Goal: Task Accomplishment & Management: Use online tool/utility

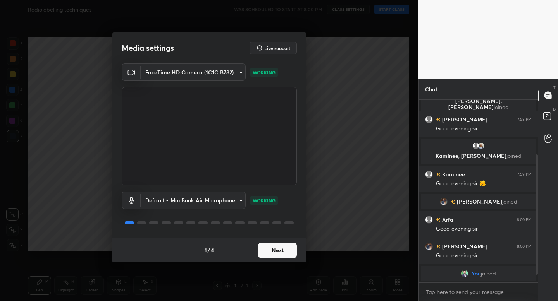
scroll to position [105, 0]
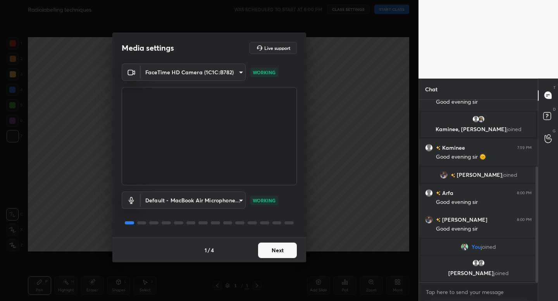
click at [274, 249] on button "Next" at bounding box center [277, 250] width 39 height 15
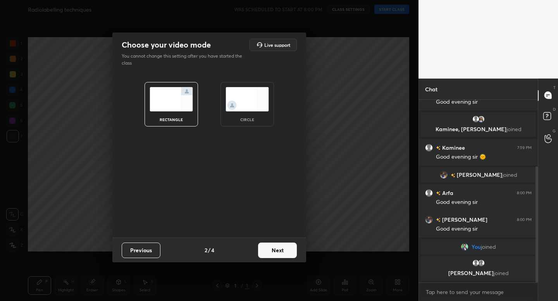
click at [263, 123] on div "circle" at bounding box center [246, 104] width 53 height 45
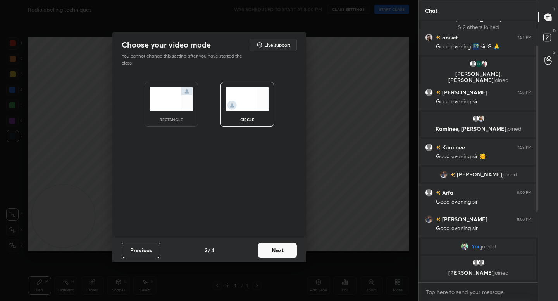
scroll to position [27, 0]
click at [274, 246] on button "Next" at bounding box center [277, 250] width 39 height 15
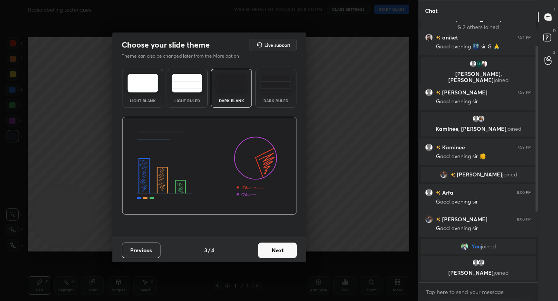
click at [284, 249] on button "Next" at bounding box center [277, 250] width 39 height 15
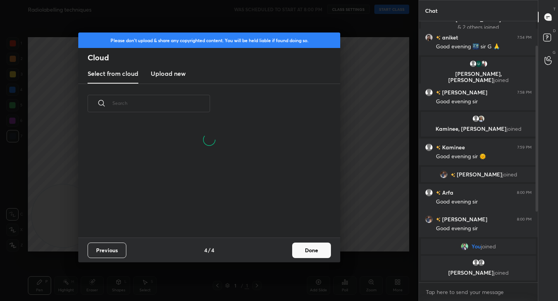
click at [313, 254] on button "Done" at bounding box center [311, 250] width 39 height 15
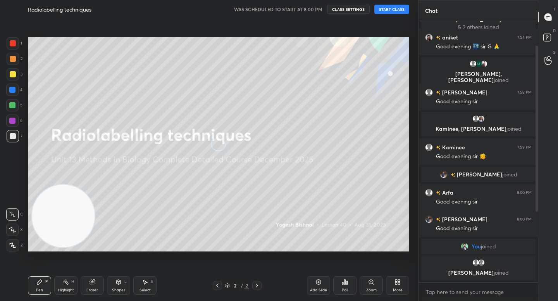
scroll to position [0, 0]
click at [387, 11] on button "START CLASS" at bounding box center [391, 9] width 35 height 9
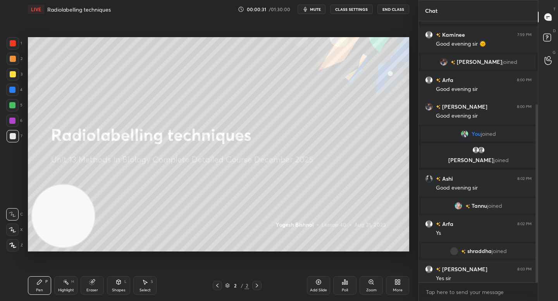
scroll to position [122, 0]
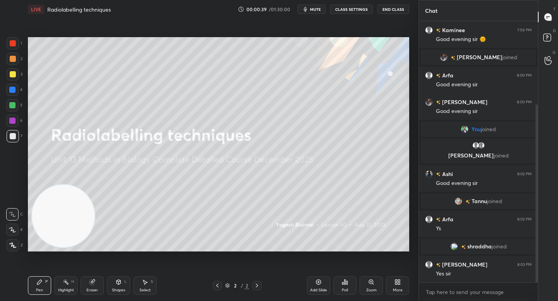
click at [15, 246] on icon at bounding box center [12, 245] width 7 height 5
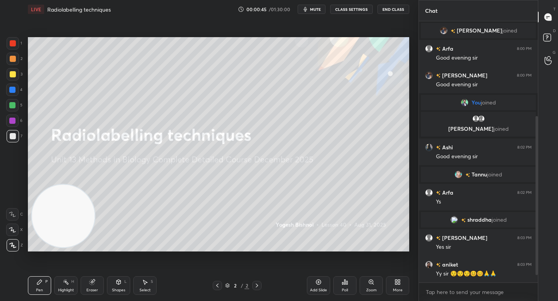
scroll to position [175, 0]
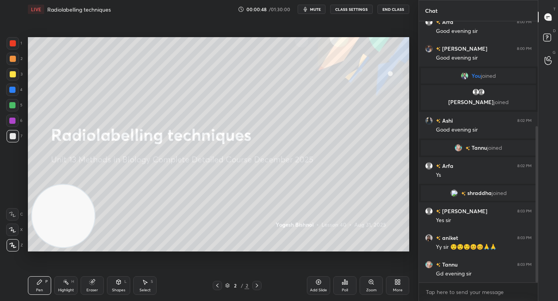
drag, startPoint x: 12, startPoint y: 107, endPoint x: 24, endPoint y: 103, distance: 12.5
click at [12, 107] on div at bounding box center [12, 105] width 6 height 6
click at [14, 89] on div at bounding box center [12, 90] width 6 height 6
click at [15, 124] on div at bounding box center [12, 121] width 12 height 12
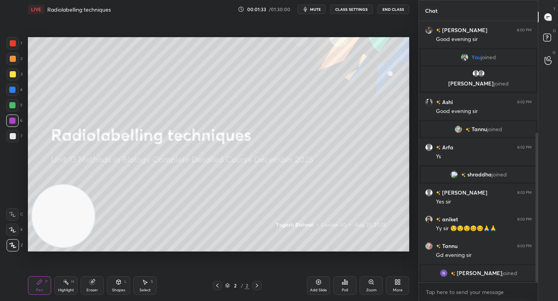
click at [308, 7] on icon "button" at bounding box center [305, 9] width 6 height 6
click at [309, 6] on button "unmute" at bounding box center [312, 9] width 28 height 9
click at [13, 60] on div at bounding box center [13, 59] width 6 height 6
click at [318, 8] on span "mute" at bounding box center [315, 9] width 11 height 5
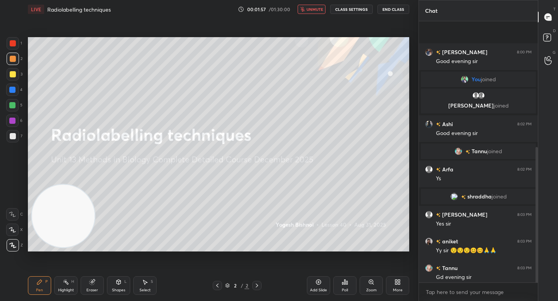
scroll to position [243, 0]
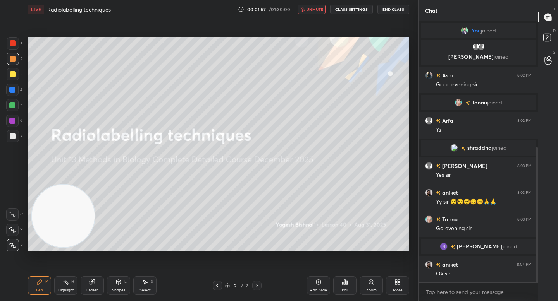
click at [5, 136] on div "1 2 3 4 5 6 7 C X Z C X Z E E Erase all H H" at bounding box center [12, 144] width 25 height 215
click at [7, 136] on div at bounding box center [13, 136] width 12 height 12
click at [77, 235] on video at bounding box center [63, 216] width 63 height 63
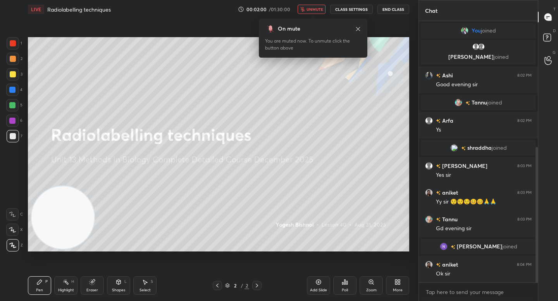
drag, startPoint x: 65, startPoint y: 221, endPoint x: 67, endPoint y: 226, distance: 5.2
click at [66, 227] on video at bounding box center [62, 217] width 63 height 63
click at [10, 101] on div at bounding box center [12, 105] width 12 height 12
drag, startPoint x: 12, startPoint y: 61, endPoint x: 15, endPoint y: 64, distance: 4.5
click at [11, 61] on div at bounding box center [13, 59] width 6 height 6
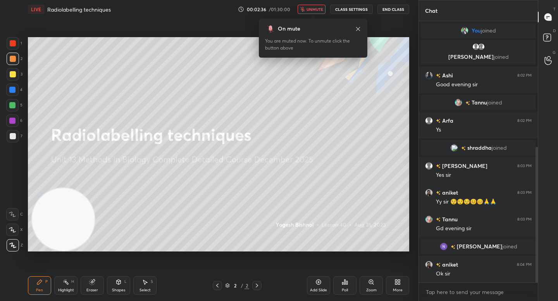
click at [307, 3] on div "LIVE Radiolabelling techniques 00:02:36 / 01:30:00 unmute CLASS SETTINGS End Cl…" at bounding box center [218, 9] width 381 height 19
click at [308, 6] on button "unmute" at bounding box center [312, 9] width 28 height 9
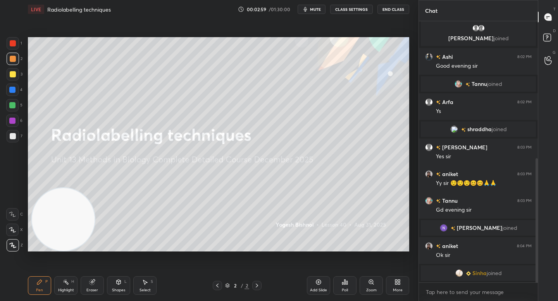
scroll to position [288, 0]
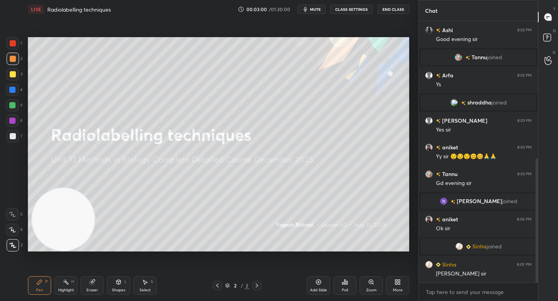
click at [7, 133] on div at bounding box center [13, 136] width 12 height 12
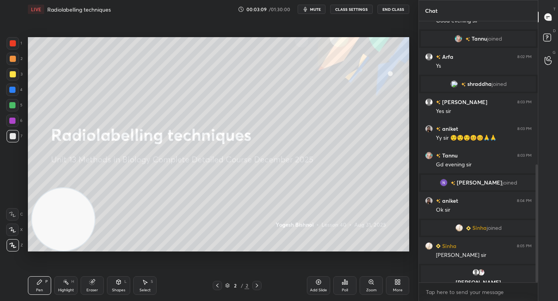
scroll to position [317, 0]
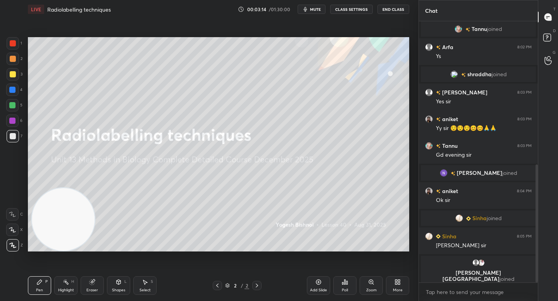
click at [63, 287] on div "Highlight H" at bounding box center [65, 286] width 23 height 19
click at [15, 244] on icon at bounding box center [12, 246] width 6 height 6
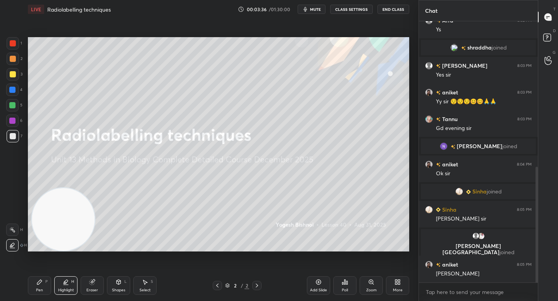
scroll to position [347, 0]
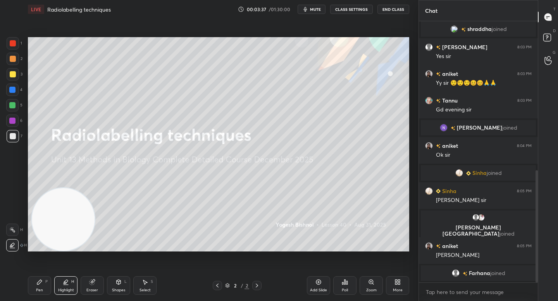
drag, startPoint x: 34, startPoint y: 282, endPoint x: 34, endPoint y: 275, distance: 6.6
click at [33, 282] on div "Pen P" at bounding box center [39, 286] width 23 height 19
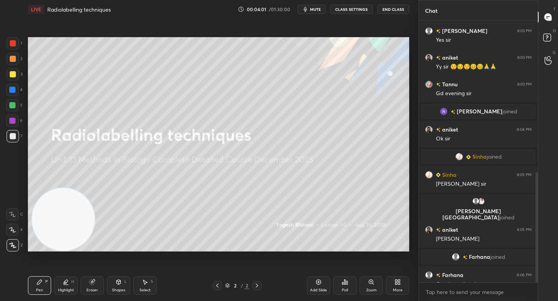
scroll to position [358, 0]
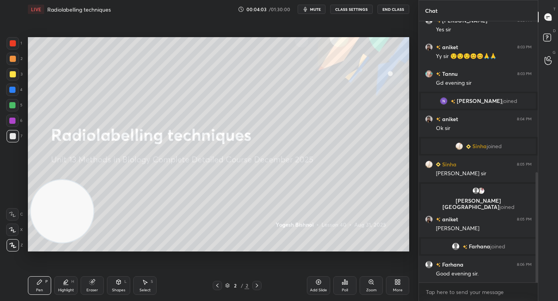
drag, startPoint x: 64, startPoint y: 215, endPoint x: 78, endPoint y: 101, distance: 115.5
click at [78, 180] on video at bounding box center [62, 211] width 63 height 63
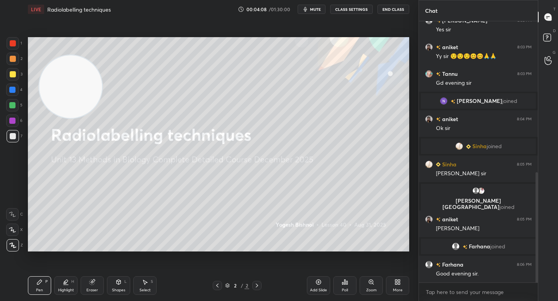
drag, startPoint x: 72, startPoint y: 112, endPoint x: 70, endPoint y: 97, distance: 14.9
click at [70, 97] on video at bounding box center [70, 86] width 63 height 63
click at [15, 116] on div at bounding box center [12, 121] width 12 height 12
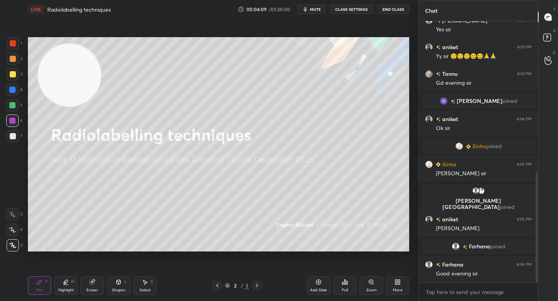
click at [13, 108] on div at bounding box center [12, 105] width 12 height 12
drag, startPoint x: 15, startPoint y: 86, endPoint x: 15, endPoint y: 82, distance: 4.3
click at [15, 86] on div at bounding box center [12, 90] width 12 height 12
click at [14, 82] on div "3" at bounding box center [15, 75] width 16 height 15
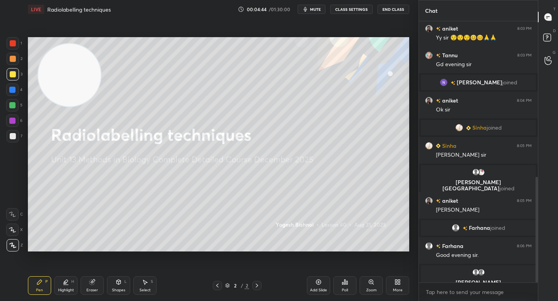
scroll to position [386, 0]
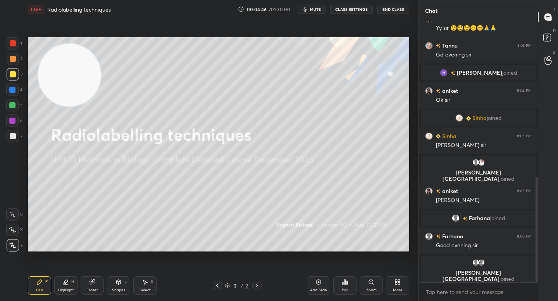
click at [15, 110] on div at bounding box center [12, 105] width 12 height 12
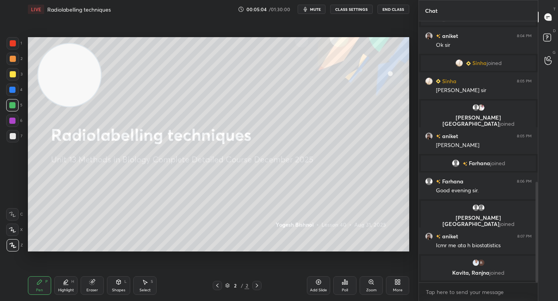
scroll to position [445, 0]
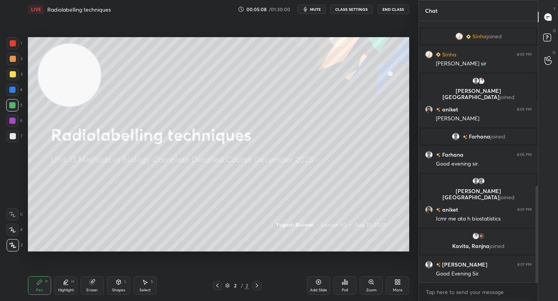
drag, startPoint x: 16, startPoint y: 138, endPoint x: 22, endPoint y: 138, distance: 5.8
click at [16, 138] on div at bounding box center [13, 136] width 12 height 12
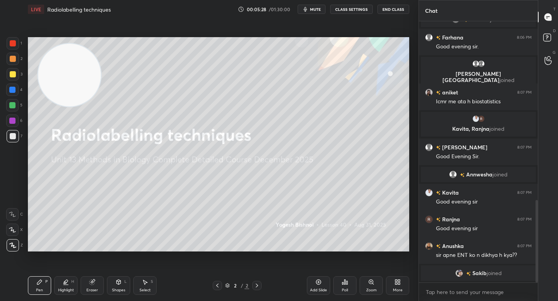
scroll to position [554, 0]
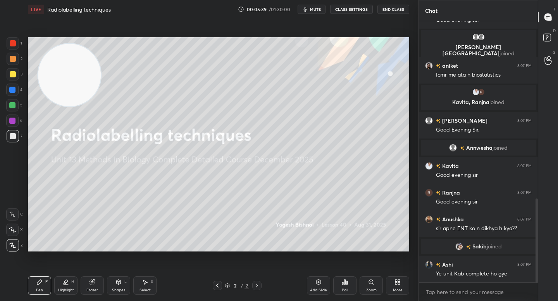
click at [63, 284] on icon at bounding box center [66, 282] width 6 height 6
drag, startPoint x: 43, startPoint y: 286, endPoint x: 48, endPoint y: 283, distance: 6.1
click at [43, 287] on div "Pen P" at bounding box center [39, 286] width 23 height 19
click at [409, 103] on div "Setting up your live class Poll for secs No correct answer Start poll" at bounding box center [218, 145] width 387 height 252
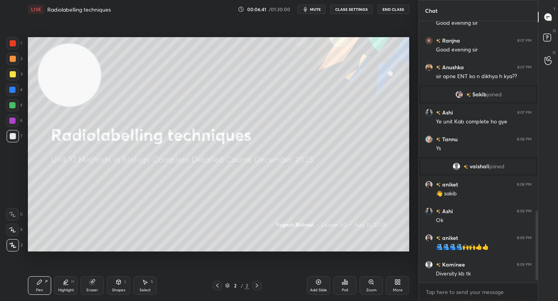
scroll to position [726, 0]
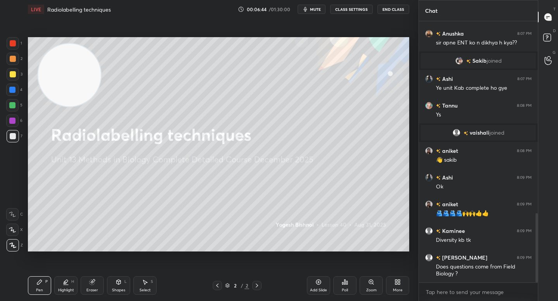
click at [9, 107] on div at bounding box center [12, 105] width 12 height 12
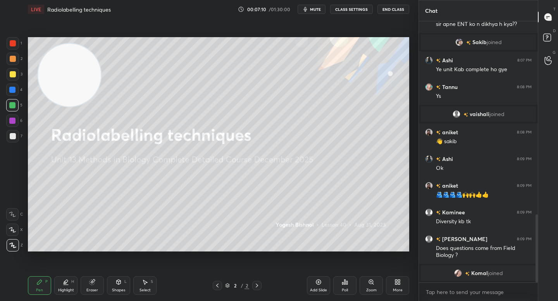
click at [15, 137] on div at bounding box center [13, 136] width 6 height 6
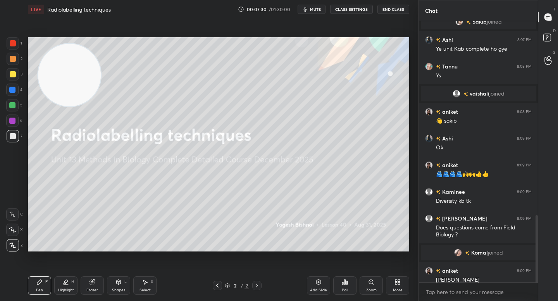
scroll to position [750, 0]
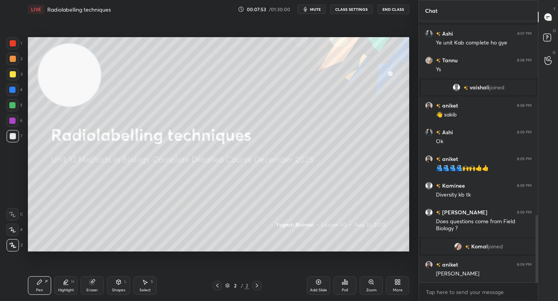
drag, startPoint x: 69, startPoint y: 108, endPoint x: 72, endPoint y: 149, distance: 41.2
click at [72, 107] on video at bounding box center [69, 75] width 63 height 63
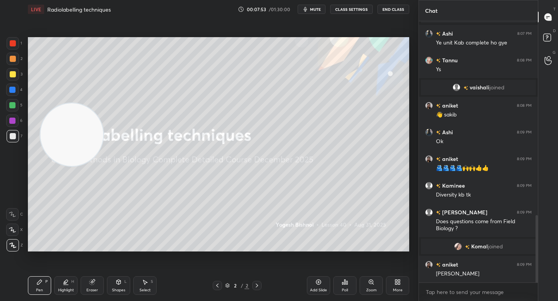
drag, startPoint x: 82, startPoint y: 114, endPoint x: 86, endPoint y: 107, distance: 8.3
click at [85, 108] on video at bounding box center [71, 134] width 63 height 63
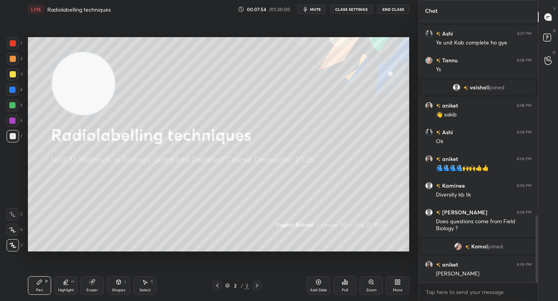
drag, startPoint x: 85, startPoint y: 104, endPoint x: 87, endPoint y: 93, distance: 11.5
click at [86, 93] on video at bounding box center [83, 83] width 63 height 63
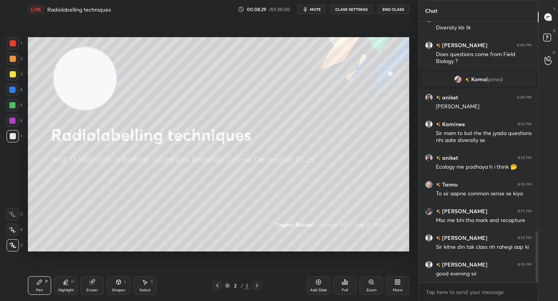
scroll to position [1068, 0]
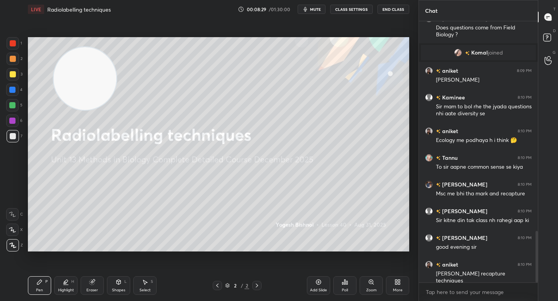
drag, startPoint x: 100, startPoint y: 90, endPoint x: 111, endPoint y: 224, distance: 134.4
click at [111, 110] on video at bounding box center [84, 78] width 63 height 63
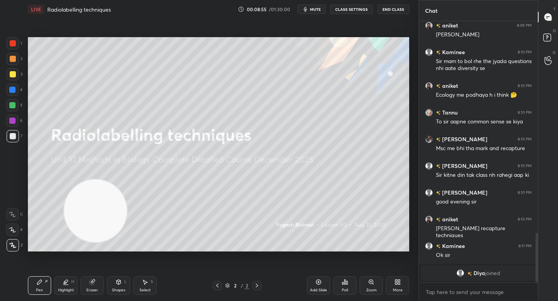
scroll to position [3, 3]
type textarea "x"
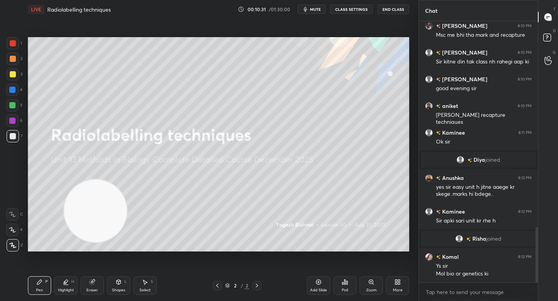
scroll to position [997, 0]
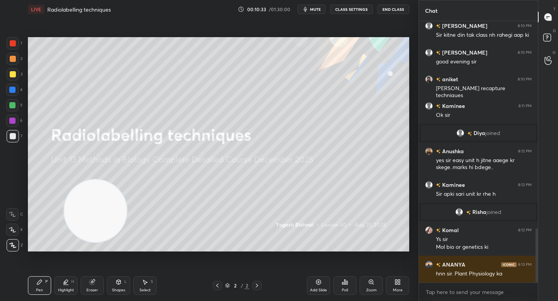
click at [321, 280] on icon at bounding box center [318, 282] width 6 height 6
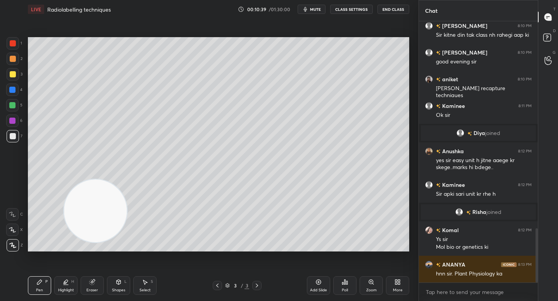
scroll to position [1024, 0]
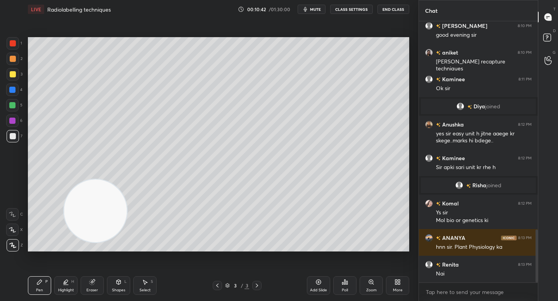
click at [390, 283] on div "More" at bounding box center [397, 286] width 23 height 19
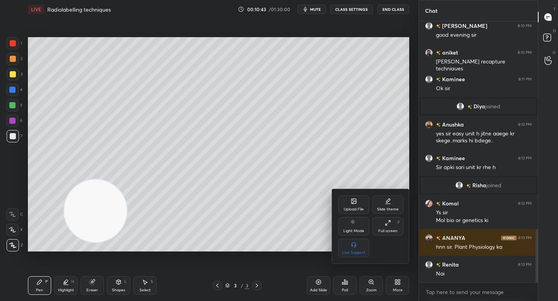
click at [361, 208] on div "Upload File" at bounding box center [354, 210] width 20 height 4
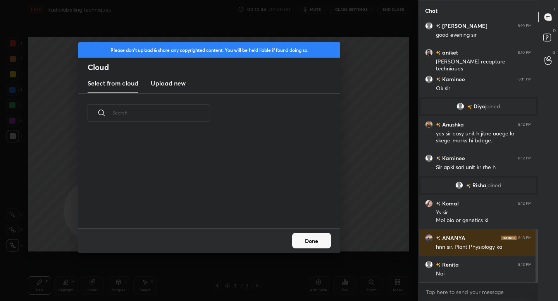
scroll to position [95, 249]
click at [177, 84] on h3 "Upload new" at bounding box center [168, 83] width 35 height 9
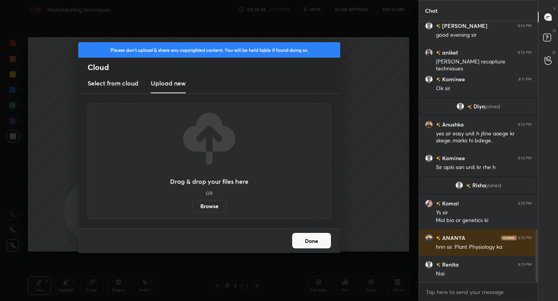
click at [201, 205] on label "Browse" at bounding box center [209, 206] width 34 height 12
click at [192, 205] on input "Browse" at bounding box center [192, 206] width 0 height 12
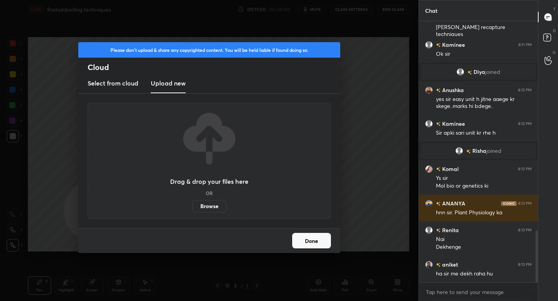
scroll to position [1085, 0]
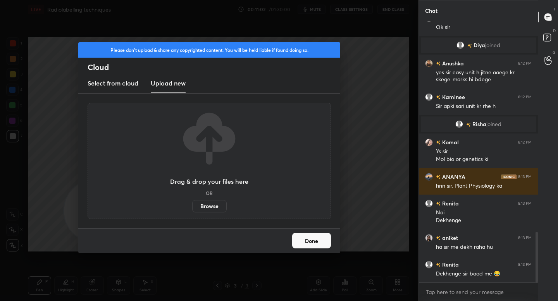
click at [214, 208] on label "Browse" at bounding box center [209, 206] width 34 height 12
click at [192, 208] on input "Browse" at bounding box center [192, 206] width 0 height 12
click at [304, 241] on button "Done" at bounding box center [311, 240] width 39 height 15
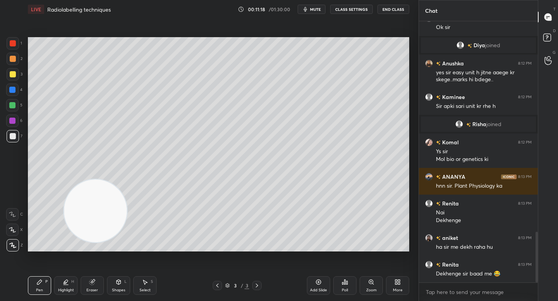
click at [393, 289] on div "More" at bounding box center [398, 291] width 10 height 4
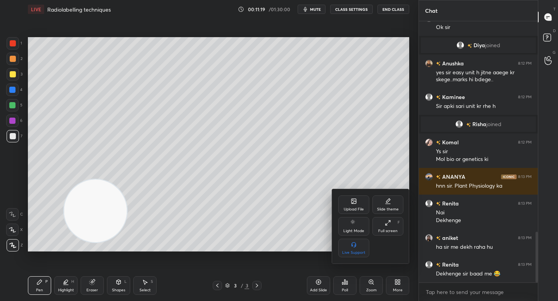
click at [361, 203] on div "Upload File" at bounding box center [353, 205] width 31 height 19
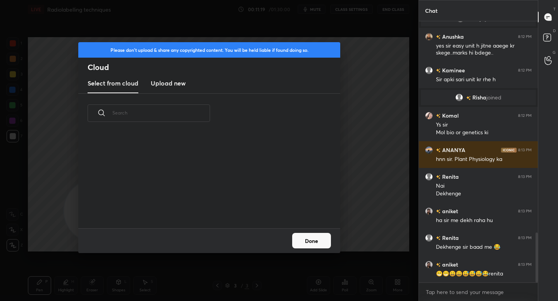
scroll to position [95, 249]
click at [173, 88] on new "Upload new" at bounding box center [168, 83] width 35 height 19
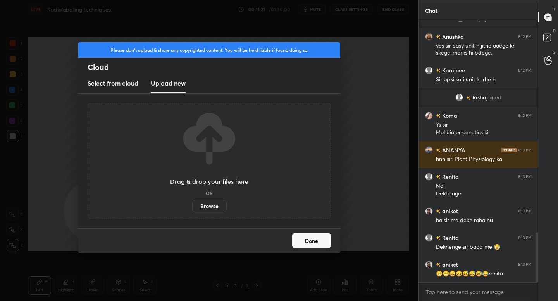
click at [196, 203] on label "Browse" at bounding box center [209, 206] width 34 height 12
click at [192, 203] on input "Browse" at bounding box center [192, 206] width 0 height 12
click at [304, 234] on button "Done" at bounding box center [311, 240] width 39 height 15
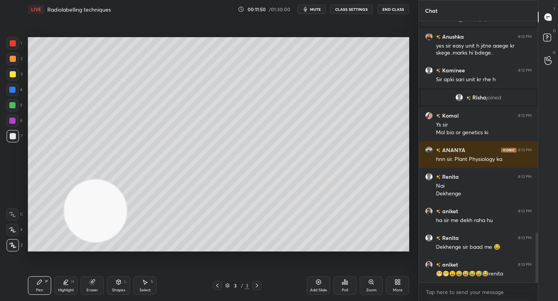
click at [399, 284] on icon at bounding box center [399, 284] width 2 height 2
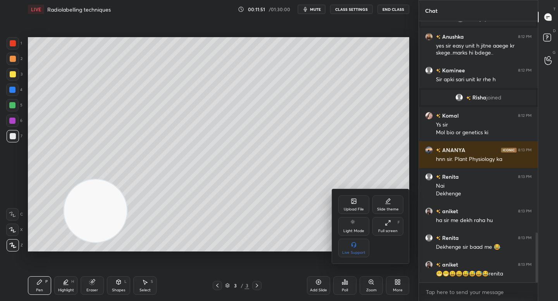
click at [358, 208] on div "Upload File" at bounding box center [354, 210] width 20 height 4
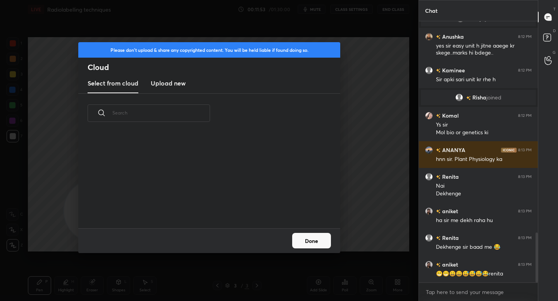
click at [178, 84] on h3 "Upload new" at bounding box center [168, 83] width 35 height 9
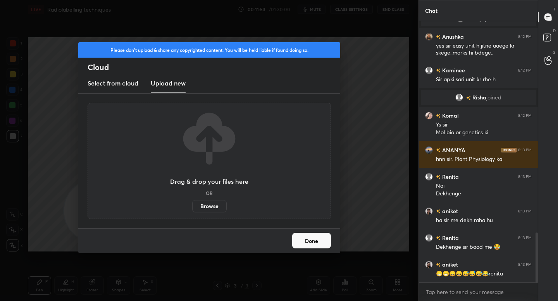
click at [211, 206] on label "Browse" at bounding box center [209, 206] width 34 height 12
click at [192, 206] on input "Browse" at bounding box center [192, 206] width 0 height 12
click at [304, 244] on button "Done" at bounding box center [311, 240] width 39 height 15
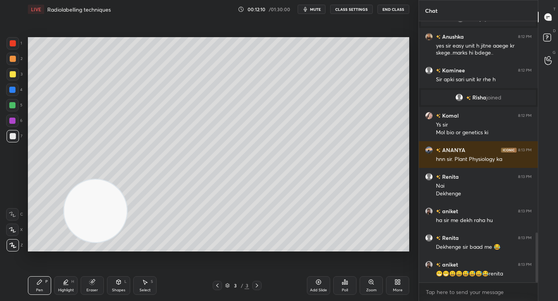
click at [406, 291] on div "More" at bounding box center [397, 286] width 23 height 19
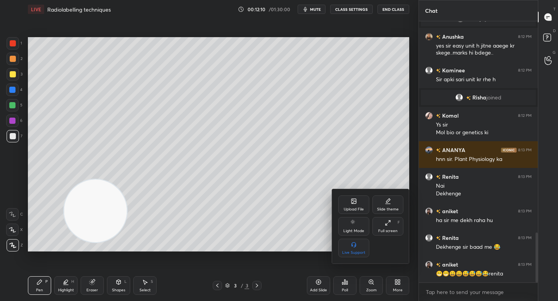
click at [353, 201] on icon at bounding box center [353, 200] width 1 height 1
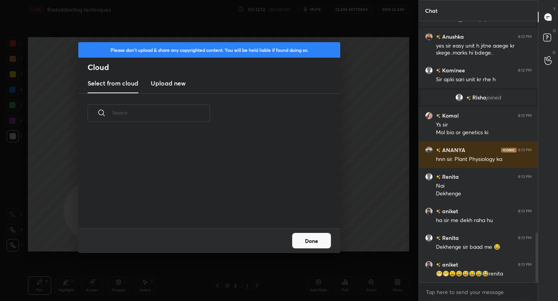
click at [172, 82] on h3 "Upload new" at bounding box center [168, 83] width 35 height 9
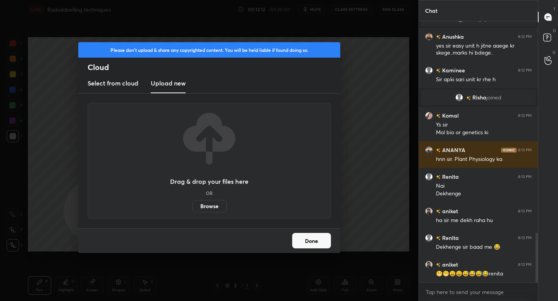
click at [204, 207] on label "Browse" at bounding box center [209, 206] width 34 height 12
click at [192, 207] on input "Browse" at bounding box center [192, 206] width 0 height 12
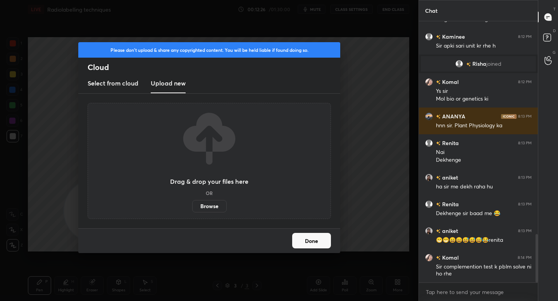
click at [318, 247] on button "Done" at bounding box center [311, 240] width 39 height 15
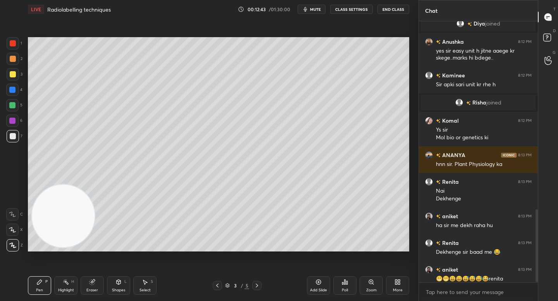
click at [399, 289] on div "More" at bounding box center [398, 291] width 10 height 4
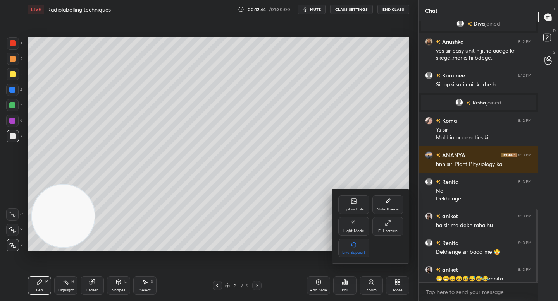
click at [349, 206] on div "Upload File" at bounding box center [353, 205] width 31 height 19
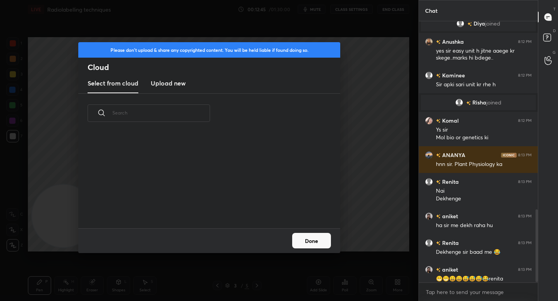
scroll to position [95, 249]
click at [162, 89] on new "Upload new" at bounding box center [168, 83] width 35 height 19
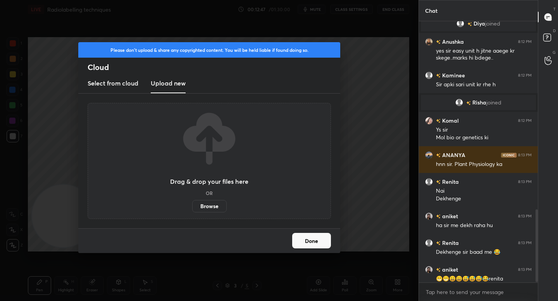
click at [202, 202] on label "Browse" at bounding box center [209, 206] width 34 height 12
click at [192, 202] on input "Browse" at bounding box center [192, 206] width 0 height 12
click at [322, 237] on button "Done" at bounding box center [311, 240] width 39 height 15
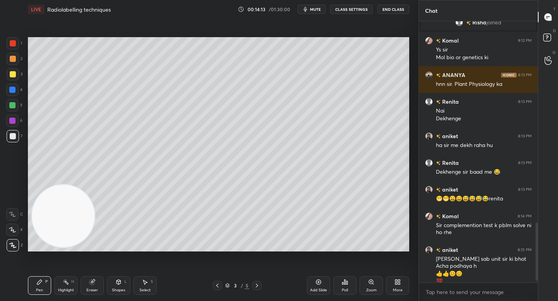
scroll to position [914, 0]
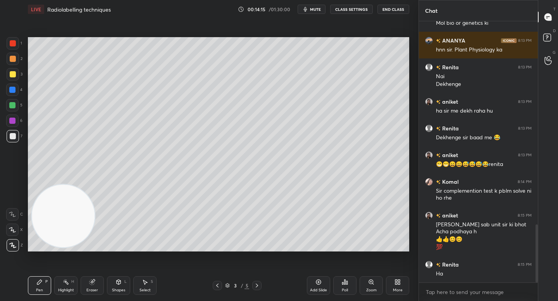
click at [406, 285] on div "More" at bounding box center [397, 286] width 23 height 19
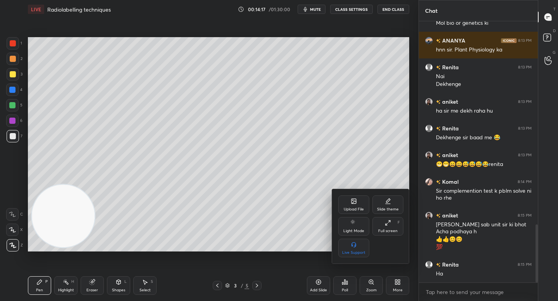
click at [352, 202] on icon at bounding box center [353, 201] width 5 height 5
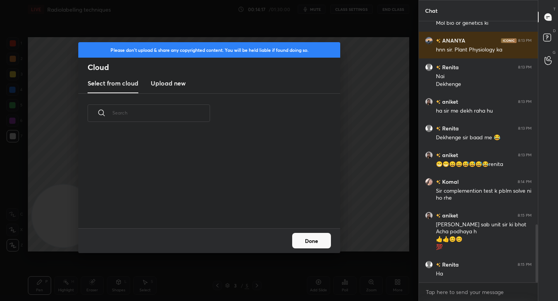
scroll to position [95, 249]
click at [170, 85] on h3 "Upload new" at bounding box center [168, 83] width 35 height 9
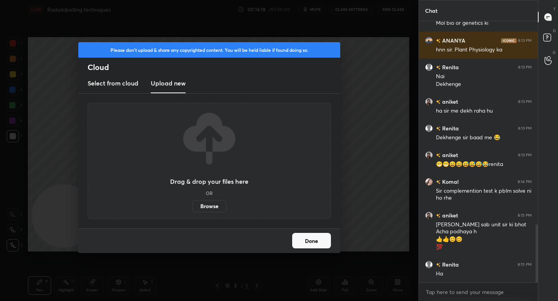
click at [210, 208] on label "Browse" at bounding box center [209, 206] width 34 height 12
click at [192, 208] on input "Browse" at bounding box center [192, 206] width 0 height 12
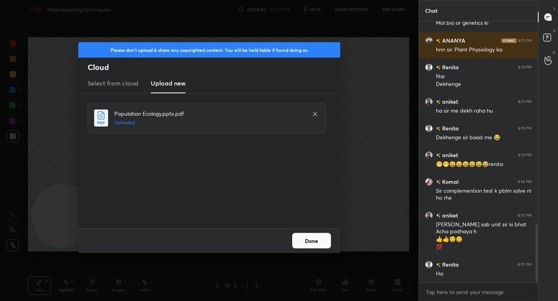
click at [320, 234] on button "Done" at bounding box center [311, 240] width 39 height 15
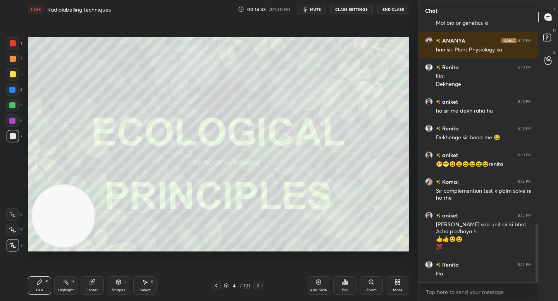
click at [398, 282] on icon at bounding box center [399, 281] width 2 height 2
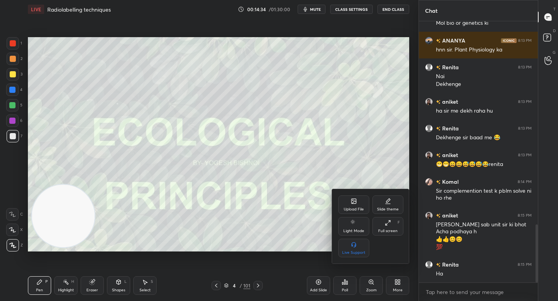
click at [354, 198] on icon at bounding box center [354, 201] width 6 height 6
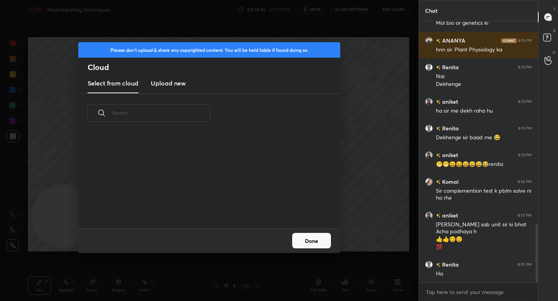
click at [182, 89] on new "Upload new" at bounding box center [168, 83] width 35 height 19
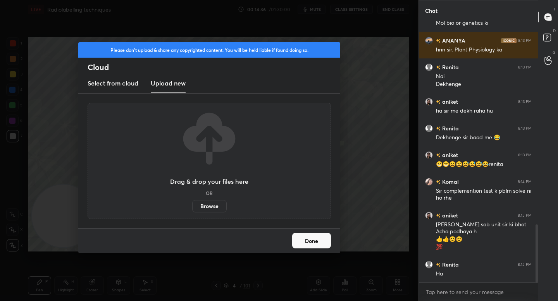
click at [207, 204] on label "Browse" at bounding box center [209, 206] width 34 height 12
click at [192, 204] on input "Browse" at bounding box center [192, 206] width 0 height 12
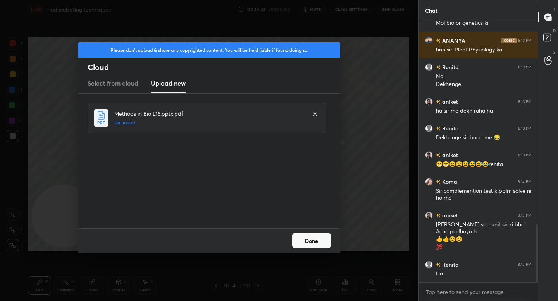
click at [305, 243] on button "Done" at bounding box center [311, 240] width 39 height 15
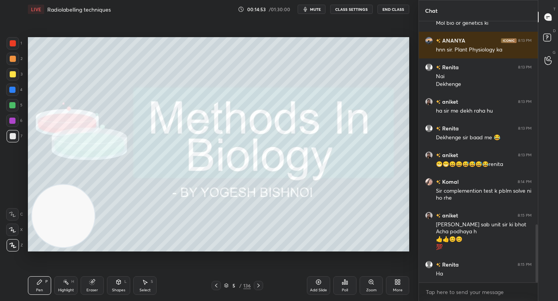
scroll to position [3, 3]
click at [227, 286] on icon at bounding box center [226, 286] width 5 height 5
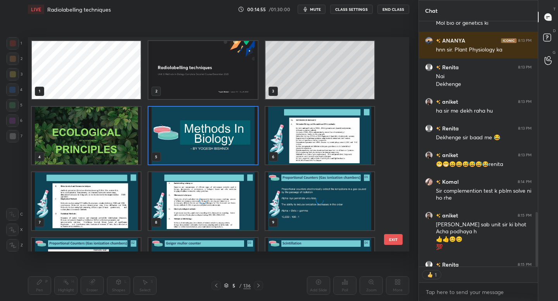
scroll to position [212, 377]
click at [130, 136] on img "grid" at bounding box center [86, 136] width 109 height 58
click at [129, 136] on img "grid" at bounding box center [86, 136] width 109 height 58
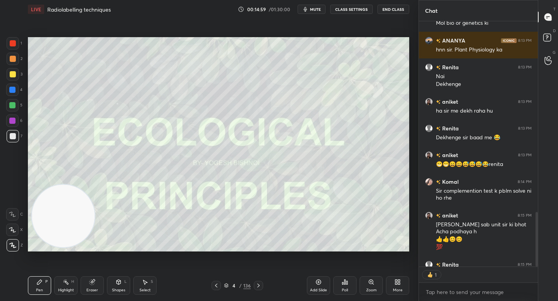
click at [129, 136] on img "grid" at bounding box center [86, 136] width 109 height 58
click at [226, 286] on icon at bounding box center [226, 286] width 5 height 5
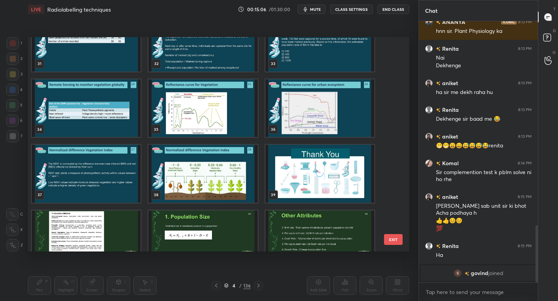
scroll to position [757, 0]
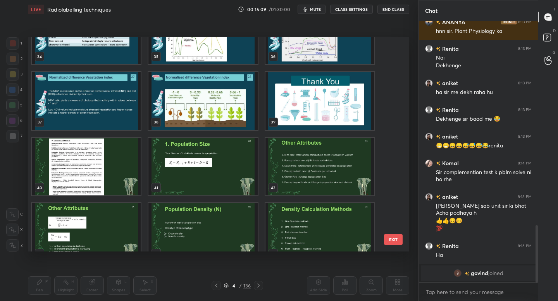
click at [110, 150] on img "grid" at bounding box center [86, 167] width 109 height 58
click at [111, 150] on img "grid" at bounding box center [86, 167] width 109 height 58
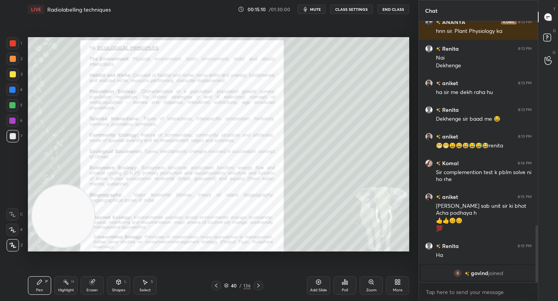
click at [111, 150] on img "grid" at bounding box center [86, 167] width 109 height 58
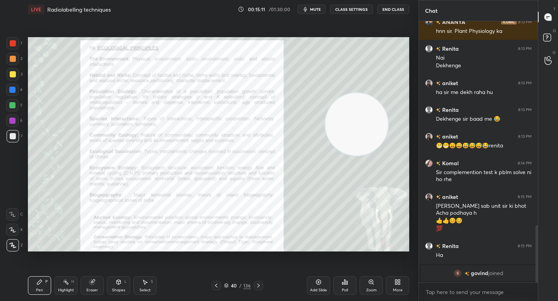
drag, startPoint x: 108, startPoint y: 167, endPoint x: 358, endPoint y: 121, distance: 253.7
click at [364, 122] on video at bounding box center [356, 124] width 63 height 63
click at [15, 104] on div at bounding box center [12, 105] width 12 height 12
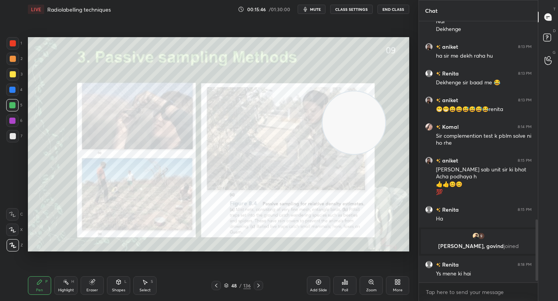
scroll to position [848, 0]
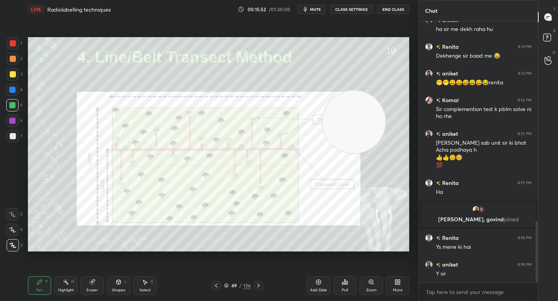
drag, startPoint x: 347, startPoint y: 120, endPoint x: 354, endPoint y: 76, distance: 45.1
click at [355, 91] on video at bounding box center [353, 122] width 63 height 63
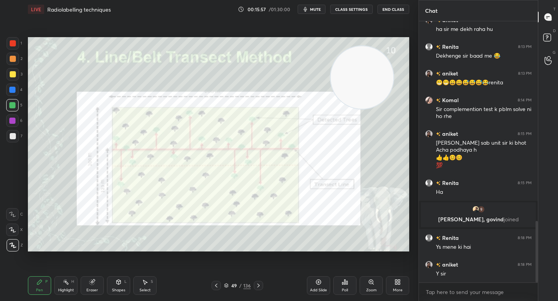
scroll to position [867, 0]
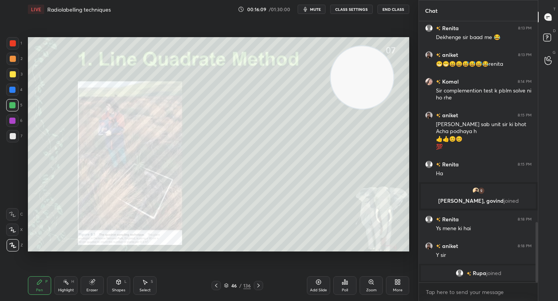
click at [15, 134] on div at bounding box center [13, 136] width 6 height 6
click at [87, 286] on div "Eraser" at bounding box center [92, 286] width 23 height 19
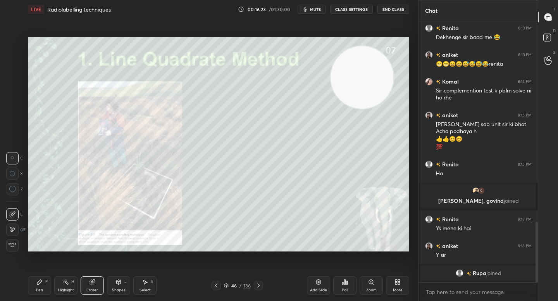
drag, startPoint x: 30, startPoint y: 291, endPoint x: 61, endPoint y: 259, distance: 44.4
click at [30, 291] on div "Pen P" at bounding box center [39, 286] width 23 height 19
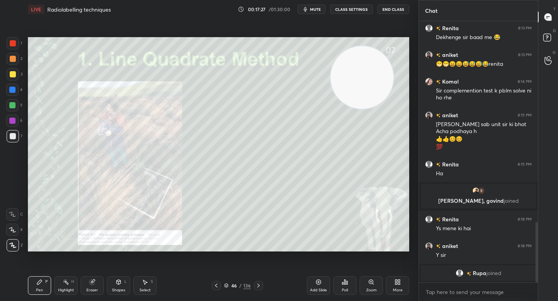
click at [255, 285] on icon at bounding box center [258, 286] width 6 height 6
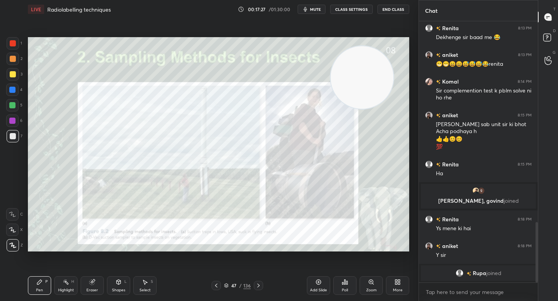
click at [255, 285] on icon at bounding box center [258, 286] width 6 height 6
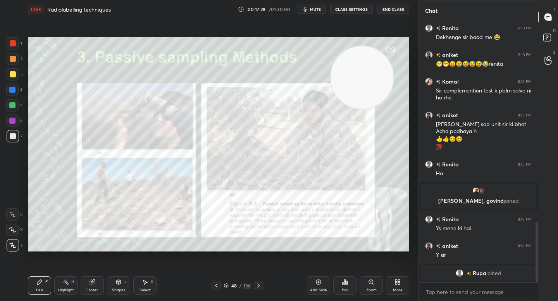
click at [255, 285] on icon at bounding box center [258, 286] width 6 height 6
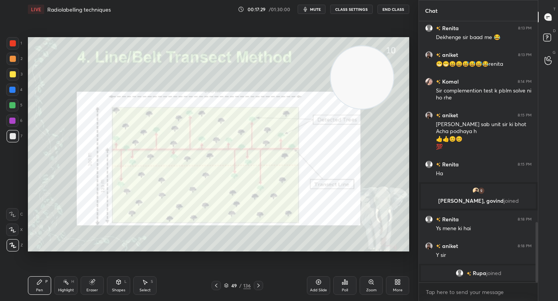
click at [255, 285] on icon at bounding box center [258, 286] width 6 height 6
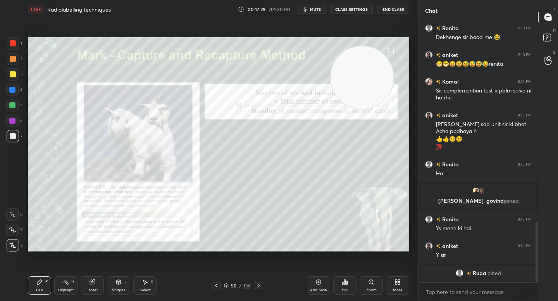
click at [255, 285] on icon at bounding box center [258, 286] width 6 height 6
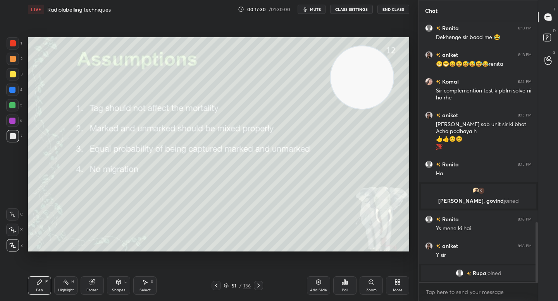
click at [255, 285] on icon at bounding box center [258, 286] width 6 height 6
click at [256, 285] on icon at bounding box center [258, 286] width 6 height 6
click at [214, 286] on icon at bounding box center [216, 286] width 6 height 6
click at [227, 284] on icon at bounding box center [226, 286] width 5 height 5
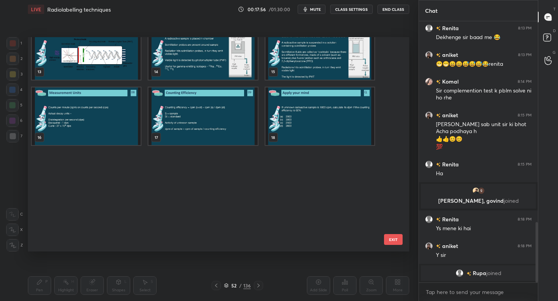
scroll to position [105, 0]
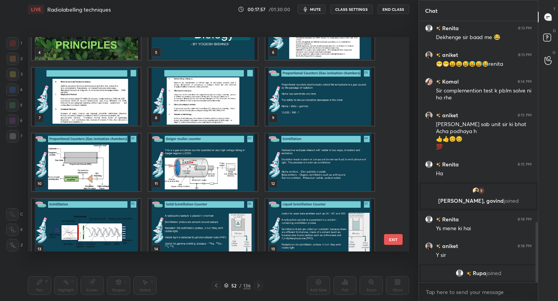
click at [294, 55] on img "grid" at bounding box center [319, 31] width 109 height 58
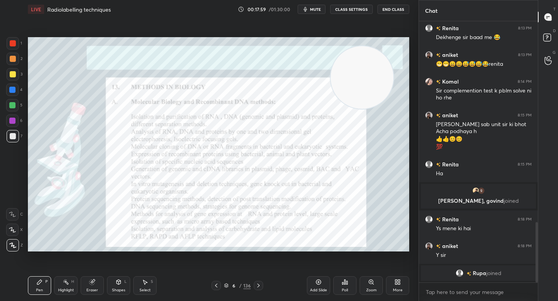
click at [13, 122] on div at bounding box center [12, 121] width 6 height 6
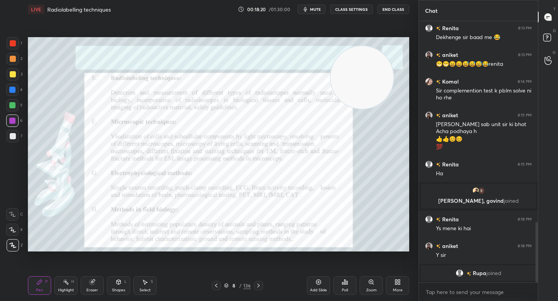
click at [16, 97] on div "4" at bounding box center [14, 91] width 16 height 15
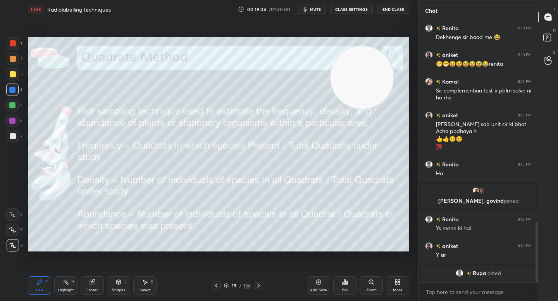
click at [4, 139] on div "1 2 3 4 5 6 7 C X Z C X Z E E Erase all H H" at bounding box center [12, 144] width 25 height 215
click at [8, 139] on div at bounding box center [13, 136] width 12 height 12
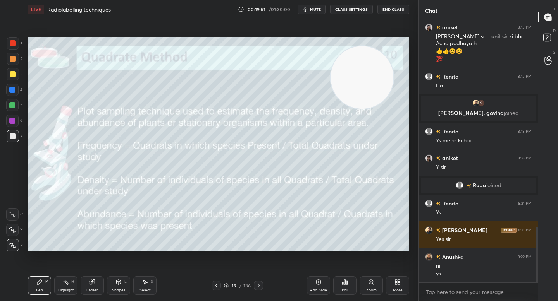
scroll to position [967, 0]
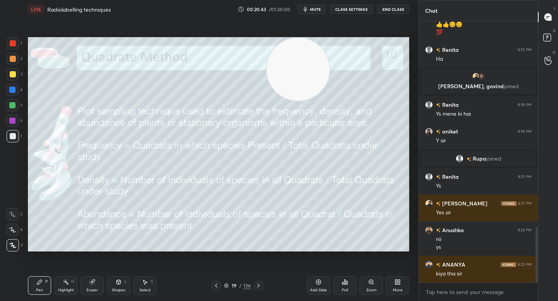
drag, startPoint x: 78, startPoint y: 74, endPoint x: 330, endPoint y: 55, distance: 252.1
click at [329, 56] on video at bounding box center [298, 69] width 63 height 63
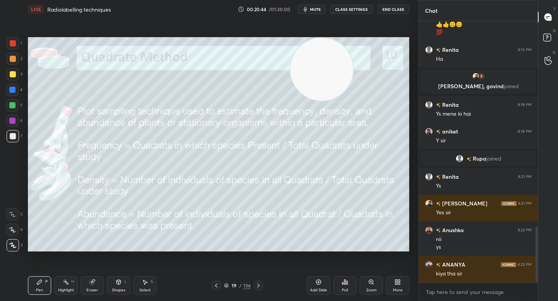
drag, startPoint x: 324, startPoint y: 57, endPoint x: 339, endPoint y: 55, distance: 14.8
click at [343, 54] on video at bounding box center [321, 69] width 63 height 63
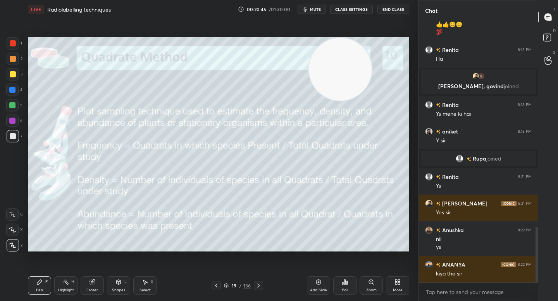
click at [14, 103] on div at bounding box center [12, 105] width 6 height 6
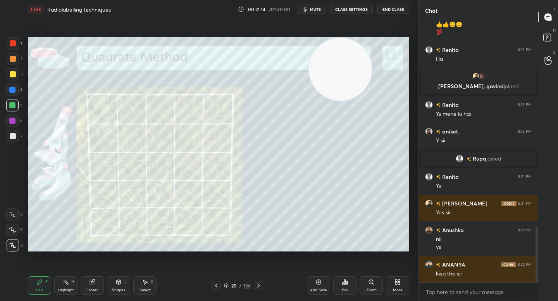
click at [15, 136] on div at bounding box center [13, 136] width 12 height 12
drag, startPoint x: 335, startPoint y: 81, endPoint x: 350, endPoint y: 80, distance: 15.6
click at [352, 79] on video at bounding box center [340, 69] width 63 height 63
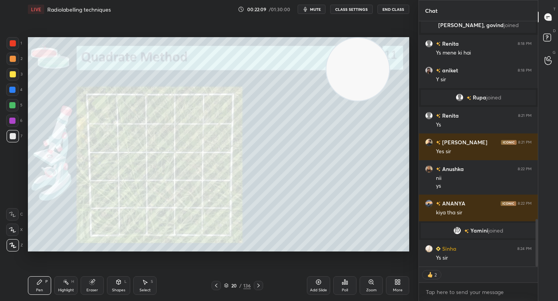
scroll to position [1025, 0]
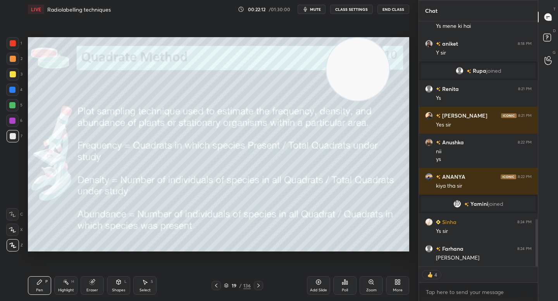
click at [14, 110] on div at bounding box center [12, 105] width 12 height 12
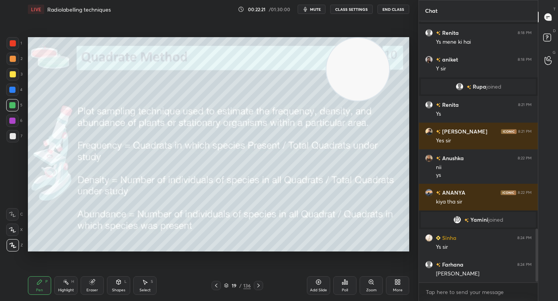
scroll to position [1009, 0]
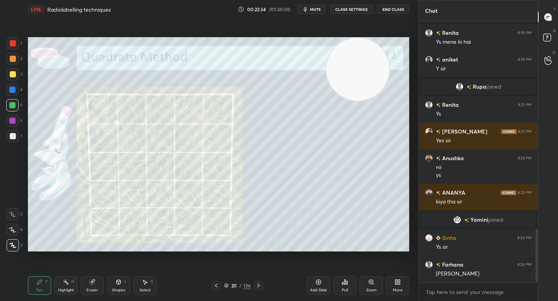
drag, startPoint x: 17, startPoint y: 136, endPoint x: 26, endPoint y: 138, distance: 9.1
click at [16, 137] on div at bounding box center [13, 136] width 12 height 12
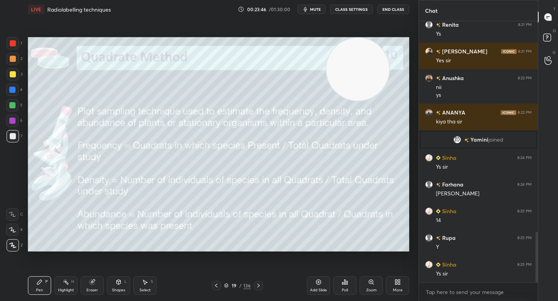
scroll to position [1089, 0]
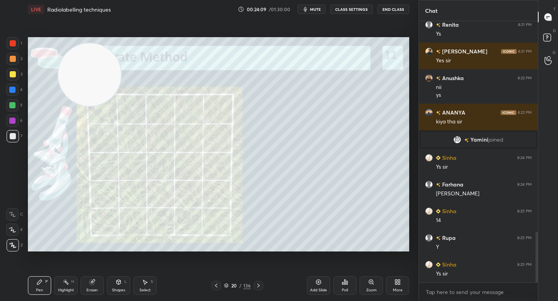
drag, startPoint x: 346, startPoint y: 73, endPoint x: 88, endPoint y: 76, distance: 258.4
click at [84, 78] on video at bounding box center [89, 74] width 63 height 63
drag, startPoint x: 76, startPoint y: 73, endPoint x: 61, endPoint y: 67, distance: 15.7
click at [62, 68] on video at bounding box center [89, 74] width 63 height 63
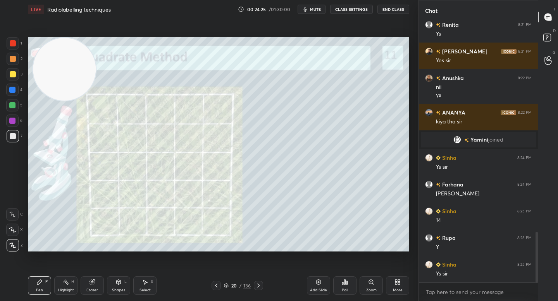
scroll to position [1116, 0]
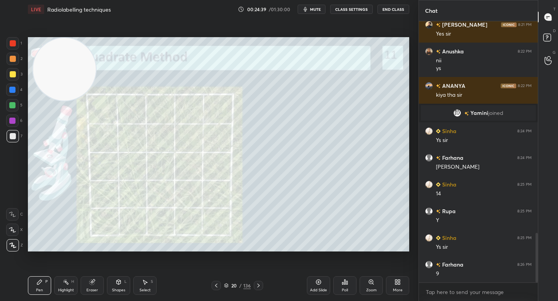
click at [21, 105] on div "5" at bounding box center [14, 105] width 16 height 12
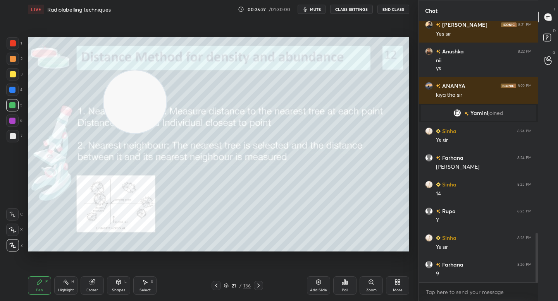
drag, startPoint x: 112, startPoint y: 98, endPoint x: 287, endPoint y: 160, distance: 185.3
click at [166, 133] on video at bounding box center [134, 102] width 63 height 63
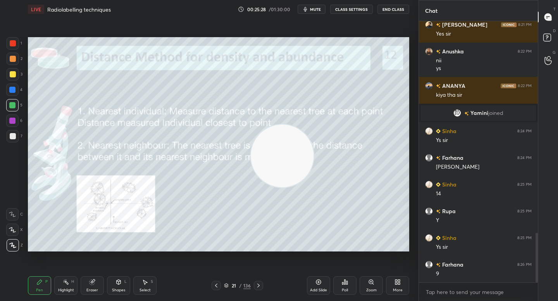
drag, startPoint x: 289, startPoint y: 158, endPoint x: 355, endPoint y: 214, distance: 86.3
click at [313, 188] on video at bounding box center [282, 156] width 63 height 63
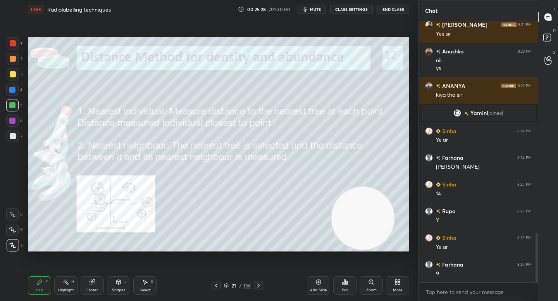
drag, startPoint x: 366, startPoint y: 213, endPoint x: 381, endPoint y: 214, distance: 15.1
click at [377, 217] on video at bounding box center [362, 218] width 63 height 63
click at [19, 135] on div "7" at bounding box center [15, 136] width 16 height 12
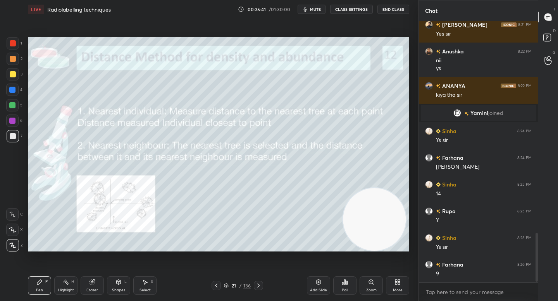
scroll to position [1116, 0]
drag, startPoint x: 386, startPoint y: 217, endPoint x: 403, endPoint y: 103, distance: 115.2
click at [404, 184] on video at bounding box center [372, 215] width 63 height 63
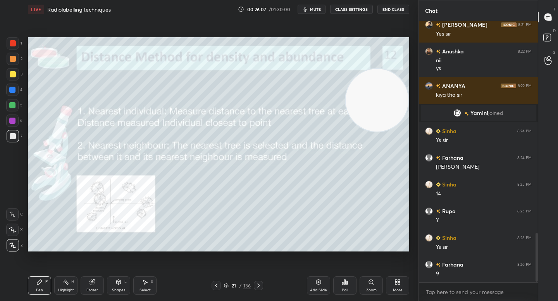
click at [375, 287] on div "Zoom" at bounding box center [371, 286] width 23 height 19
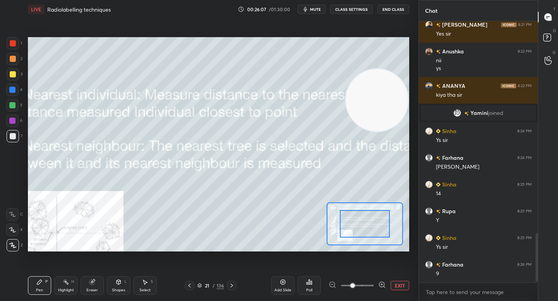
click at [379, 285] on icon at bounding box center [382, 285] width 8 height 8
click at [381, 284] on icon at bounding box center [382, 285] width 8 height 8
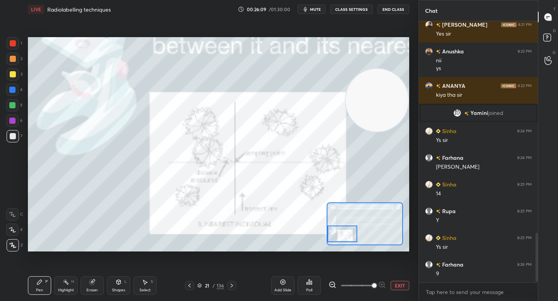
drag, startPoint x: 352, startPoint y: 227, endPoint x: 333, endPoint y: 239, distance: 22.1
click at [333, 239] on div at bounding box center [342, 234] width 30 height 17
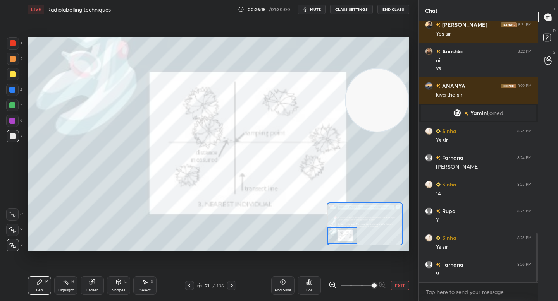
click at [14, 106] on div at bounding box center [12, 105] width 6 height 6
drag, startPoint x: 10, startPoint y: 90, endPoint x: 21, endPoint y: 93, distance: 10.5
click at [11, 90] on div at bounding box center [12, 90] width 6 height 6
click at [394, 285] on button "EXIT" at bounding box center [400, 285] width 19 height 9
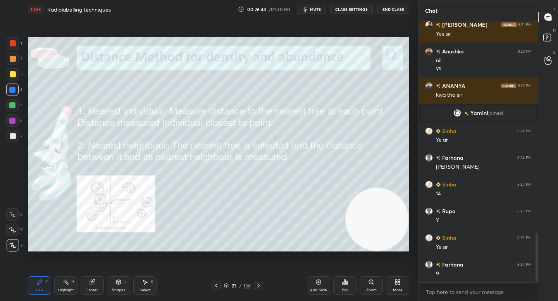
drag, startPoint x: 383, startPoint y: 112, endPoint x: 390, endPoint y: 214, distance: 102.1
click at [397, 222] on video at bounding box center [377, 219] width 63 height 63
click at [7, 136] on div at bounding box center [13, 136] width 12 height 12
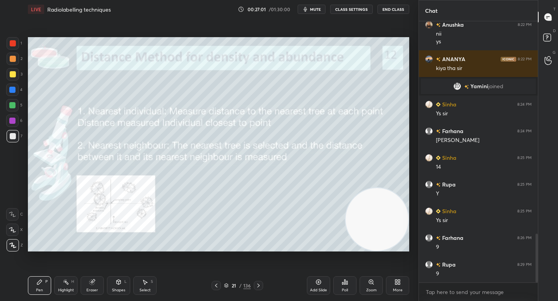
click at [18, 106] on div "5" at bounding box center [14, 105] width 16 height 12
click at [14, 138] on div at bounding box center [13, 136] width 6 height 6
click at [13, 104] on div at bounding box center [12, 105] width 6 height 6
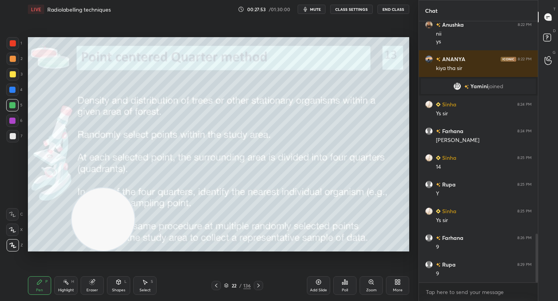
drag, startPoint x: 356, startPoint y: 220, endPoint x: 64, endPoint y: 244, distance: 292.7
click at [72, 244] on video at bounding box center [103, 219] width 63 height 63
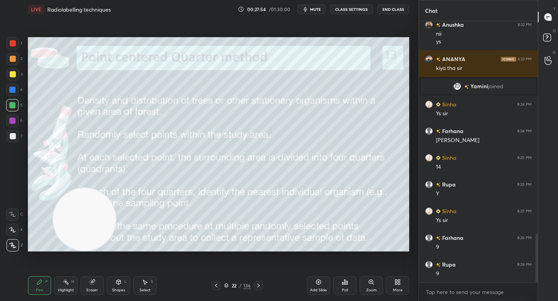
drag, startPoint x: 79, startPoint y: 234, endPoint x: 58, endPoint y: 239, distance: 20.9
click at [60, 238] on video at bounding box center [84, 219] width 63 height 63
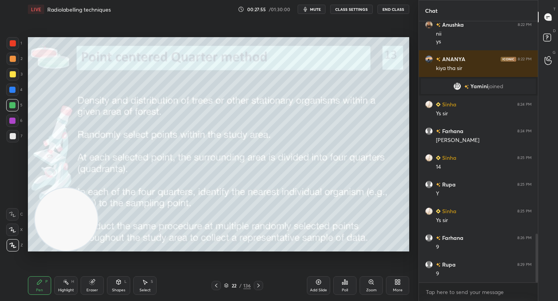
click at [15, 142] on div "7" at bounding box center [15, 137] width 16 height 15
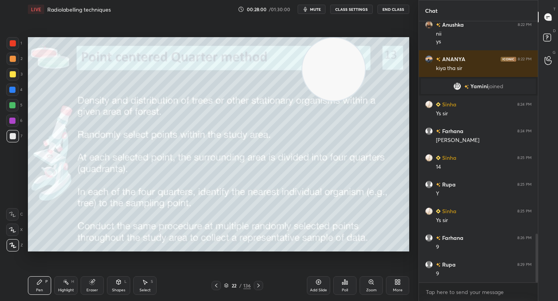
drag, startPoint x: 124, startPoint y: 167, endPoint x: 341, endPoint y: 53, distance: 244.8
click at [341, 52] on video at bounding box center [333, 69] width 63 height 63
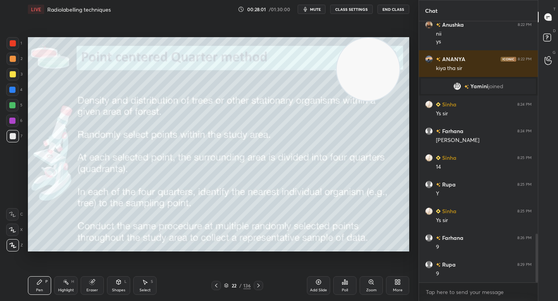
drag, startPoint x: 351, startPoint y: 52, endPoint x: 371, endPoint y: 50, distance: 20.3
click at [371, 50] on video at bounding box center [368, 69] width 63 height 63
drag, startPoint x: 364, startPoint y: 81, endPoint x: 177, endPoint y: 183, distance: 212.4
click at [337, 101] on video at bounding box center [368, 69] width 63 height 63
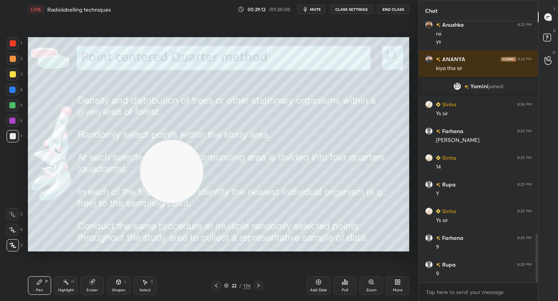
drag, startPoint x: 184, startPoint y: 175, endPoint x: 153, endPoint y: 127, distance: 57.3
click at [153, 140] on video at bounding box center [171, 171] width 63 height 63
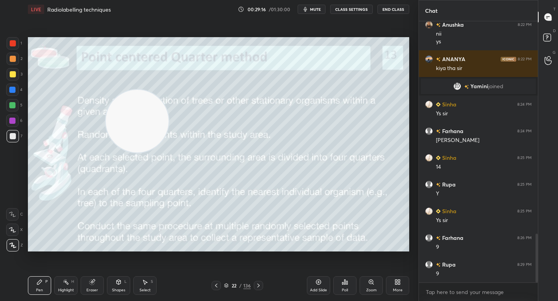
click at [15, 105] on div at bounding box center [12, 105] width 12 height 12
drag, startPoint x: 135, startPoint y: 121, endPoint x: 95, endPoint y: 97, distance: 46.6
click at [98, 96] on video at bounding box center [129, 117] width 63 height 63
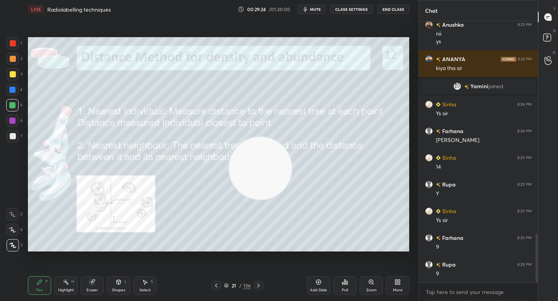
drag, startPoint x: 103, startPoint y: 95, endPoint x: 295, endPoint y: 181, distance: 210.3
click at [292, 184] on video at bounding box center [260, 168] width 63 height 63
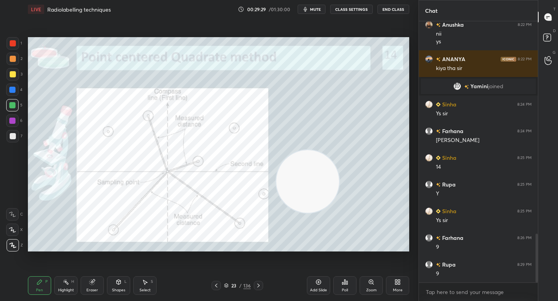
drag, startPoint x: 313, startPoint y: 177, endPoint x: 372, endPoint y: 135, distance: 72.7
click at [339, 150] on video at bounding box center [307, 181] width 63 height 63
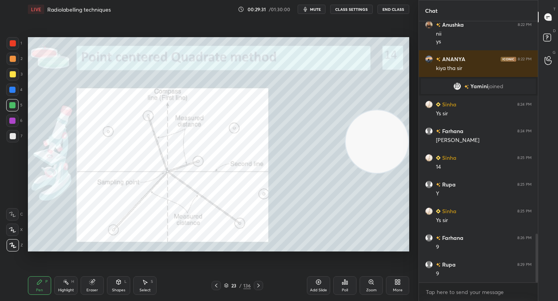
click at [13, 59] on div at bounding box center [13, 59] width 6 height 6
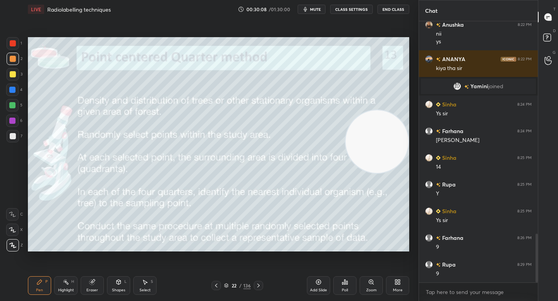
drag, startPoint x: 16, startPoint y: 136, endPoint x: 13, endPoint y: 130, distance: 7.3
click at [15, 137] on div at bounding box center [13, 136] width 12 height 12
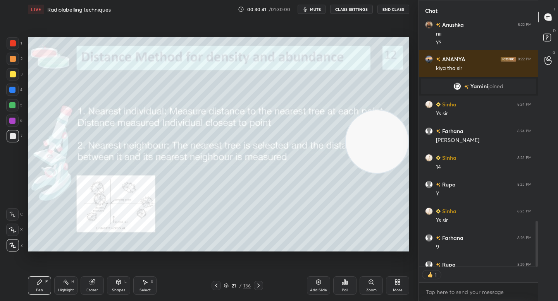
scroll to position [3, 3]
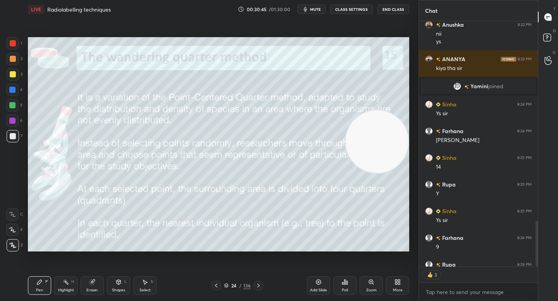
drag, startPoint x: 379, startPoint y: 96, endPoint x: 381, endPoint y: 88, distance: 8.7
click at [381, 110] on video at bounding box center [377, 141] width 63 height 63
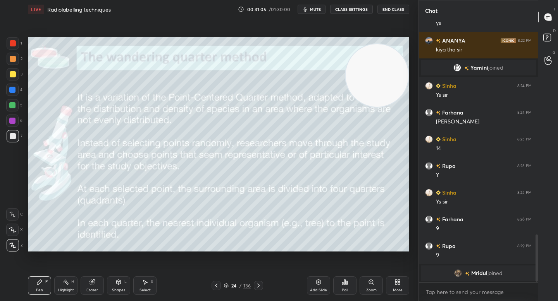
scroll to position [1161, 0]
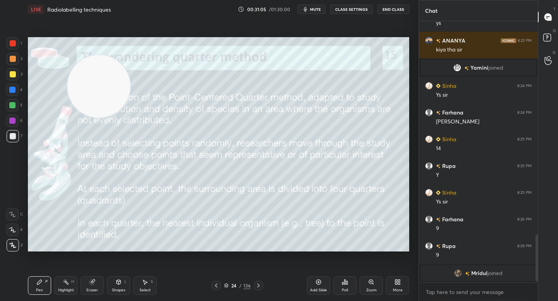
drag, startPoint x: 349, startPoint y: 81, endPoint x: 84, endPoint y: 89, distance: 264.3
click at [86, 92] on video at bounding box center [98, 86] width 63 height 63
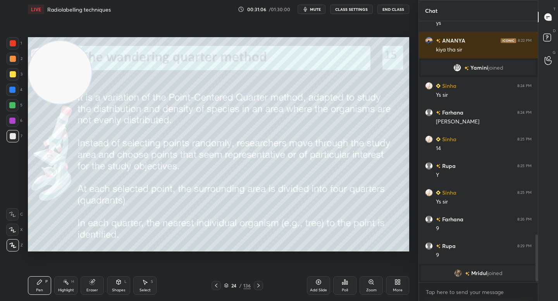
drag, startPoint x: 58, startPoint y: 79, endPoint x: 48, endPoint y: 78, distance: 10.9
click at [47, 78] on video at bounding box center [60, 72] width 63 height 63
drag, startPoint x: 48, startPoint y: 83, endPoint x: 39, endPoint y: 88, distance: 11.1
click at [46, 81] on video at bounding box center [60, 71] width 63 height 63
click at [15, 103] on div at bounding box center [12, 105] width 12 height 12
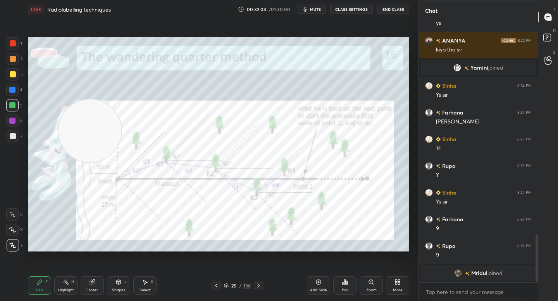
drag, startPoint x: 52, startPoint y: 87, endPoint x: 95, endPoint y: 145, distance: 72.1
click at [95, 145] on video at bounding box center [89, 131] width 63 height 63
drag, startPoint x: 100, startPoint y: 147, endPoint x: 322, endPoint y: 41, distance: 246.2
click at [136, 105] on video at bounding box center [105, 136] width 63 height 63
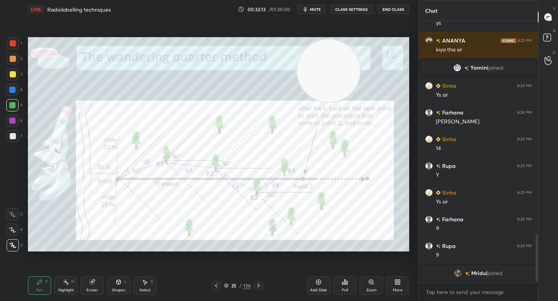
drag, startPoint x: 328, startPoint y: 56, endPoint x: 378, endPoint y: 38, distance: 52.8
click at [360, 40] on video at bounding box center [328, 71] width 63 height 63
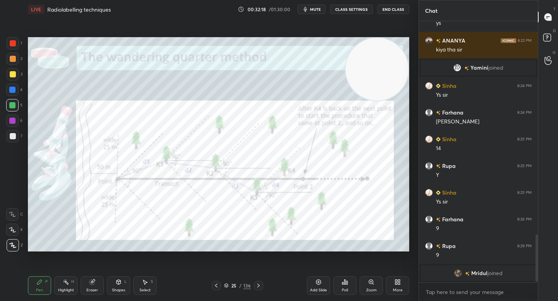
click at [370, 287] on div "Zoom" at bounding box center [371, 286] width 23 height 19
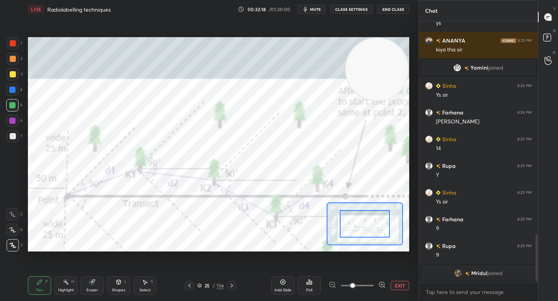
drag, startPoint x: 370, startPoint y: 287, endPoint x: 381, endPoint y: 282, distance: 11.8
click at [380, 283] on icon at bounding box center [382, 285] width 8 height 8
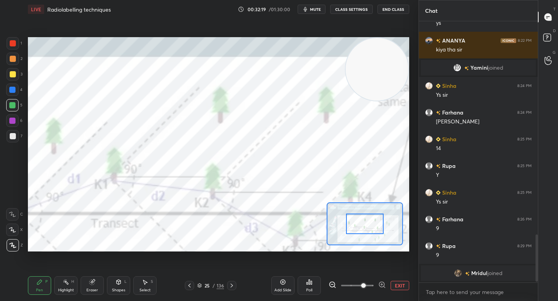
drag, startPoint x: 365, startPoint y: 218, endPoint x: 361, endPoint y: 221, distance: 5.6
click at [354, 220] on div at bounding box center [364, 224] width 37 height 21
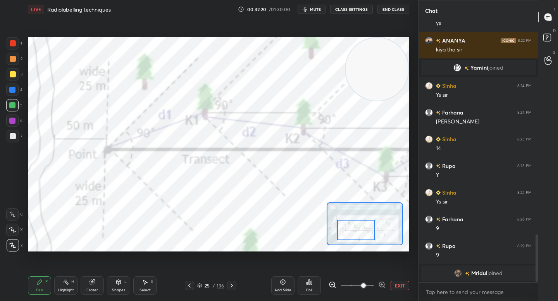
drag, startPoint x: 360, startPoint y: 222, endPoint x: 363, endPoint y: 225, distance: 4.5
click at [363, 225] on div at bounding box center [355, 230] width 37 height 21
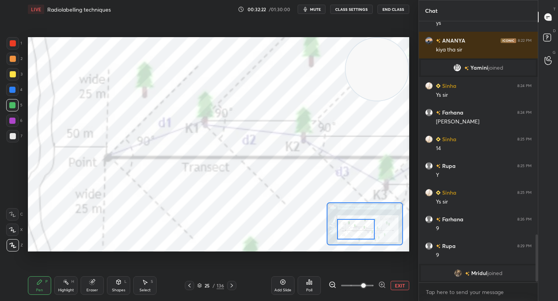
drag, startPoint x: 14, startPoint y: 127, endPoint x: 19, endPoint y: 134, distance: 9.1
click at [14, 128] on div "6" at bounding box center [14, 122] width 16 height 15
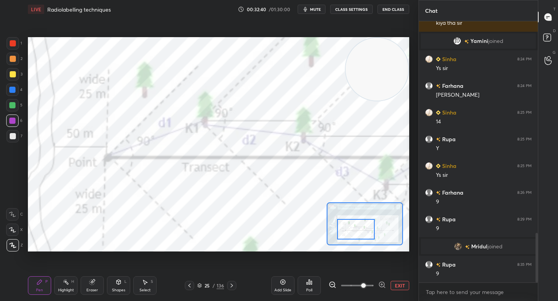
scroll to position [1116, 0]
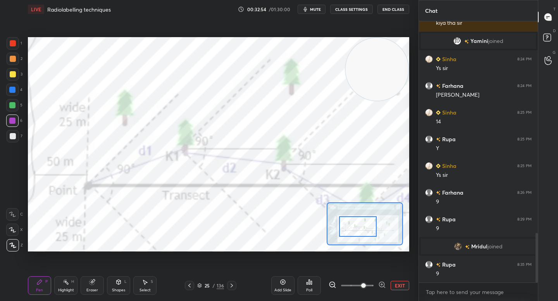
drag, startPoint x: 351, startPoint y: 224, endPoint x: 351, endPoint y: 220, distance: 3.9
click at [352, 221] on div at bounding box center [357, 227] width 37 height 21
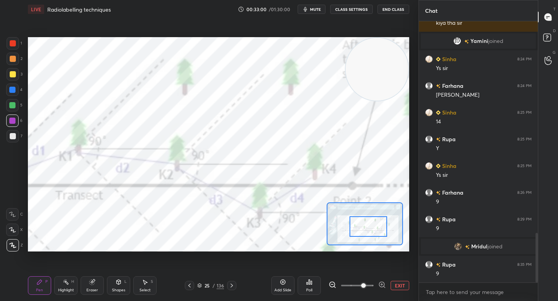
drag, startPoint x: 356, startPoint y: 231, endPoint x: 365, endPoint y: 233, distance: 9.6
click at [365, 233] on div at bounding box center [367, 227] width 37 height 21
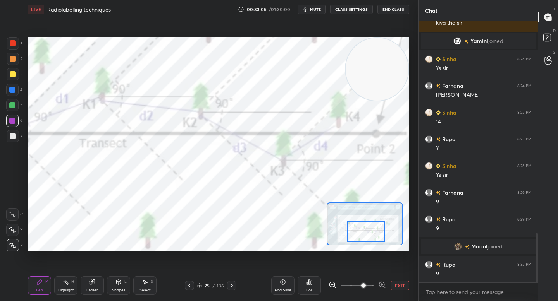
drag, startPoint x: 354, startPoint y: 227, endPoint x: 356, endPoint y: 232, distance: 5.9
click at [356, 233] on div at bounding box center [365, 232] width 37 height 21
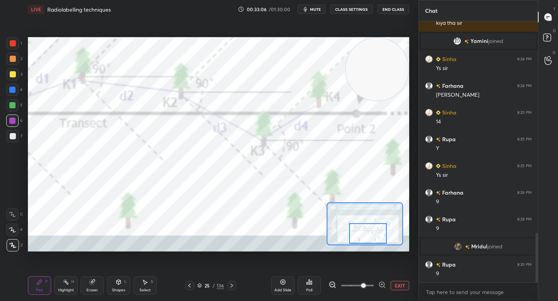
click at [356, 234] on div at bounding box center [367, 234] width 37 height 21
click at [14, 100] on div at bounding box center [12, 105] width 12 height 12
click at [17, 132] on div at bounding box center [13, 136] width 12 height 12
click at [18, 121] on div at bounding box center [12, 121] width 12 height 12
click at [20, 102] on div "5" at bounding box center [14, 105] width 16 height 12
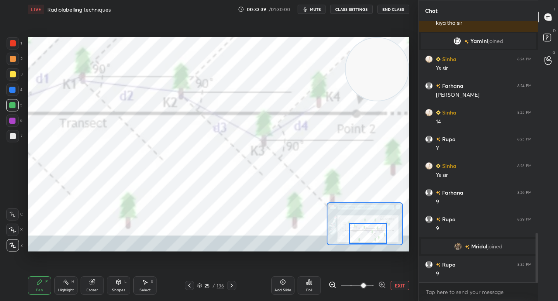
click at [9, 134] on div at bounding box center [13, 136] width 12 height 12
click at [11, 123] on div at bounding box center [12, 121] width 6 height 6
click at [16, 108] on div at bounding box center [12, 105] width 12 height 12
drag, startPoint x: 16, startPoint y: 88, endPoint x: 16, endPoint y: 80, distance: 7.4
click at [16, 88] on div at bounding box center [12, 90] width 12 height 12
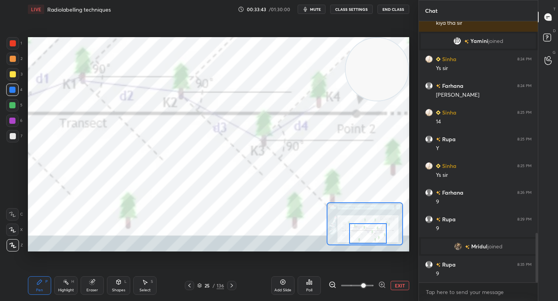
click at [18, 65] on div "2" at bounding box center [15, 59] width 16 height 12
drag, startPoint x: 11, startPoint y: 100, endPoint x: 14, endPoint y: 92, distance: 8.2
click at [11, 100] on div at bounding box center [12, 105] width 12 height 12
click at [14, 91] on div at bounding box center [12, 90] width 6 height 6
click at [12, 57] on div at bounding box center [13, 59] width 6 height 6
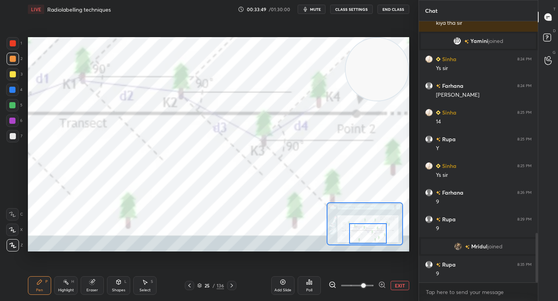
drag, startPoint x: 12, startPoint y: 49, endPoint x: 13, endPoint y: 60, distance: 11.3
click at [12, 49] on div at bounding box center [13, 43] width 12 height 12
click at [13, 66] on div "2" at bounding box center [15, 60] width 16 height 15
drag, startPoint x: 13, startPoint y: 47, endPoint x: 15, endPoint y: 53, distance: 7.1
click at [13, 47] on div at bounding box center [13, 43] width 12 height 12
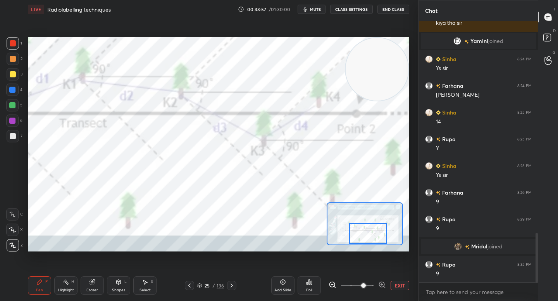
click at [13, 124] on div at bounding box center [12, 121] width 12 height 12
click at [396, 285] on button "EXIT" at bounding box center [400, 285] width 19 height 9
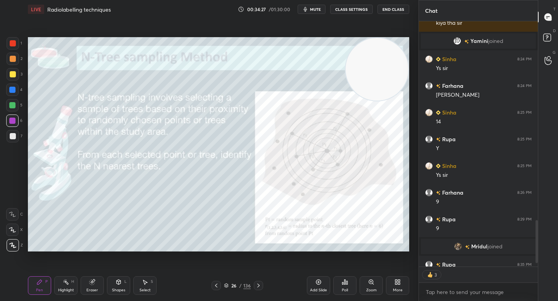
scroll to position [1158, 0]
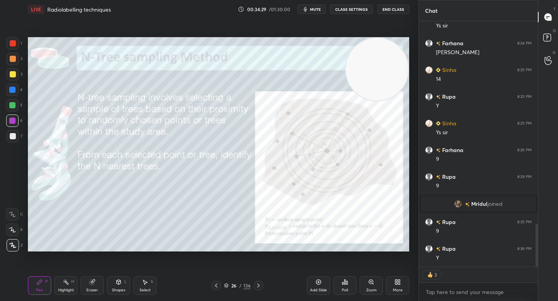
click at [12, 140] on div at bounding box center [13, 136] width 12 height 12
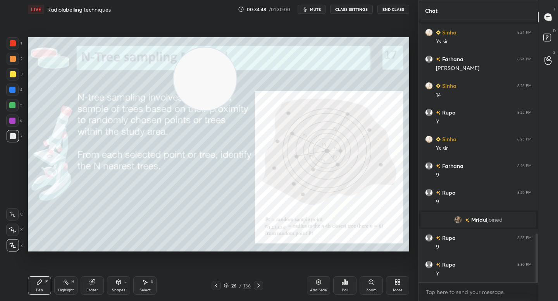
drag, startPoint x: 274, startPoint y: 68, endPoint x: 192, endPoint y: 75, distance: 81.7
click at [193, 75] on video at bounding box center [205, 79] width 63 height 63
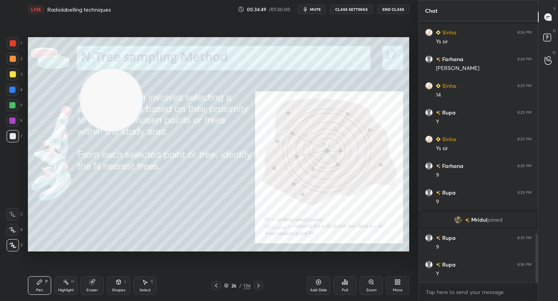
drag, startPoint x: 136, startPoint y: 101, endPoint x: 112, endPoint y: 104, distance: 23.8
click at [112, 104] on video at bounding box center [111, 100] width 63 height 63
drag, startPoint x: 100, startPoint y: 100, endPoint x: 95, endPoint y: 96, distance: 6.4
click at [93, 97] on video at bounding box center [111, 99] width 63 height 63
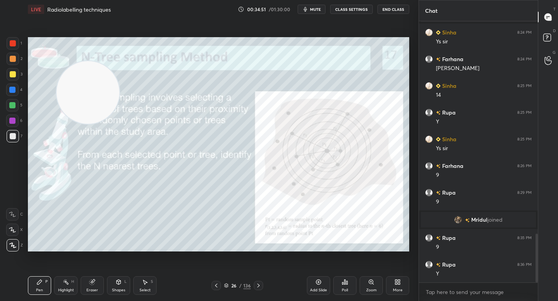
click at [374, 284] on div "Zoom" at bounding box center [371, 286] width 23 height 19
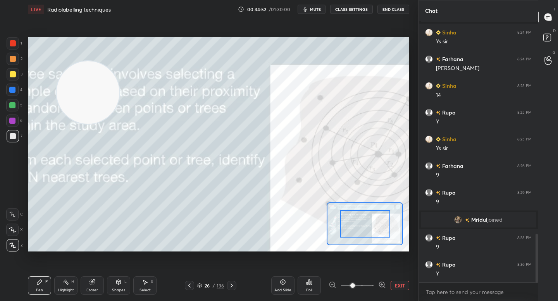
drag, startPoint x: 364, startPoint y: 234, endPoint x: 373, endPoint y: 236, distance: 9.4
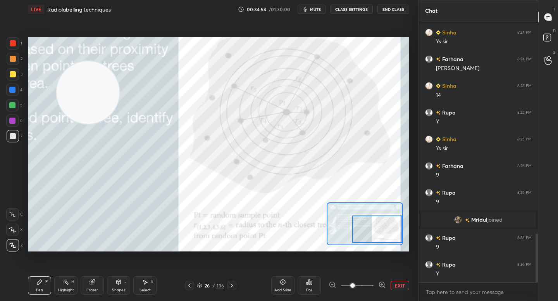
drag, startPoint x: 371, startPoint y: 235, endPoint x: 389, endPoint y: 239, distance: 18.3
click at [390, 239] on div at bounding box center [377, 230] width 50 height 28
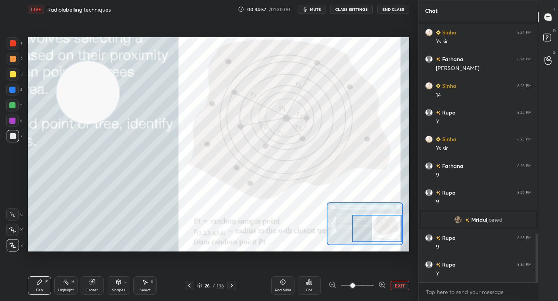
click at [17, 119] on div at bounding box center [12, 121] width 12 height 12
click at [10, 107] on div at bounding box center [12, 105] width 6 height 6
click at [10, 94] on div at bounding box center [12, 90] width 12 height 12
drag, startPoint x: 12, startPoint y: 81, endPoint x: 12, endPoint y: 74, distance: 6.2
click at [12, 80] on div "1 2 3 4 5 6 7" at bounding box center [14, 91] width 16 height 108
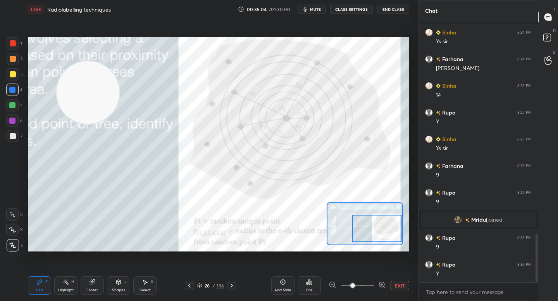
click at [12, 73] on div at bounding box center [13, 74] width 6 height 6
click at [12, 56] on div at bounding box center [13, 59] width 6 height 6
click at [403, 287] on button "EXIT" at bounding box center [400, 285] width 19 height 9
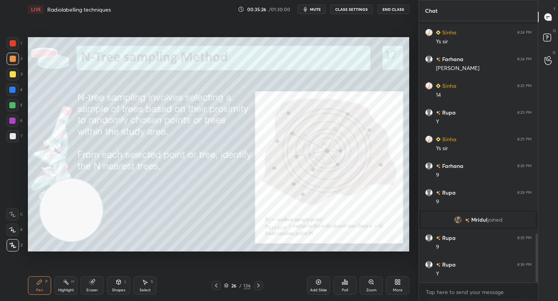
drag, startPoint x: 69, startPoint y: 200, endPoint x: 69, endPoint y: 210, distance: 10.1
click at [69, 212] on video at bounding box center [71, 210] width 63 height 63
click at [14, 131] on div at bounding box center [13, 136] width 12 height 12
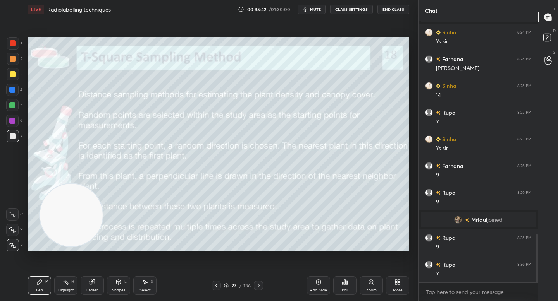
scroll to position [1169, 0]
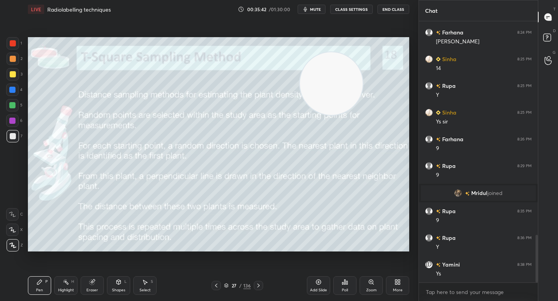
drag, startPoint x: 121, startPoint y: 178, endPoint x: 333, endPoint y: 81, distance: 233.2
click at [335, 81] on video at bounding box center [331, 83] width 63 height 63
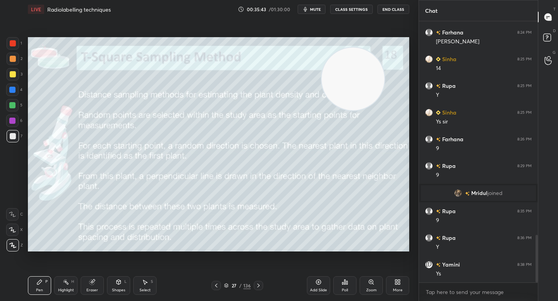
drag, startPoint x: 356, startPoint y: 76, endPoint x: 375, endPoint y: 70, distance: 20.8
click at [378, 68] on video at bounding box center [353, 79] width 63 height 63
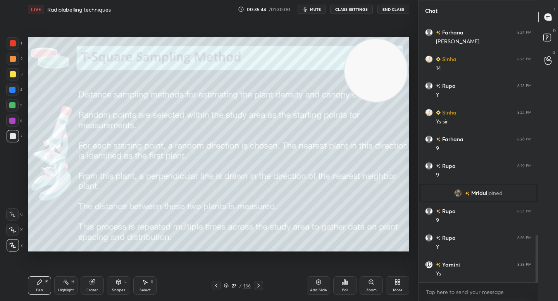
click at [17, 107] on div at bounding box center [12, 105] width 12 height 12
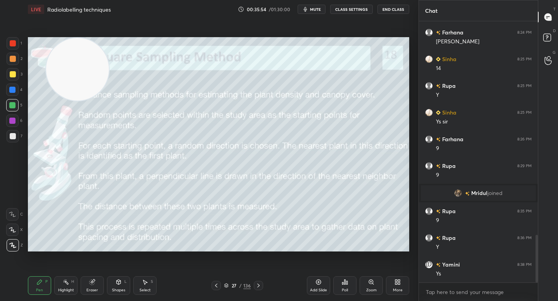
drag, startPoint x: 350, startPoint y: 65, endPoint x: 64, endPoint y: 57, distance: 286.4
click at [64, 57] on video at bounding box center [77, 69] width 63 height 63
drag, startPoint x: 60, startPoint y: 60, endPoint x: 55, endPoint y: 60, distance: 5.1
click at [55, 60] on video at bounding box center [76, 69] width 63 height 63
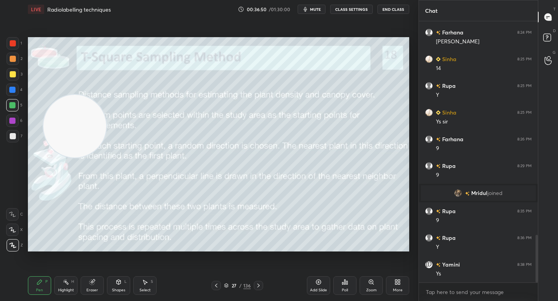
drag, startPoint x: 64, startPoint y: 81, endPoint x: 78, endPoint y: 189, distance: 108.5
click at [79, 158] on video at bounding box center [74, 126] width 63 height 63
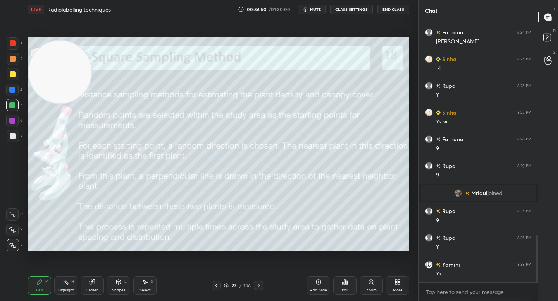
drag, startPoint x: 77, startPoint y: 192, endPoint x: 66, endPoint y: 77, distance: 115.2
click at [62, 69] on video at bounding box center [60, 72] width 63 height 63
drag, startPoint x: 64, startPoint y: 73, endPoint x: 48, endPoint y: 203, distance: 131.2
click at [48, 120] on video at bounding box center [60, 88] width 63 height 63
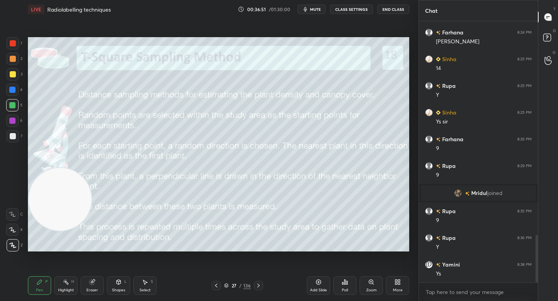
click at [50, 220] on video at bounding box center [60, 199] width 63 height 63
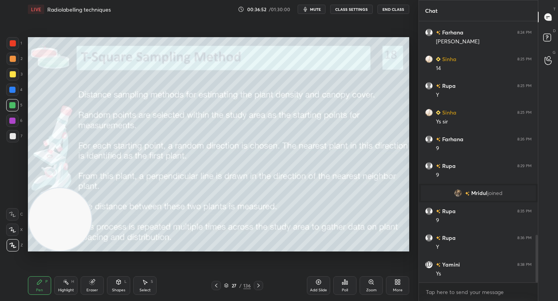
click at [12, 136] on div at bounding box center [13, 136] width 6 height 6
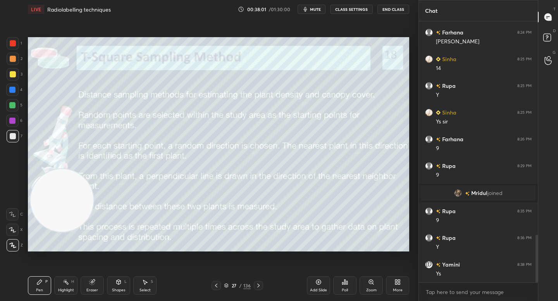
drag, startPoint x: 52, startPoint y: 207, endPoint x: 51, endPoint y: 139, distance: 67.8
click at [52, 169] on video at bounding box center [62, 200] width 63 height 63
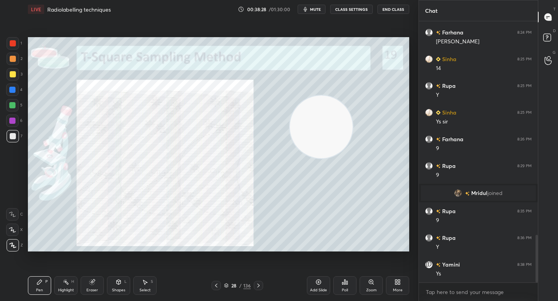
drag, startPoint x: 81, startPoint y: 137, endPoint x: 320, endPoint y: 134, distance: 239.4
click at [321, 134] on video at bounding box center [321, 127] width 63 height 63
drag, startPoint x: 331, startPoint y: 133, endPoint x: 351, endPoint y: 134, distance: 19.8
click at [349, 135] on video at bounding box center [323, 126] width 63 height 63
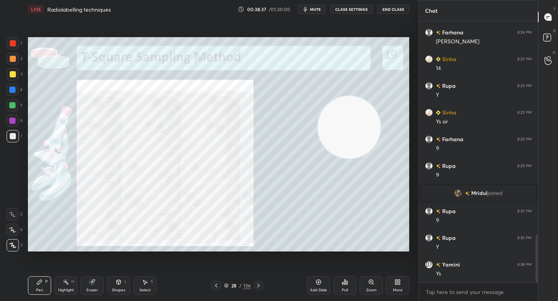
click at [371, 283] on icon at bounding box center [371, 282] width 4 height 4
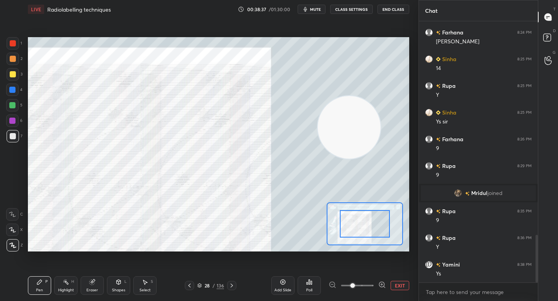
click at [379, 284] on icon at bounding box center [382, 285] width 8 height 8
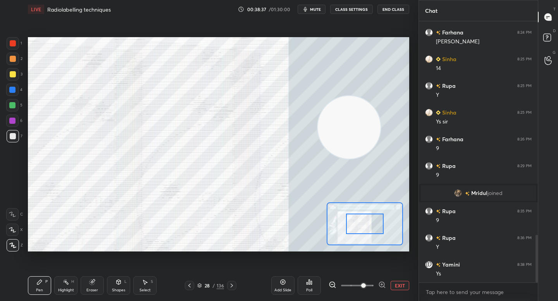
click at [380, 284] on icon at bounding box center [382, 285] width 8 height 8
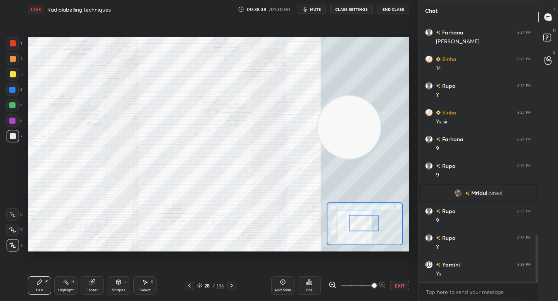
click at [360, 229] on div at bounding box center [364, 223] width 30 height 17
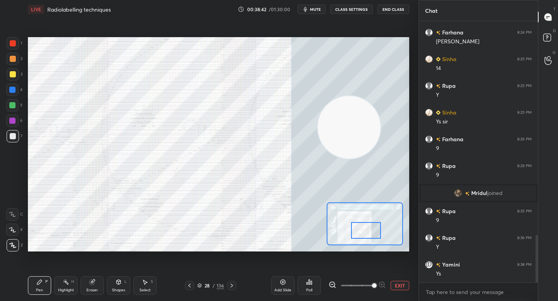
drag, startPoint x: 361, startPoint y: 229, endPoint x: 364, endPoint y: 236, distance: 8.0
click at [365, 237] on div at bounding box center [366, 230] width 30 height 17
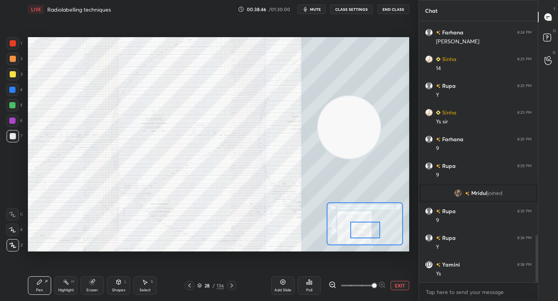
click at [14, 121] on div at bounding box center [12, 121] width 12 height 12
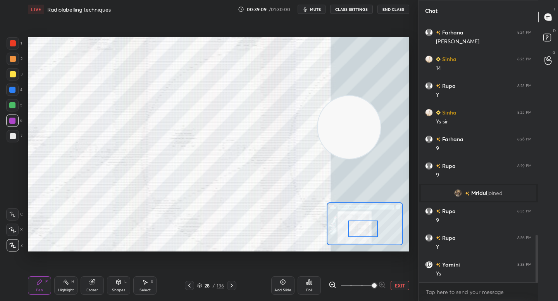
drag, startPoint x: 359, startPoint y: 225, endPoint x: 355, endPoint y: 223, distance: 4.0
click at [356, 224] on div at bounding box center [363, 229] width 30 height 17
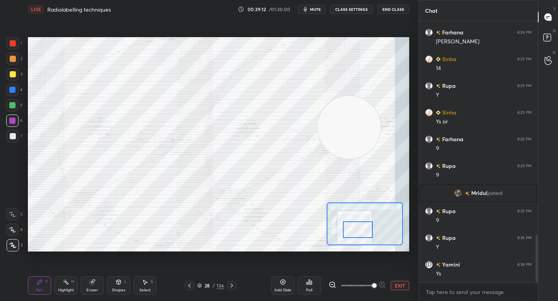
drag, startPoint x: 353, startPoint y: 226, endPoint x: 348, endPoint y: 227, distance: 4.8
click at [348, 227] on div at bounding box center [358, 230] width 30 height 17
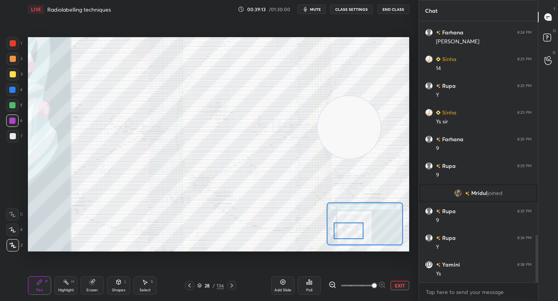
drag, startPoint x: 355, startPoint y: 230, endPoint x: 344, endPoint y: 230, distance: 10.5
click at [344, 231] on div at bounding box center [349, 231] width 30 height 17
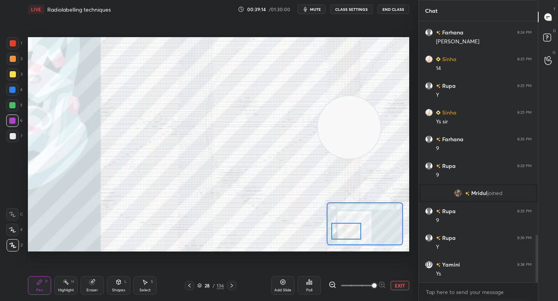
click at [409, 286] on div "LIVE Radiolabelling techniques 00:39:14 / 01:30:00 mute CLASS SETTINGS End Clas…" at bounding box center [218, 150] width 387 height 301
click at [401, 284] on button "EXIT" at bounding box center [400, 285] width 19 height 9
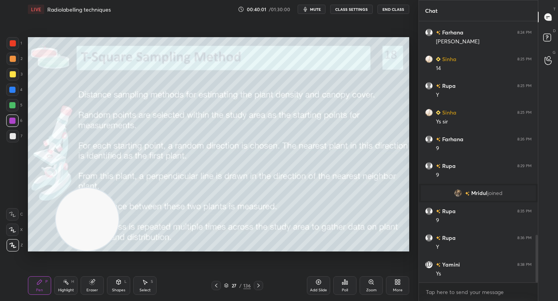
drag, startPoint x: 327, startPoint y: 123, endPoint x: 65, endPoint y: 230, distance: 283.0
click at [65, 230] on video at bounding box center [87, 219] width 63 height 63
click at [7, 141] on div at bounding box center [13, 136] width 12 height 12
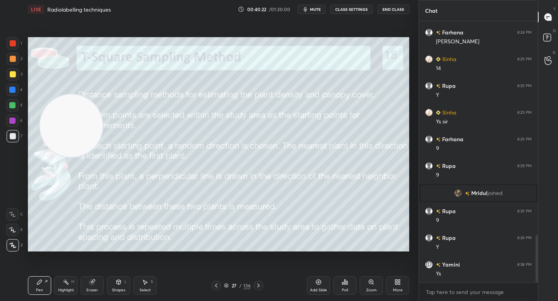
drag, startPoint x: 69, startPoint y: 190, endPoint x: 59, endPoint y: 107, distance: 83.8
click at [59, 107] on video at bounding box center [71, 126] width 63 height 63
drag, startPoint x: 316, startPoint y: 282, endPoint x: 311, endPoint y: 264, distance: 19.0
click at [316, 283] on icon at bounding box center [318, 282] width 6 height 6
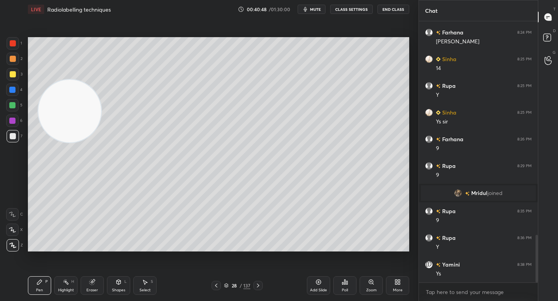
click at [152, 284] on div "S" at bounding box center [152, 282] width 2 height 4
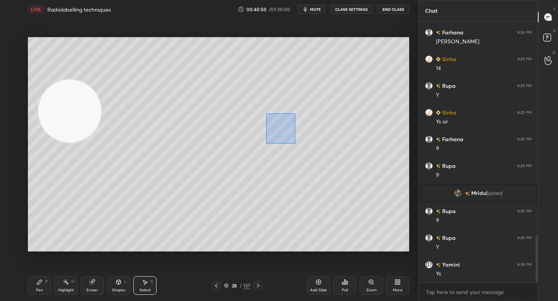
drag, startPoint x: 286, startPoint y: 134, endPoint x: 296, endPoint y: 147, distance: 16.0
click at [297, 147] on div "0 ° Undo Copy Duplicate Duplicate to new slide Delete" at bounding box center [218, 144] width 381 height 215
drag, startPoint x: 283, startPoint y: 133, endPoint x: 275, endPoint y: 169, distance: 36.5
click at [275, 169] on div "0 ° Undo Copy Duplicate Duplicate to new slide Delete" at bounding box center [218, 144] width 381 height 215
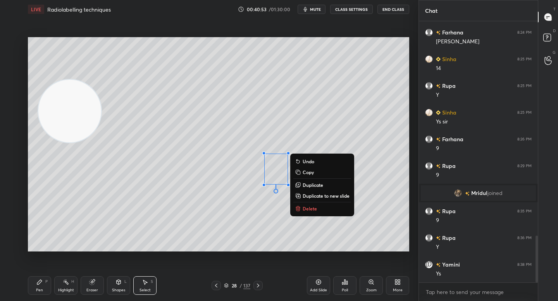
scroll to position [1196, 0]
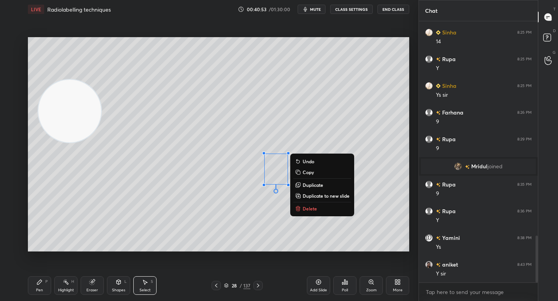
drag, startPoint x: 46, startPoint y: 284, endPoint x: 65, endPoint y: 265, distance: 26.6
click at [44, 286] on div "Pen P" at bounding box center [39, 286] width 23 height 19
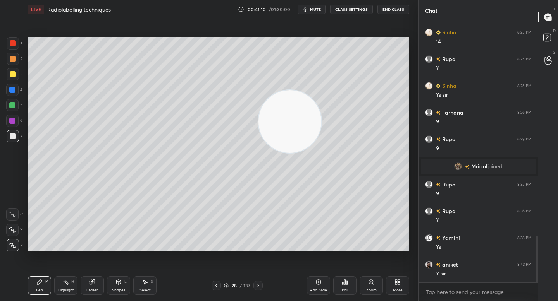
drag, startPoint x: 72, startPoint y: 118, endPoint x: 304, endPoint y: 125, distance: 232.2
click at [309, 126] on video at bounding box center [289, 121] width 63 height 63
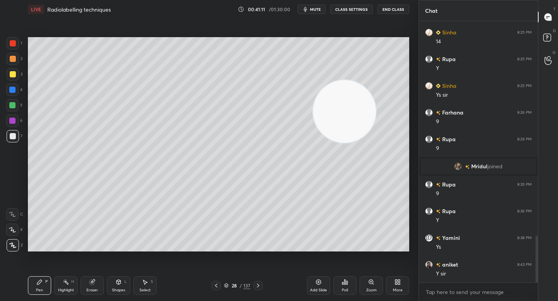
drag, startPoint x: 315, startPoint y: 114, endPoint x: 340, endPoint y: 108, distance: 26.1
click at [340, 108] on video at bounding box center [344, 111] width 63 height 63
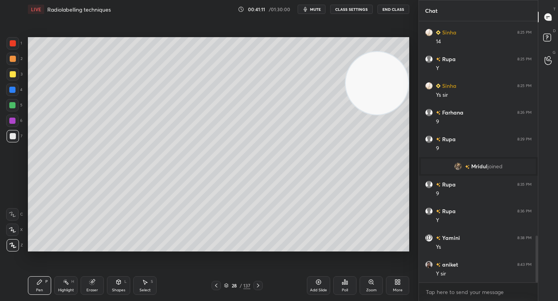
drag, startPoint x: 347, startPoint y: 105, endPoint x: 356, endPoint y: 92, distance: 15.5
click at [372, 82] on video at bounding box center [377, 83] width 63 height 63
click at [16, 101] on div at bounding box center [12, 105] width 12 height 12
click at [92, 283] on icon at bounding box center [91, 282] width 5 height 5
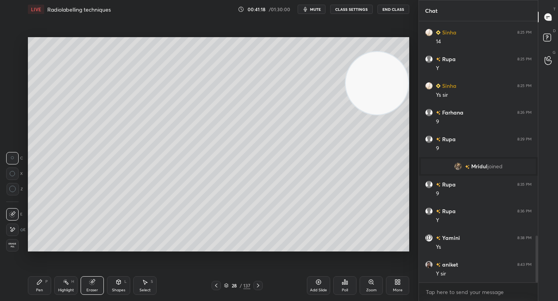
click at [71, 285] on div "Highlight H" at bounding box center [65, 286] width 23 height 19
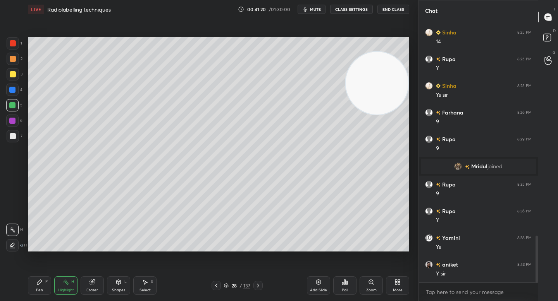
click at [16, 243] on div at bounding box center [12, 245] width 12 height 12
click at [13, 69] on div at bounding box center [13, 74] width 12 height 12
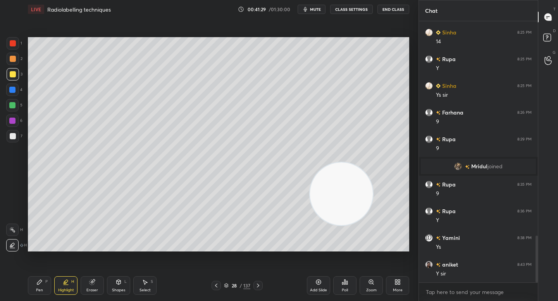
drag, startPoint x: 372, startPoint y: 91, endPoint x: 337, endPoint y: 201, distance: 115.2
click at [337, 202] on video at bounding box center [341, 194] width 63 height 63
click at [36, 285] on div "Pen P" at bounding box center [39, 286] width 23 height 19
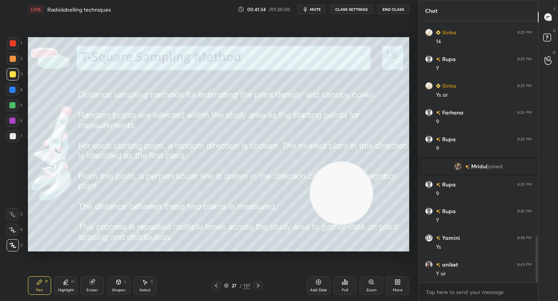
click at [12, 139] on div at bounding box center [13, 136] width 12 height 12
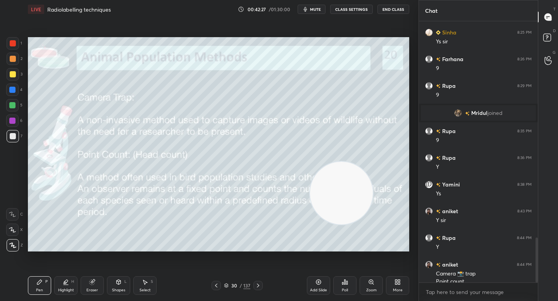
scroll to position [1257, 0]
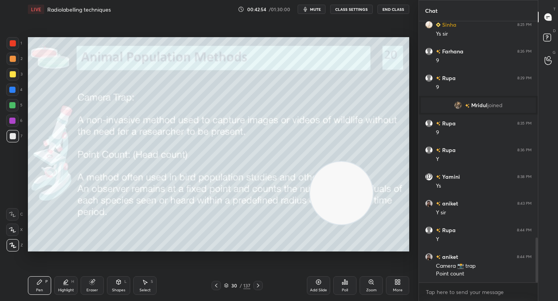
click at [11, 110] on div at bounding box center [12, 105] width 12 height 12
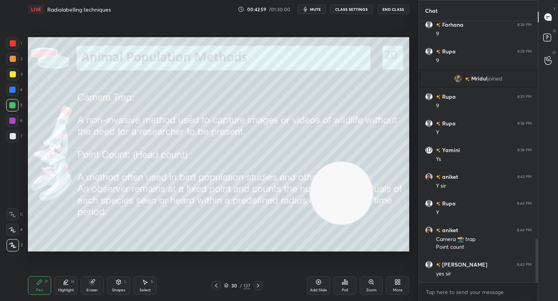
click at [15, 138] on div at bounding box center [13, 136] width 6 height 6
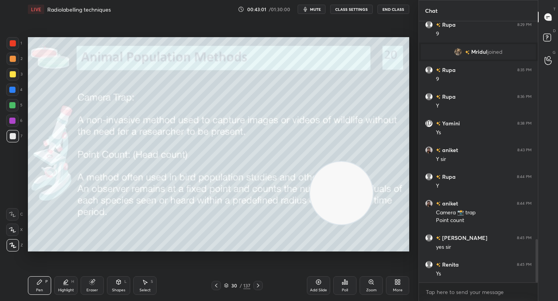
click at [317, 286] on div "Add Slide" at bounding box center [318, 286] width 23 height 19
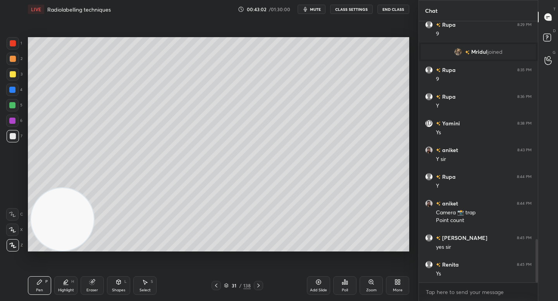
click at [46, 251] on div "Setting up your live class Poll for secs No correct answer Start poll" at bounding box center [218, 144] width 381 height 215
drag, startPoint x: 57, startPoint y: 222, endPoint x: 57, endPoint y: 254, distance: 32.2
click at [58, 249] on video at bounding box center [60, 219] width 63 height 63
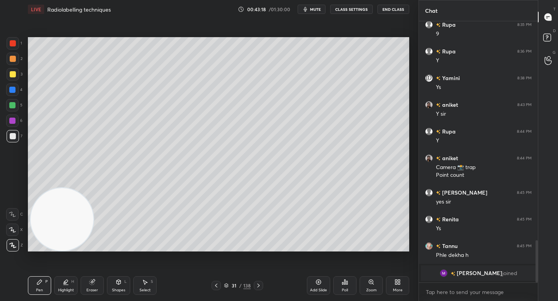
scroll to position [1294, 0]
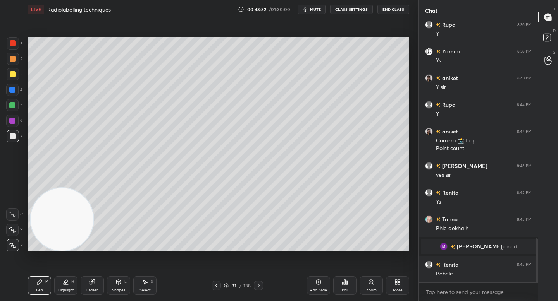
click at [346, 284] on icon at bounding box center [346, 282] width 1 height 3
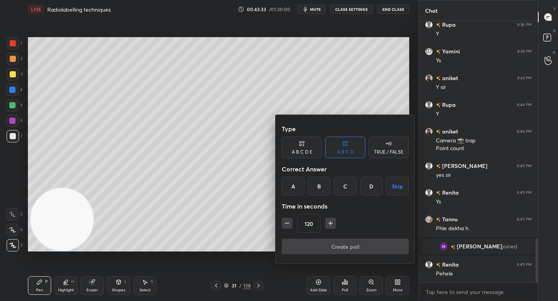
click at [384, 150] on div "TRUE / FALSE" at bounding box center [388, 152] width 29 height 5
click at [338, 188] on div "False" at bounding box center [345, 186] width 40 height 19
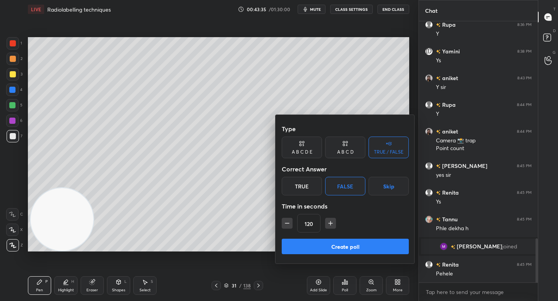
click at [318, 246] on button "Create poll" at bounding box center [345, 246] width 127 height 15
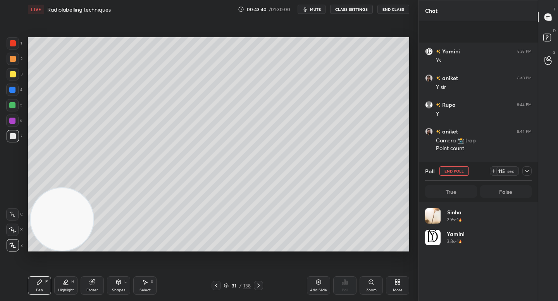
scroll to position [1361, 0]
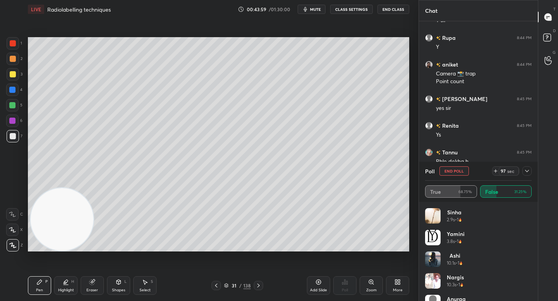
click at [60, 283] on div "Highlight H" at bounding box center [65, 286] width 23 height 19
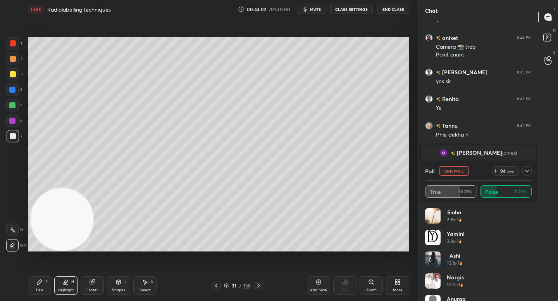
click at [40, 283] on icon at bounding box center [39, 282] width 6 height 6
click at [48, 208] on video at bounding box center [62, 219] width 63 height 63
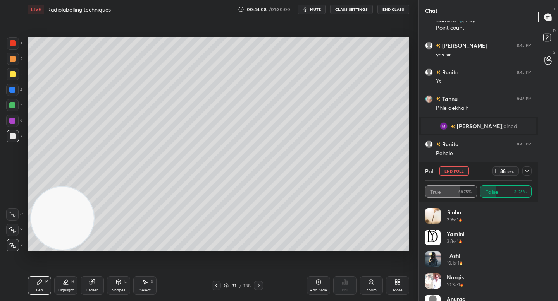
click at [526, 169] on icon at bounding box center [527, 171] width 6 height 6
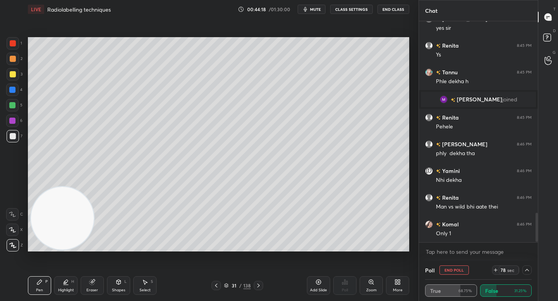
scroll to position [1467, 0]
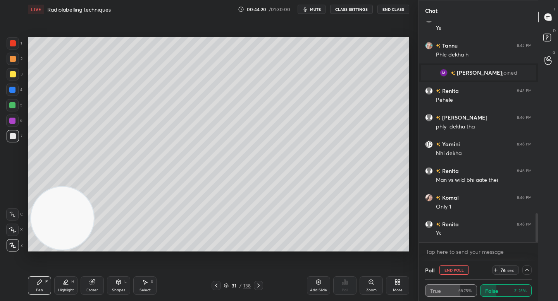
click at [14, 103] on div at bounding box center [12, 105] width 12 height 12
click at [526, 271] on icon at bounding box center [527, 270] width 6 height 6
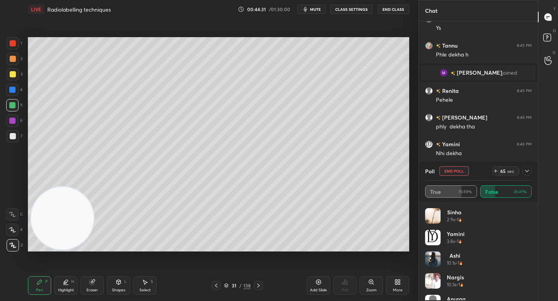
scroll to position [3, 3]
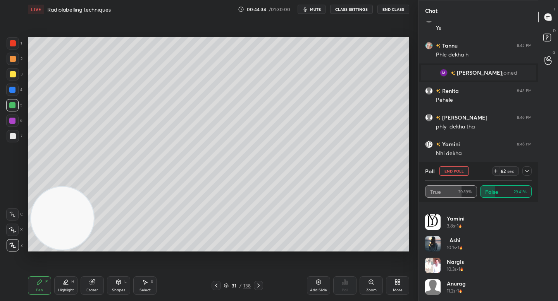
click at [461, 169] on button "End Poll" at bounding box center [453, 171] width 29 height 9
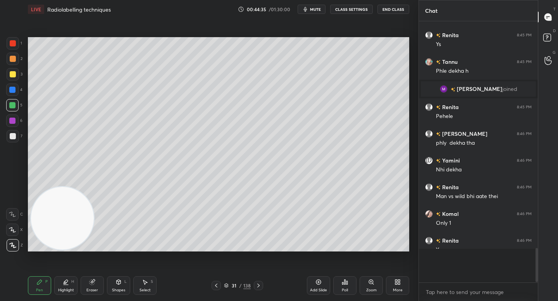
scroll to position [257, 117]
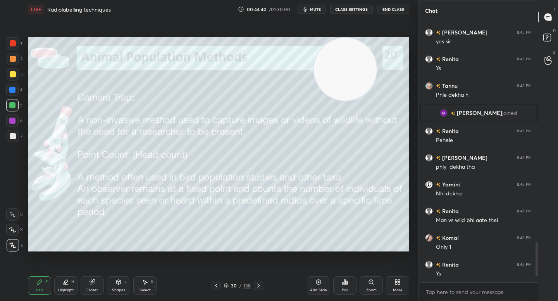
drag, startPoint x: 68, startPoint y: 220, endPoint x: 356, endPoint y: 45, distance: 337.0
click at [357, 46] on video at bounding box center [345, 69] width 63 height 63
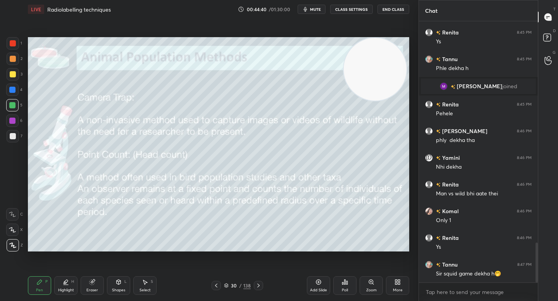
drag, startPoint x: 373, startPoint y: 49, endPoint x: 382, endPoint y: 48, distance: 9.4
click at [382, 48] on video at bounding box center [375, 69] width 63 height 63
click at [21, 132] on div "7" at bounding box center [15, 136] width 16 height 12
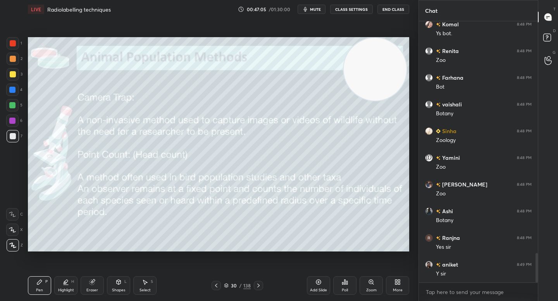
scroll to position [2069, 0]
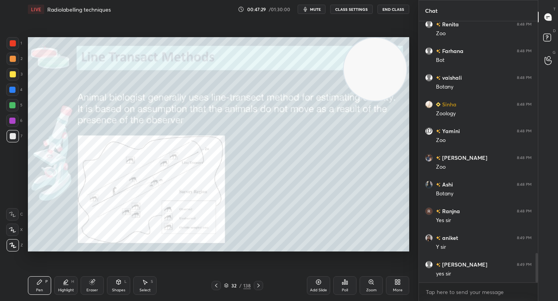
drag, startPoint x: 123, startPoint y: 289, endPoint x: 124, endPoint y: 280, distance: 9.0
click at [123, 289] on div "Shapes" at bounding box center [118, 291] width 13 height 4
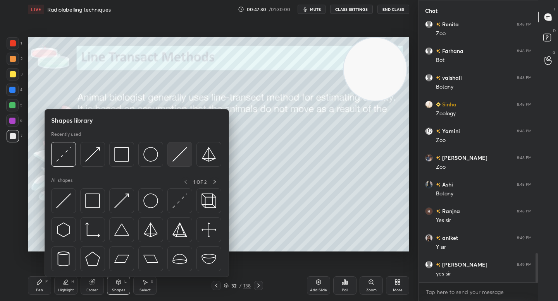
click at [175, 155] on img at bounding box center [179, 154] width 15 height 15
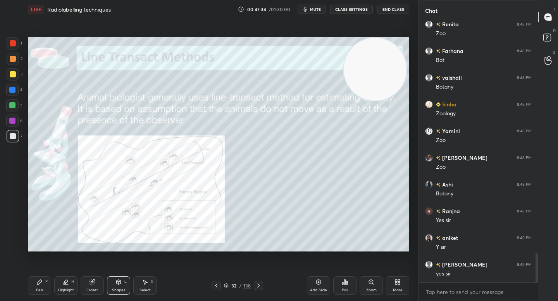
click at [16, 115] on div at bounding box center [12, 121] width 12 height 12
click at [16, 111] on div "5" at bounding box center [14, 106] width 16 height 15
click at [120, 285] on icon at bounding box center [118, 282] width 6 height 6
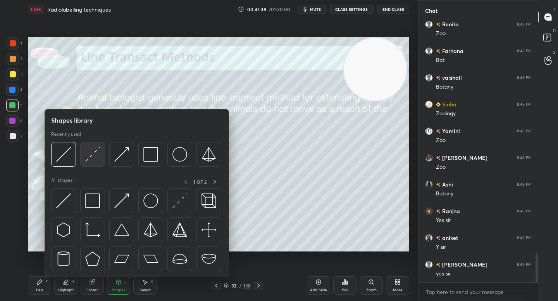
click at [105, 156] on div at bounding box center [136, 156] width 170 height 29
click at [101, 157] on div at bounding box center [92, 154] width 25 height 25
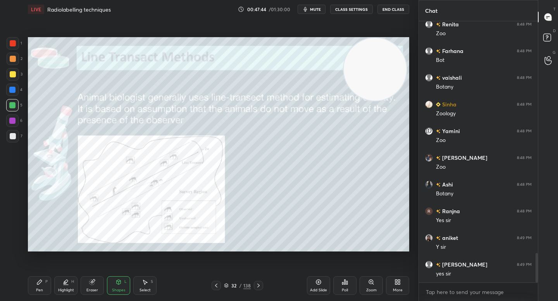
drag, startPoint x: 15, startPoint y: 138, endPoint x: 24, endPoint y: 138, distance: 8.9
click at [15, 138] on div at bounding box center [13, 136] width 6 height 6
click at [94, 284] on icon at bounding box center [92, 282] width 6 height 6
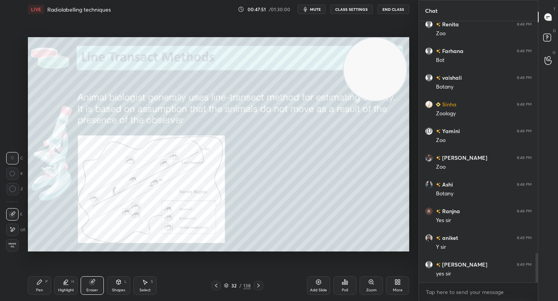
click at [112, 286] on div "Shapes L" at bounding box center [118, 286] width 23 height 19
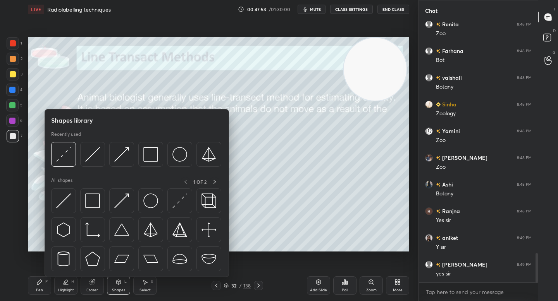
click at [14, 76] on div at bounding box center [13, 74] width 6 height 6
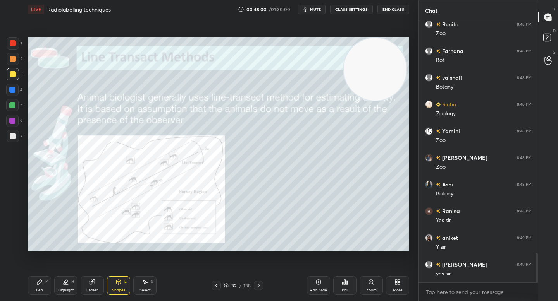
click at [119, 285] on icon at bounding box center [118, 282] width 6 height 6
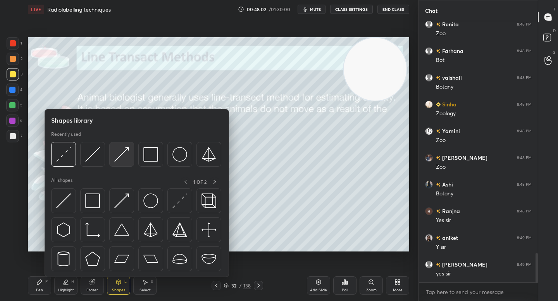
click at [124, 153] on img at bounding box center [121, 154] width 15 height 15
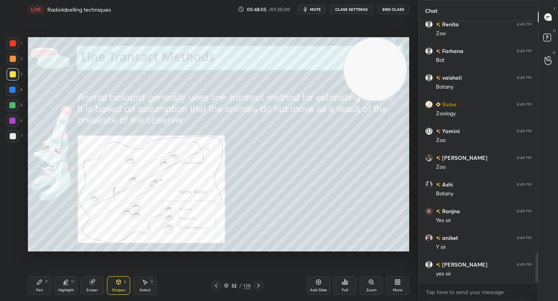
click at [13, 103] on div at bounding box center [12, 105] width 6 height 6
click at [33, 292] on div "Pen P" at bounding box center [39, 286] width 23 height 19
click at [93, 287] on div "Eraser" at bounding box center [92, 286] width 23 height 19
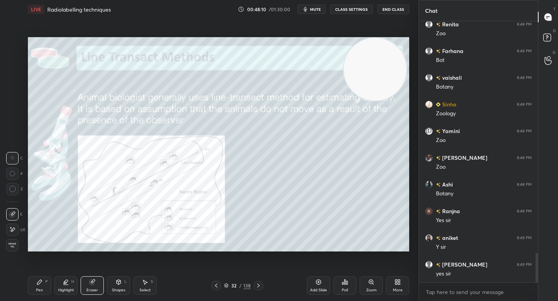
click at [71, 289] on div "Highlight" at bounding box center [66, 291] width 16 height 4
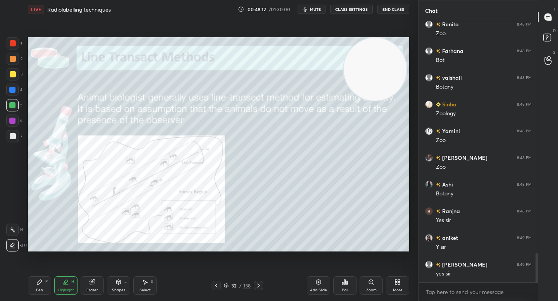
click at [16, 129] on div "6" at bounding box center [14, 122] width 16 height 15
click at [17, 136] on div at bounding box center [13, 136] width 12 height 12
click at [18, 121] on div "6" at bounding box center [14, 121] width 16 height 12
click at [12, 105] on div at bounding box center [12, 105] width 6 height 6
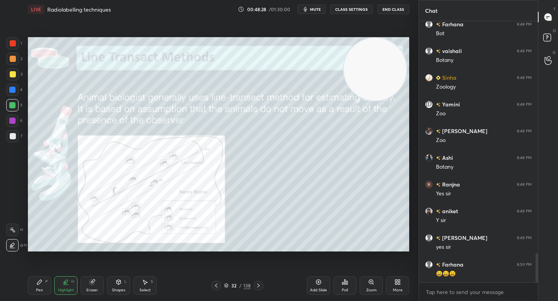
click at [9, 71] on div at bounding box center [13, 74] width 12 height 12
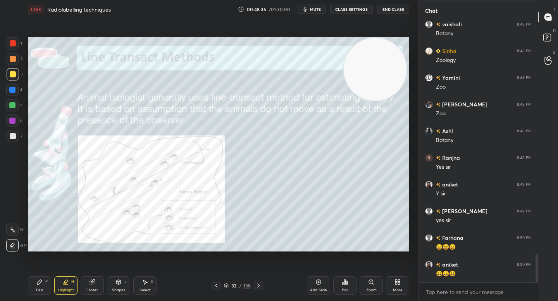
click at [36, 284] on icon at bounding box center [39, 282] width 6 height 6
click at [18, 139] on div "7" at bounding box center [15, 136] width 16 height 12
click at [17, 124] on div at bounding box center [12, 121] width 12 height 12
click at [12, 50] on div "1" at bounding box center [14, 44] width 15 height 15
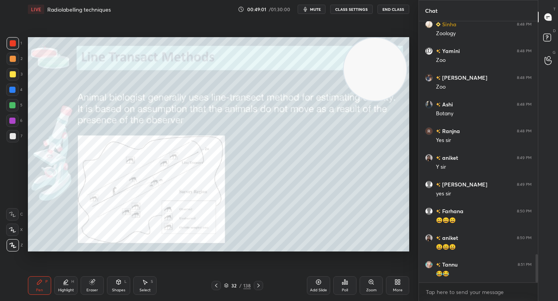
drag, startPoint x: 11, startPoint y: 102, endPoint x: 14, endPoint y: 97, distance: 5.9
click at [11, 102] on div at bounding box center [12, 105] width 12 height 12
click at [12, 138] on div at bounding box center [13, 136] width 6 height 6
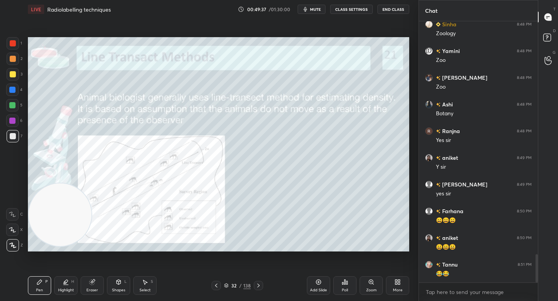
drag, startPoint x: 329, startPoint y: 69, endPoint x: 21, endPoint y: 207, distance: 337.6
click at [21, 207] on div "1 2 3 4 5 6 7 C X Z C X Z E E Erase all H H LIVE Radiolabelling techniques 00:4…" at bounding box center [206, 150] width 412 height 301
click at [59, 216] on video at bounding box center [60, 215] width 63 height 63
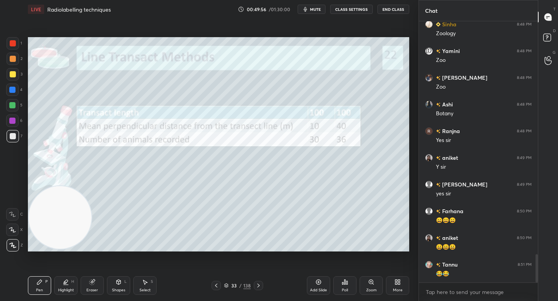
click at [12, 123] on div at bounding box center [12, 121] width 6 height 6
click at [100, 282] on div "Eraser" at bounding box center [92, 286] width 23 height 19
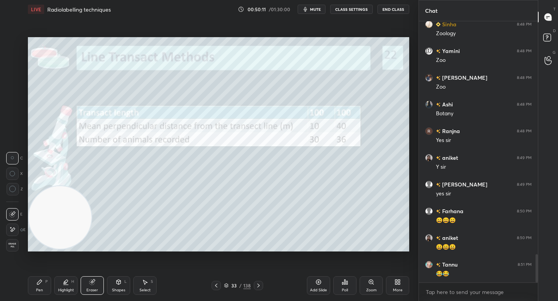
click at [45, 278] on div "Pen P" at bounding box center [39, 286] width 23 height 19
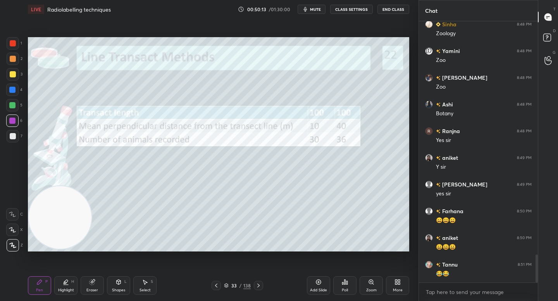
scroll to position [2176, 0]
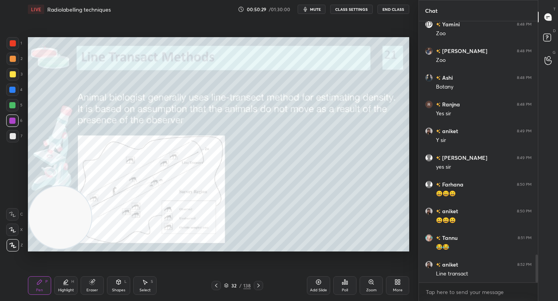
click at [16, 142] on div "7" at bounding box center [15, 136] width 16 height 12
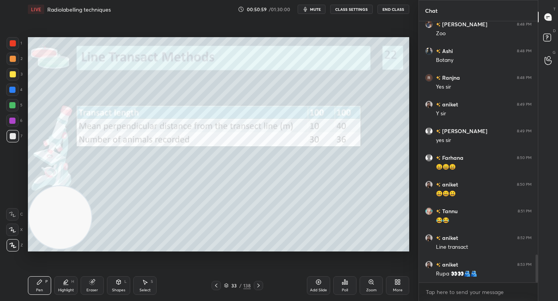
click at [9, 125] on div at bounding box center [12, 121] width 12 height 12
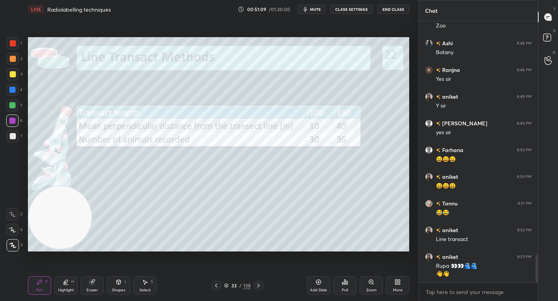
scroll to position [2229, 0]
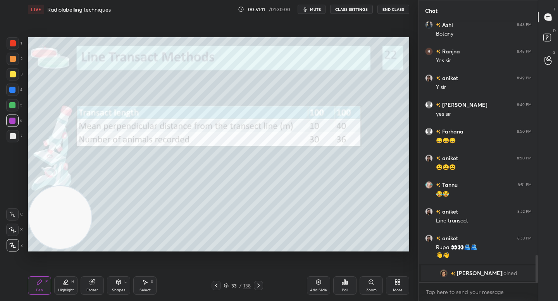
click at [8, 104] on div at bounding box center [12, 105] width 12 height 12
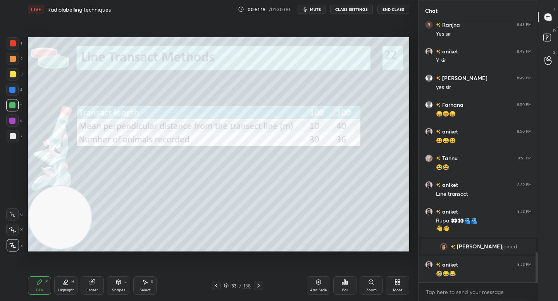
scroll to position [1999, 0]
click at [12, 137] on div at bounding box center [13, 136] width 6 height 6
click at [10, 57] on div at bounding box center [13, 59] width 6 height 6
click at [12, 42] on div at bounding box center [13, 43] width 6 height 6
click at [12, 55] on div at bounding box center [13, 59] width 12 height 12
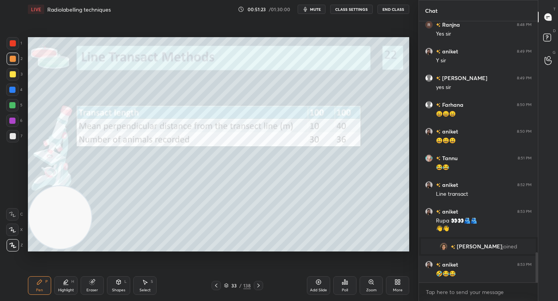
click at [13, 44] on div at bounding box center [13, 43] width 6 height 6
drag, startPoint x: 64, startPoint y: 221, endPoint x: 63, endPoint y: 77, distance: 144.5
click at [64, 182] on video at bounding box center [60, 213] width 63 height 63
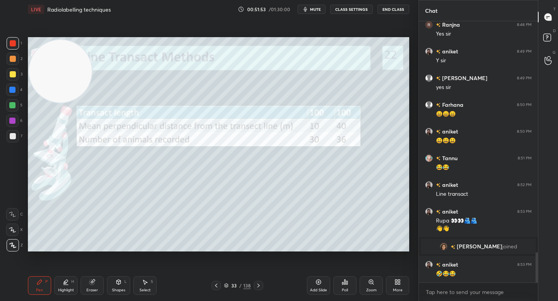
drag, startPoint x: 13, startPoint y: 141, endPoint x: 21, endPoint y: 135, distance: 10.3
click at [13, 141] on div at bounding box center [13, 136] width 12 height 12
click at [19, 121] on div "6" at bounding box center [14, 121] width 16 height 12
click at [72, 288] on div "Highlight H" at bounding box center [65, 286] width 23 height 19
drag, startPoint x: 39, startPoint y: 287, endPoint x: 49, endPoint y: 279, distance: 12.4
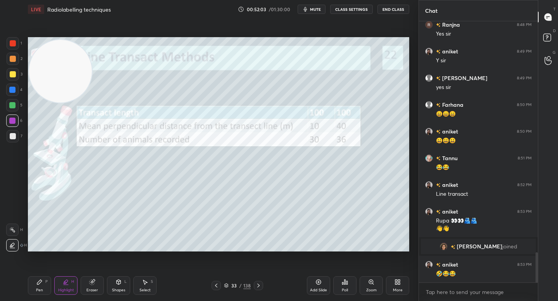
click at [39, 288] on div "Pen P" at bounding box center [39, 286] width 23 height 19
click at [12, 134] on div at bounding box center [13, 136] width 6 height 6
click at [15, 121] on div at bounding box center [12, 121] width 6 height 6
click at [12, 71] on div at bounding box center [13, 74] width 12 height 12
click at [14, 61] on div at bounding box center [13, 59] width 12 height 12
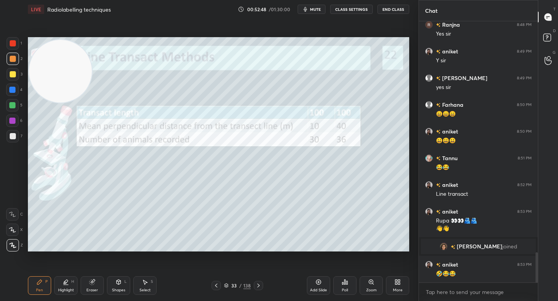
click at [58, 278] on div "Highlight H" at bounding box center [65, 286] width 23 height 19
click at [38, 296] on div "Pen P Highlight H Eraser Shapes L Select S 33 / 138 Add Slide Poll Zoom More" at bounding box center [218, 285] width 381 height 31
click at [39, 292] on div "Pen" at bounding box center [39, 291] width 7 height 4
click at [89, 290] on div "Eraser" at bounding box center [92, 291] width 12 height 4
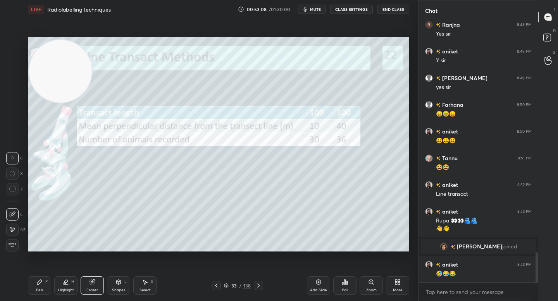
click at [41, 291] on div "Pen" at bounding box center [39, 291] width 7 height 4
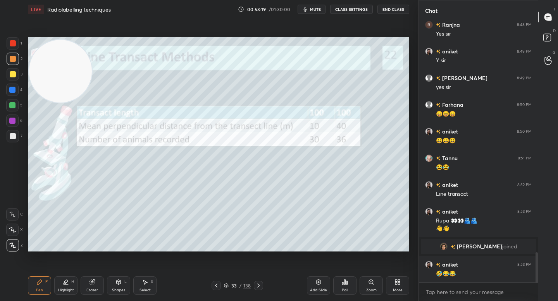
scroll to position [2026, 0]
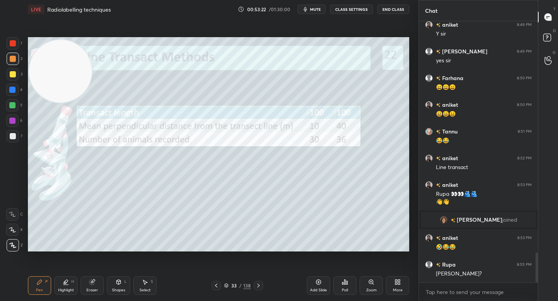
click at [12, 130] on div "6" at bounding box center [14, 122] width 16 height 15
drag, startPoint x: 13, startPoint y: 133, endPoint x: 21, endPoint y: 132, distance: 7.5
click at [13, 133] on div at bounding box center [13, 136] width 12 height 12
click at [86, 289] on div "Eraser" at bounding box center [92, 286] width 23 height 19
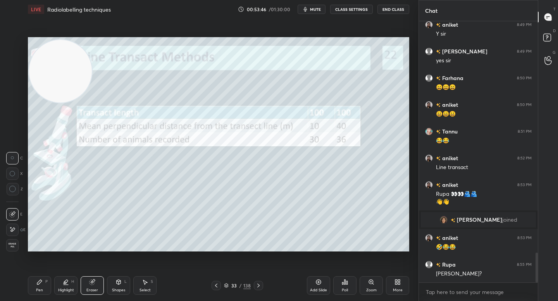
click at [36, 289] on div "Pen" at bounding box center [39, 291] width 7 height 4
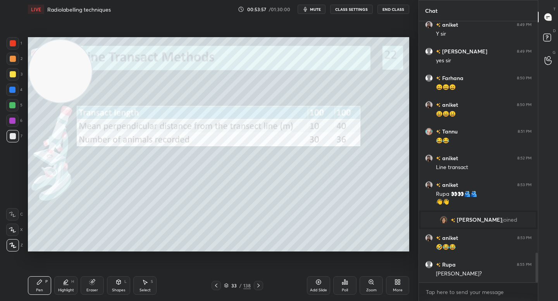
click at [91, 289] on div "Eraser" at bounding box center [92, 291] width 12 height 4
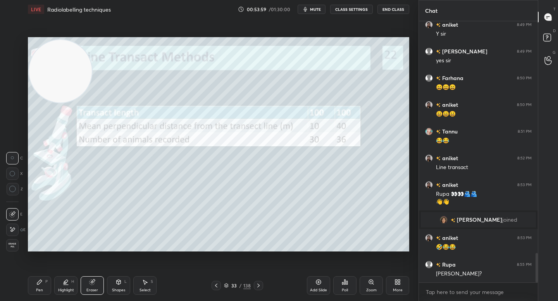
scroll to position [2060, 0]
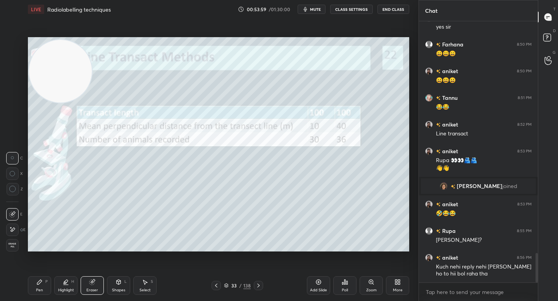
click at [17, 290] on div "1 2 3 4 5 6 7 C X Z C X Z E E Erase all H H LIVE Radiolabelling techniques 00:5…" at bounding box center [206, 150] width 412 height 301
click at [20, 290] on div "1 2 3 4 5 6 7 C X Z C X Z E E Erase all H H LIVE Radiolabelling techniques 00:5…" at bounding box center [206, 150] width 412 height 301
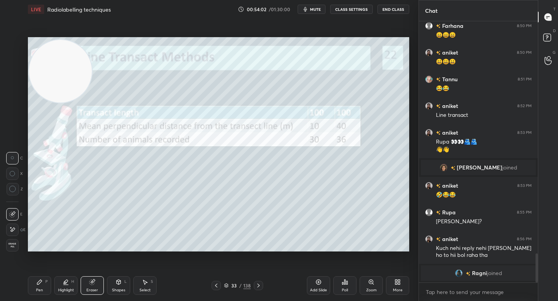
scroll to position [2076, 0]
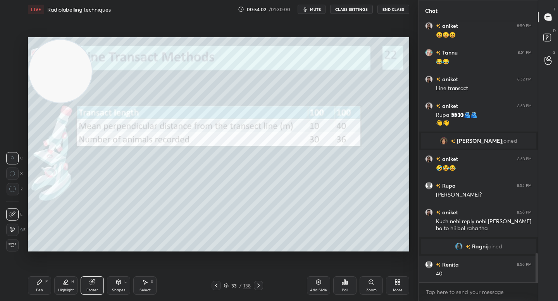
click at [53, 280] on div "Pen P Highlight H Eraser Shapes L Select S" at bounding box center [97, 286] width 139 height 19
click at [49, 283] on div "Pen P" at bounding box center [39, 286] width 23 height 19
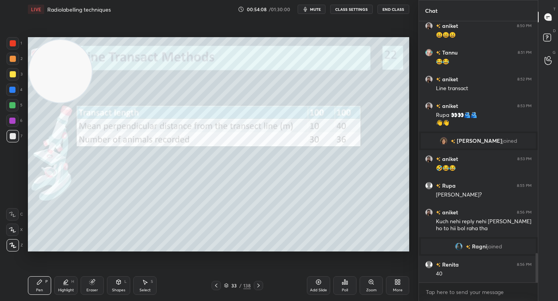
drag, startPoint x: 94, startPoint y: 285, endPoint x: 111, endPoint y: 267, distance: 24.9
click at [94, 285] on icon at bounding box center [92, 282] width 6 height 6
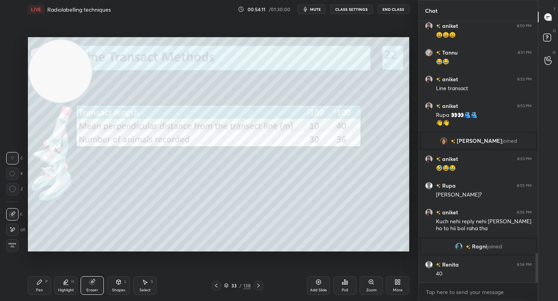
click at [38, 289] on div "Pen" at bounding box center [39, 291] width 7 height 4
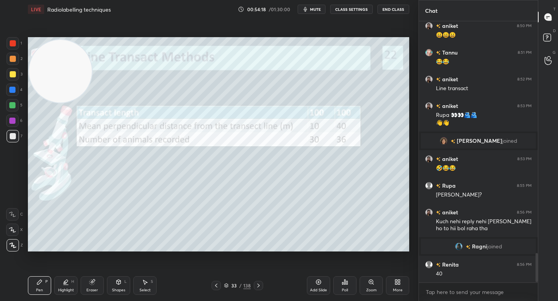
scroll to position [2102, 0]
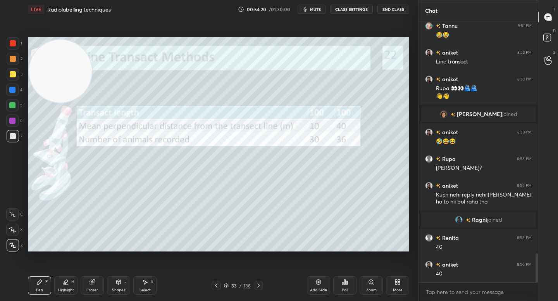
click at [96, 287] on div "Eraser" at bounding box center [92, 286] width 23 height 19
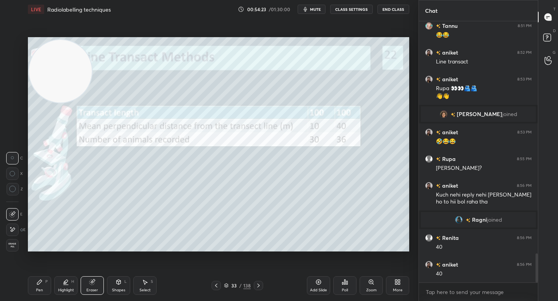
click at [34, 288] on div "Pen P" at bounding box center [39, 286] width 23 height 19
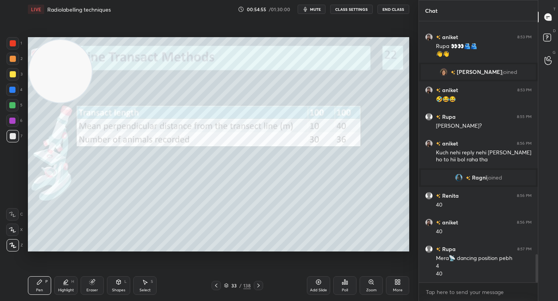
scroll to position [2171, 0]
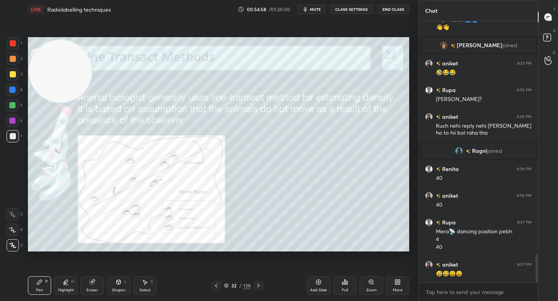
click at [371, 283] on icon at bounding box center [371, 282] width 4 height 4
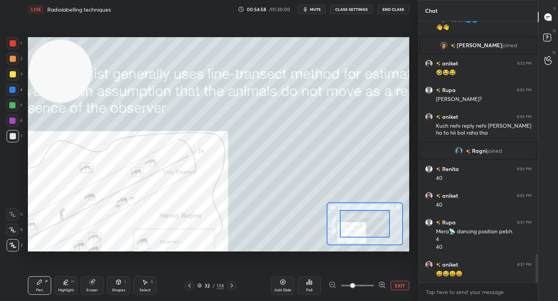
click at [382, 285] on icon at bounding box center [382, 285] width 8 height 8
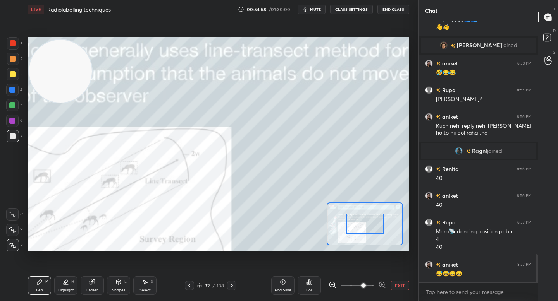
click at [381, 282] on icon at bounding box center [381, 284] width 5 height 5
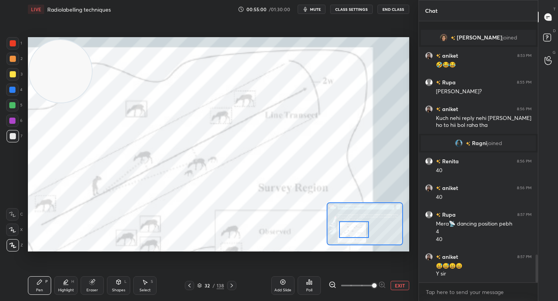
scroll to position [2206, 0]
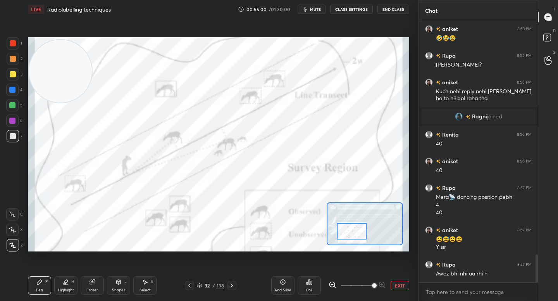
drag, startPoint x: 366, startPoint y: 229, endPoint x: 354, endPoint y: 236, distance: 13.9
click at [354, 236] on div at bounding box center [352, 231] width 30 height 17
click at [71, 289] on div "Highlight" at bounding box center [66, 291] width 16 height 4
click at [10, 120] on div at bounding box center [12, 121] width 6 height 6
click at [120, 280] on icon at bounding box center [118, 282] width 6 height 6
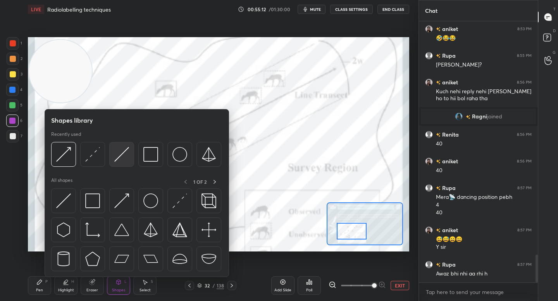
click at [117, 158] on img at bounding box center [121, 154] width 15 height 15
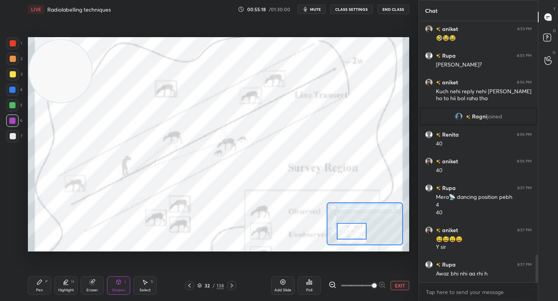
click at [10, 111] on div "5" at bounding box center [14, 106] width 16 height 15
click at [63, 286] on div "Highlight H" at bounding box center [65, 286] width 23 height 19
drag, startPoint x: 14, startPoint y: 129, endPoint x: 16, endPoint y: 120, distance: 8.5
click at [14, 128] on div "6" at bounding box center [14, 122] width 16 height 15
click at [15, 121] on div at bounding box center [12, 121] width 12 height 12
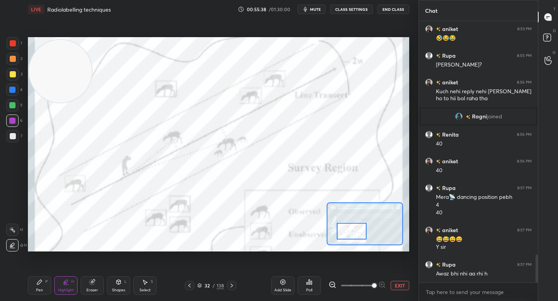
click at [394, 286] on button "EXIT" at bounding box center [400, 285] width 19 height 9
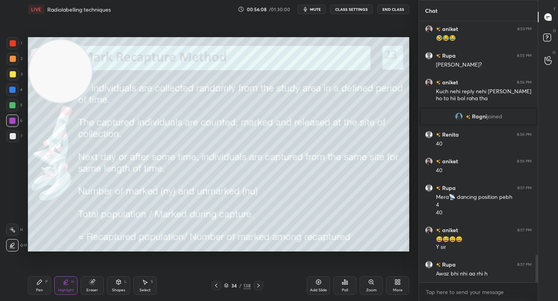
drag, startPoint x: 63, startPoint y: 79, endPoint x: 35, endPoint y: 224, distance: 146.8
click at [35, 103] on video at bounding box center [60, 71] width 63 height 63
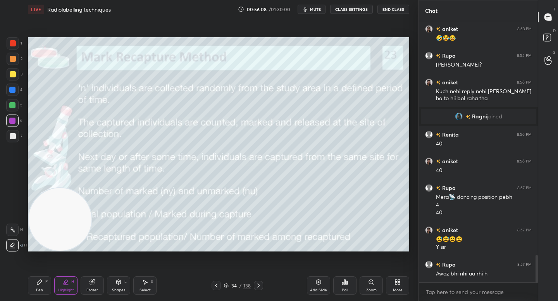
scroll to position [2233, 0]
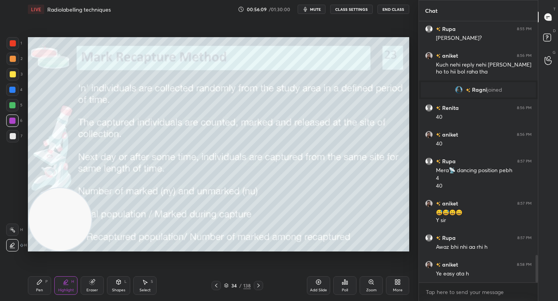
click at [39, 290] on div "Pen" at bounding box center [39, 291] width 7 height 4
click at [317, 285] on icon at bounding box center [318, 282] width 6 height 6
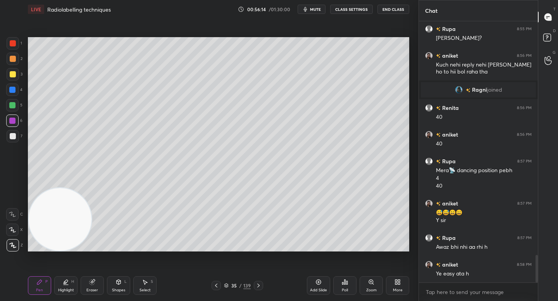
click at [119, 289] on div "Shapes" at bounding box center [118, 291] width 13 height 4
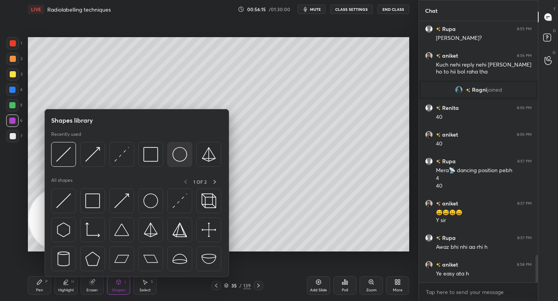
click at [178, 155] on img at bounding box center [179, 154] width 15 height 15
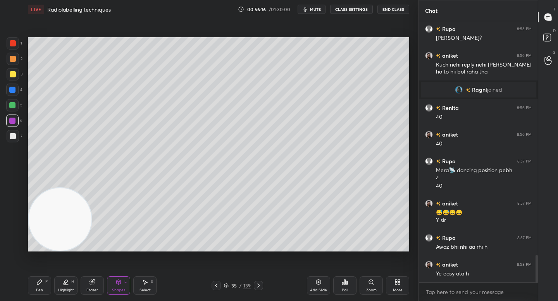
click at [12, 135] on div at bounding box center [13, 136] width 6 height 6
click at [87, 288] on div "Eraser" at bounding box center [92, 286] width 23 height 19
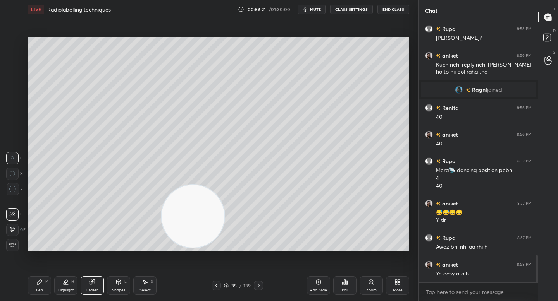
drag, startPoint x: 62, startPoint y: 215, endPoint x: 345, endPoint y: 214, distance: 283.2
click at [224, 216] on video at bounding box center [193, 216] width 63 height 63
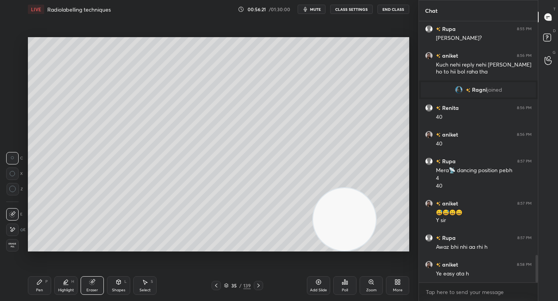
drag, startPoint x: 345, startPoint y: 212, endPoint x: 388, endPoint y: 237, distance: 49.6
click at [376, 237] on video at bounding box center [344, 219] width 63 height 63
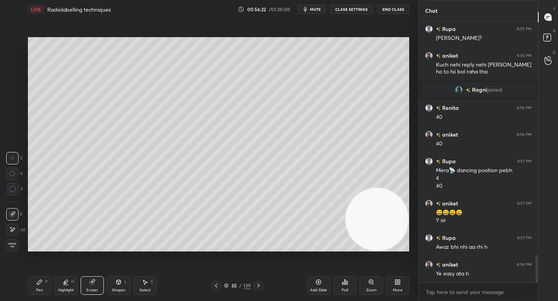
click at [31, 291] on div "Pen P" at bounding box center [39, 286] width 23 height 19
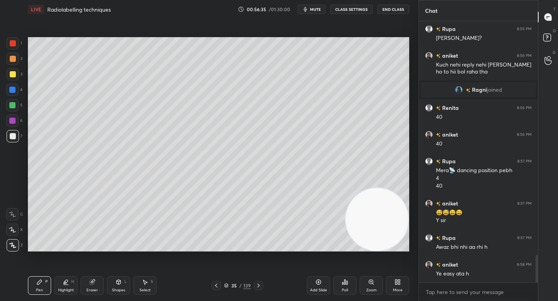
scroll to position [2259, 0]
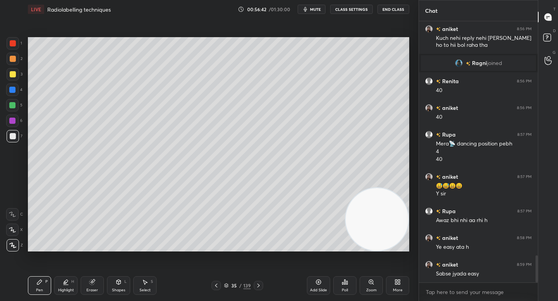
click at [10, 108] on div at bounding box center [12, 105] width 6 height 6
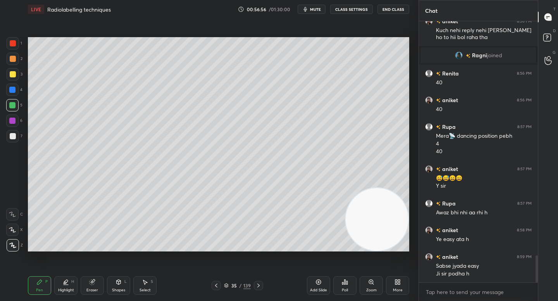
click at [12, 58] on div at bounding box center [13, 59] width 6 height 6
click at [14, 94] on div at bounding box center [12, 90] width 12 height 12
click at [14, 100] on div at bounding box center [12, 105] width 12 height 12
click at [12, 117] on div at bounding box center [12, 121] width 12 height 12
click at [16, 58] on div at bounding box center [13, 59] width 12 height 12
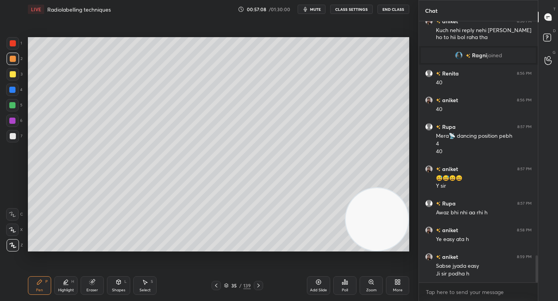
scroll to position [2294, 0]
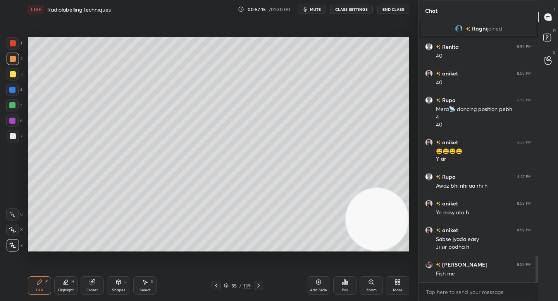
click at [12, 117] on div at bounding box center [12, 121] width 12 height 12
click at [13, 94] on div at bounding box center [12, 90] width 12 height 12
drag, startPoint x: 14, startPoint y: 79, endPoint x: 14, endPoint y: 71, distance: 8.5
click at [14, 79] on div at bounding box center [13, 74] width 12 height 12
click at [16, 64] on div at bounding box center [13, 59] width 12 height 12
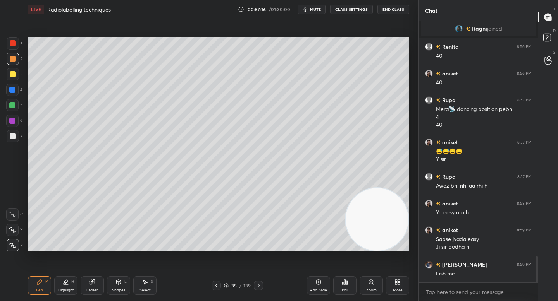
click at [15, 60] on div at bounding box center [13, 59] width 12 height 12
drag, startPoint x: 17, startPoint y: 40, endPoint x: 17, endPoint y: 51, distance: 11.2
click at [17, 40] on div at bounding box center [13, 43] width 12 height 12
click at [17, 56] on div "1 2 3 4 5 6 7" at bounding box center [14, 91] width 16 height 108
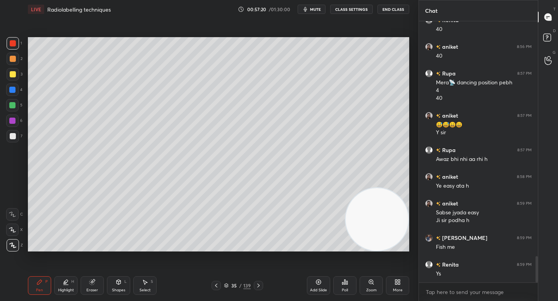
click at [15, 134] on div at bounding box center [13, 136] width 6 height 6
click at [15, 110] on div at bounding box center [12, 105] width 12 height 12
click at [15, 122] on div at bounding box center [12, 121] width 6 height 6
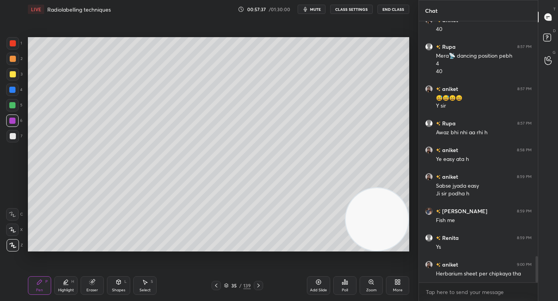
click at [9, 106] on div at bounding box center [12, 105] width 6 height 6
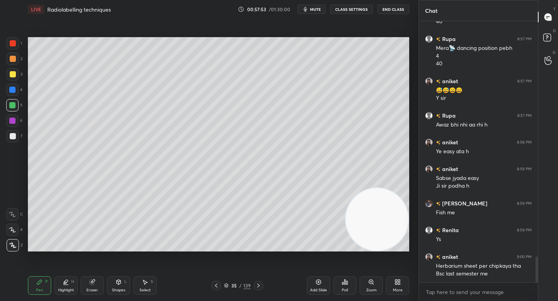
click at [78, 282] on div "Pen P Highlight H Eraser Shapes L Select S" at bounding box center [97, 286] width 139 height 19
click at [74, 284] on div "Highlight H" at bounding box center [65, 286] width 23 height 19
drag, startPoint x: 39, startPoint y: 280, endPoint x: 63, endPoint y: 258, distance: 33.2
click at [38, 281] on icon at bounding box center [39, 282] width 6 height 6
click at [15, 135] on div at bounding box center [13, 136] width 12 height 12
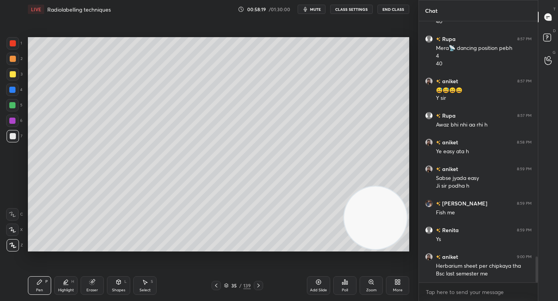
drag, startPoint x: 378, startPoint y: 208, endPoint x: 124, endPoint y: 114, distance: 271.3
click at [344, 187] on video at bounding box center [375, 218] width 63 height 63
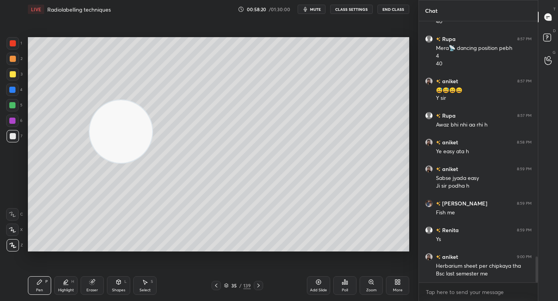
drag, startPoint x: 127, startPoint y: 124, endPoint x: 48, endPoint y: 54, distance: 105.6
click at [89, 100] on video at bounding box center [120, 131] width 63 height 63
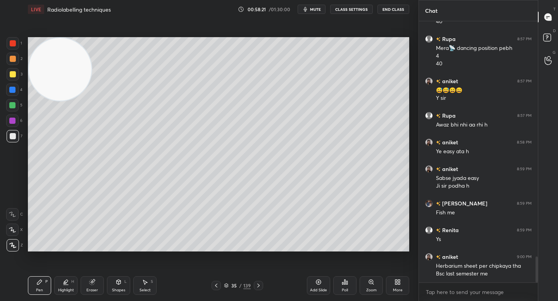
click at [14, 102] on div at bounding box center [12, 105] width 12 height 12
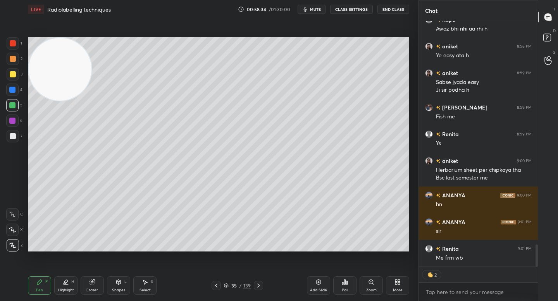
scroll to position [2485, 0]
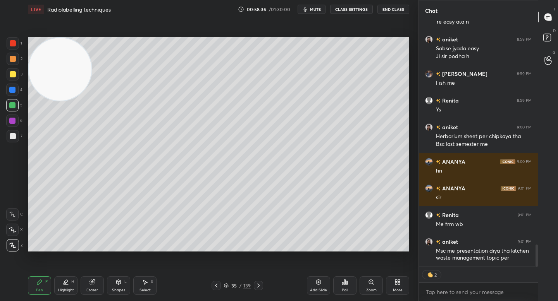
click at [15, 94] on div at bounding box center [12, 90] width 12 height 12
click at [16, 80] on div "3" at bounding box center [15, 75] width 16 height 15
click at [15, 77] on div at bounding box center [13, 74] width 12 height 12
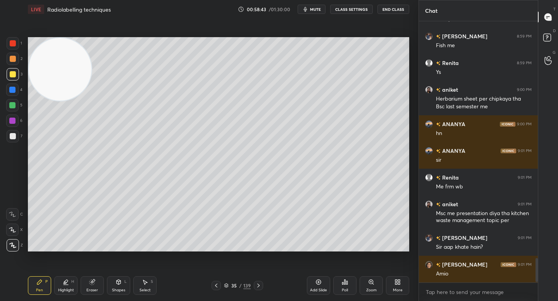
scroll to position [2522, 0]
click at [74, 81] on video at bounding box center [60, 69] width 63 height 63
drag, startPoint x: 16, startPoint y: 75, endPoint x: 13, endPoint y: 66, distance: 9.8
click at [14, 66] on div "1 2 3 4 5 6 7" at bounding box center [14, 91] width 16 height 108
drag, startPoint x: 15, startPoint y: 60, endPoint x: 34, endPoint y: 56, distance: 19.8
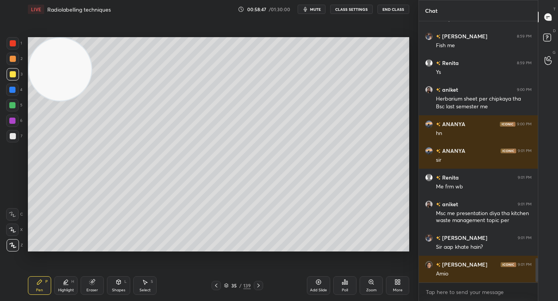
click at [16, 60] on div at bounding box center [13, 59] width 12 height 12
drag, startPoint x: 15, startPoint y: 128, endPoint x: 15, endPoint y: 124, distance: 4.3
click at [15, 128] on div "6" at bounding box center [14, 122] width 16 height 15
click at [17, 130] on div "6" at bounding box center [14, 122] width 16 height 15
click at [16, 107] on div at bounding box center [12, 105] width 12 height 12
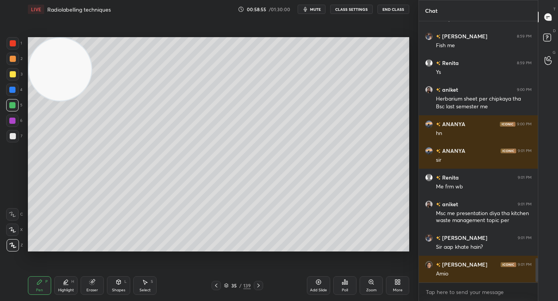
click at [15, 70] on div at bounding box center [13, 74] width 12 height 12
click at [17, 61] on div at bounding box center [13, 59] width 12 height 12
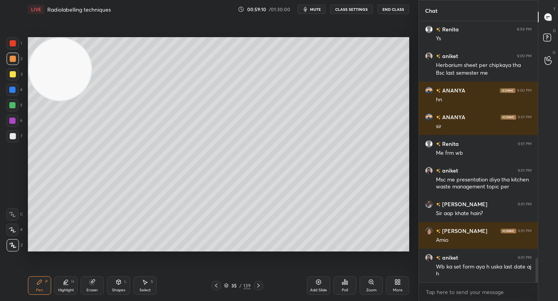
scroll to position [2564, 0]
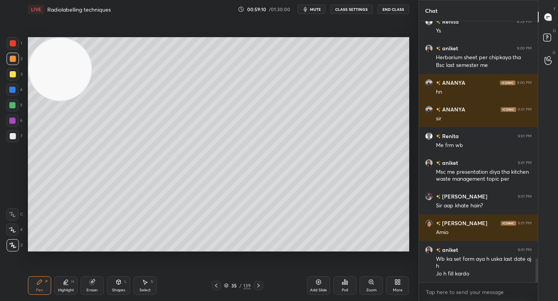
click at [15, 124] on div at bounding box center [12, 121] width 12 height 12
click at [15, 133] on div at bounding box center [13, 136] width 12 height 12
click at [17, 70] on div at bounding box center [13, 74] width 12 height 12
click at [15, 59] on div at bounding box center [13, 59] width 12 height 12
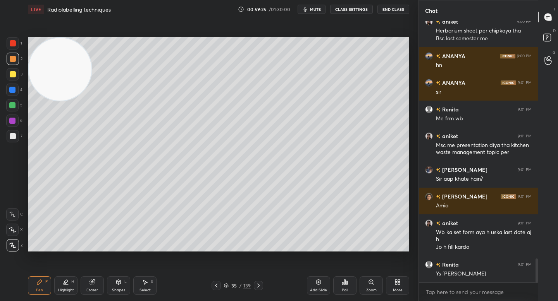
click at [7, 124] on div at bounding box center [12, 121] width 12 height 12
click at [10, 102] on div at bounding box center [12, 105] width 12 height 12
drag, startPoint x: 12, startPoint y: 84, endPoint x: 15, endPoint y: 77, distance: 8.2
click at [12, 84] on div at bounding box center [12, 90] width 12 height 12
click at [15, 77] on div at bounding box center [13, 74] width 12 height 12
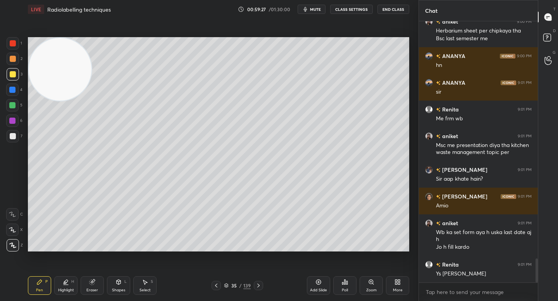
drag, startPoint x: 15, startPoint y: 92, endPoint x: 24, endPoint y: 91, distance: 8.6
click at [15, 92] on div at bounding box center [12, 90] width 12 height 12
click at [17, 134] on div at bounding box center [13, 136] width 12 height 12
click at [91, 284] on icon at bounding box center [91, 282] width 5 height 5
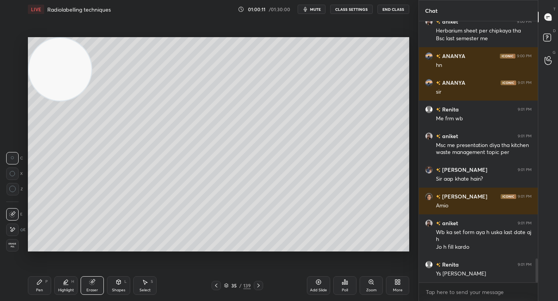
click at [33, 283] on div "Pen P" at bounding box center [39, 286] width 23 height 19
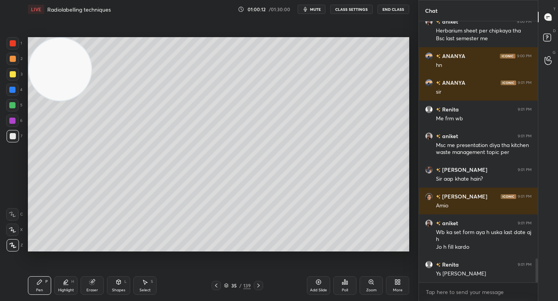
click at [17, 104] on div at bounding box center [12, 105] width 12 height 12
click at [13, 136] on div at bounding box center [13, 136] width 6 height 6
click at [17, 102] on div at bounding box center [12, 105] width 12 height 12
click at [12, 80] on div at bounding box center [13, 74] width 12 height 12
click at [16, 61] on div at bounding box center [13, 59] width 12 height 12
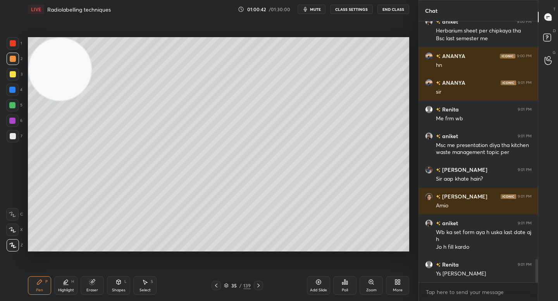
scroll to position [2609, 0]
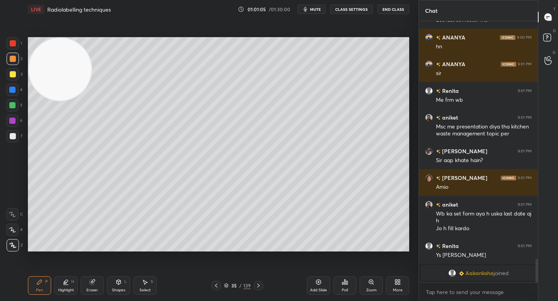
drag, startPoint x: 14, startPoint y: 135, endPoint x: 26, endPoint y: 137, distance: 12.2
click at [14, 135] on div at bounding box center [13, 136] width 6 height 6
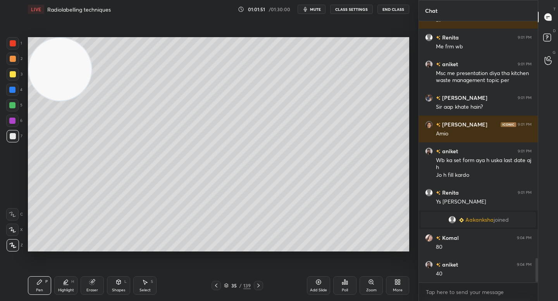
scroll to position [2557, 0]
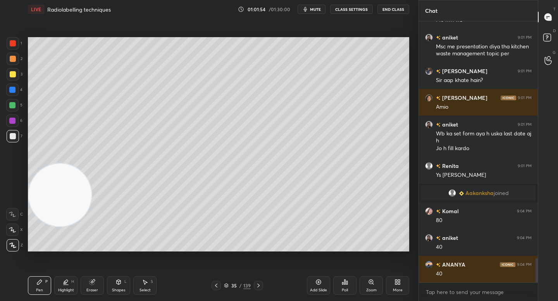
drag, startPoint x: 48, startPoint y: 168, endPoint x: 47, endPoint y: 187, distance: 19.0
click at [48, 186] on video at bounding box center [60, 195] width 63 height 63
click at [15, 118] on div at bounding box center [12, 121] width 12 height 12
click at [16, 102] on div at bounding box center [12, 105] width 12 height 12
click at [58, 189] on video at bounding box center [60, 198] width 63 height 63
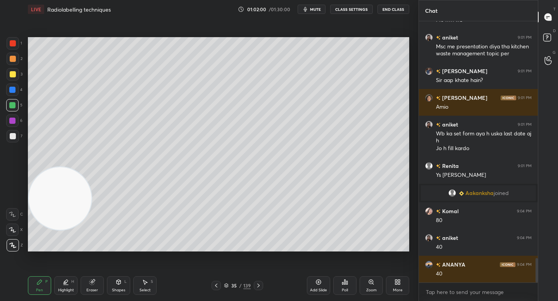
scroll to position [2584, 0]
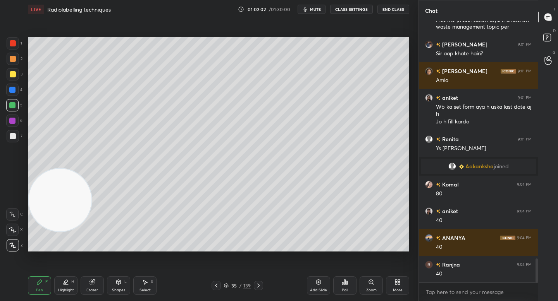
click at [16, 134] on div at bounding box center [13, 136] width 12 height 12
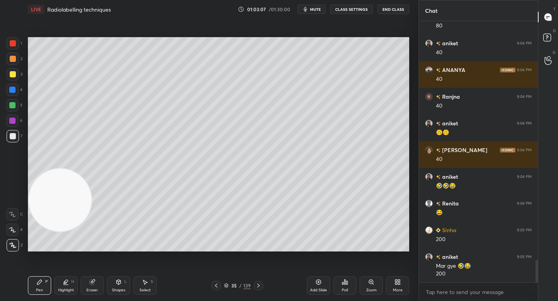
scroll to position [2779, 0]
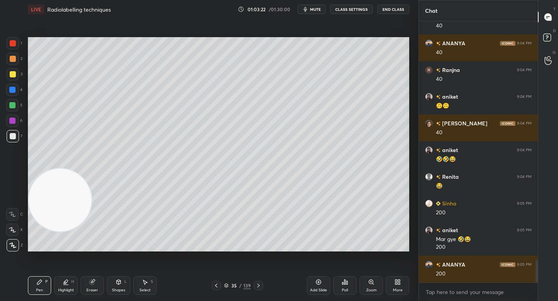
click at [12, 105] on div at bounding box center [12, 105] width 6 height 6
click at [96, 276] on div "Pen P Highlight H Eraser Shapes L Select S 35 / 139 Add Slide Poll Zoom More" at bounding box center [218, 285] width 381 height 31
click at [103, 282] on div "Eraser" at bounding box center [92, 286] width 23 height 19
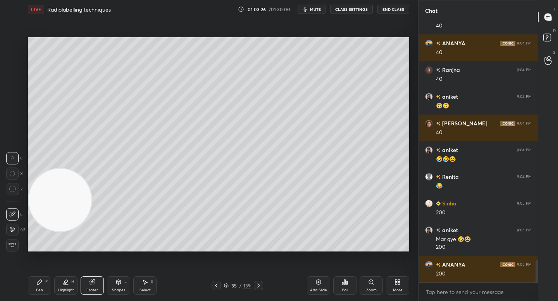
click at [100, 283] on div "Eraser" at bounding box center [92, 286] width 23 height 19
click at [46, 281] on div "P" at bounding box center [46, 282] width 2 height 4
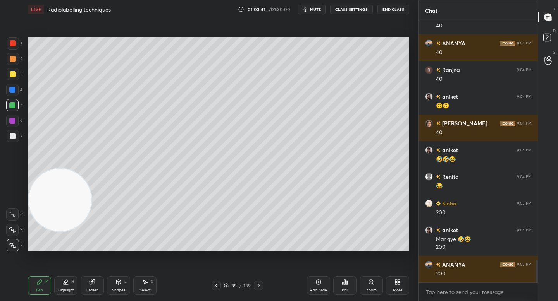
click at [89, 281] on icon at bounding box center [92, 282] width 6 height 6
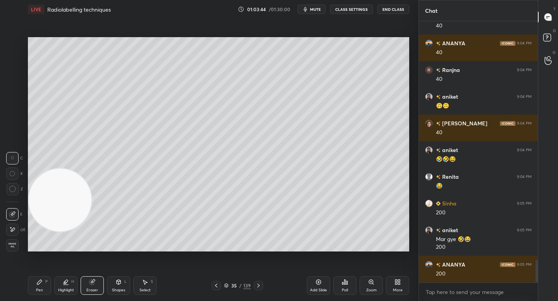
click at [42, 282] on icon at bounding box center [39, 282] width 6 height 6
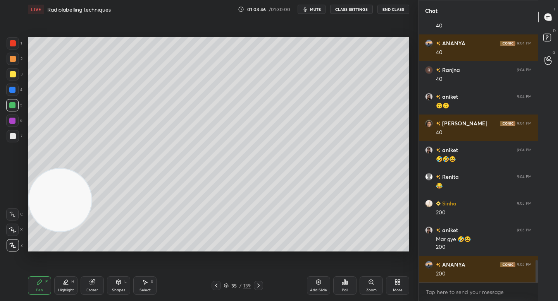
click at [14, 142] on div "7" at bounding box center [15, 137] width 16 height 15
click at [92, 288] on div "Eraser" at bounding box center [92, 286] width 23 height 19
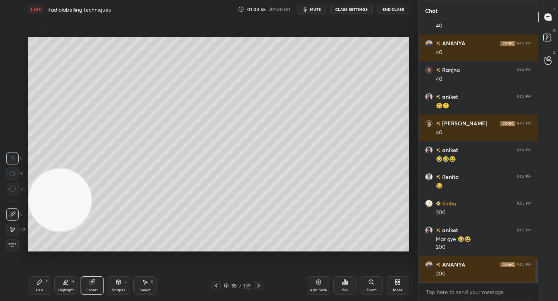
click at [36, 284] on div "Pen P" at bounding box center [39, 286] width 23 height 19
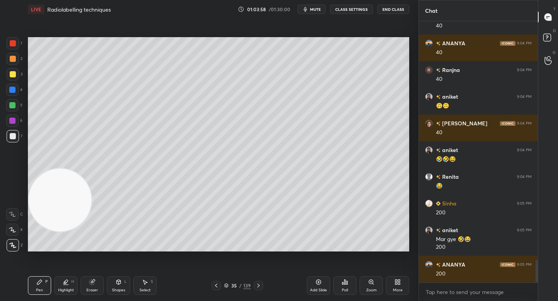
drag, startPoint x: 93, startPoint y: 285, endPoint x: 104, endPoint y: 282, distance: 10.8
click at [94, 285] on icon at bounding box center [92, 282] width 6 height 6
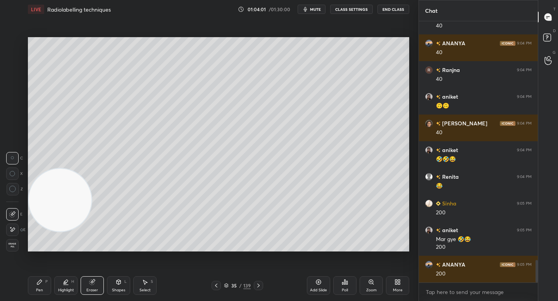
click at [41, 282] on icon at bounding box center [39, 282] width 5 height 5
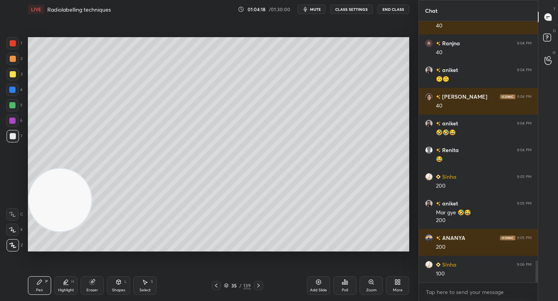
scroll to position [2832, 0]
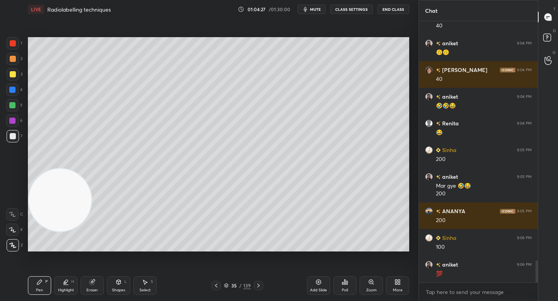
click at [93, 285] on icon at bounding box center [92, 282] width 6 height 6
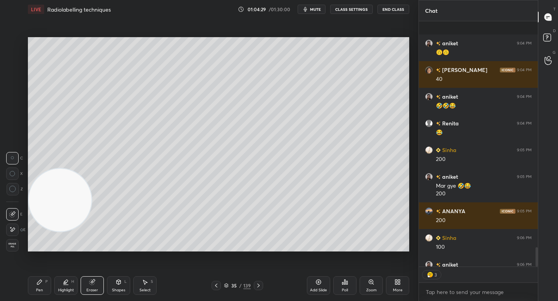
scroll to position [2875, 0]
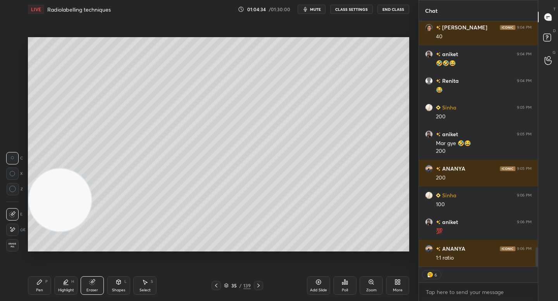
click at [40, 286] on div "Pen P" at bounding box center [39, 286] width 23 height 19
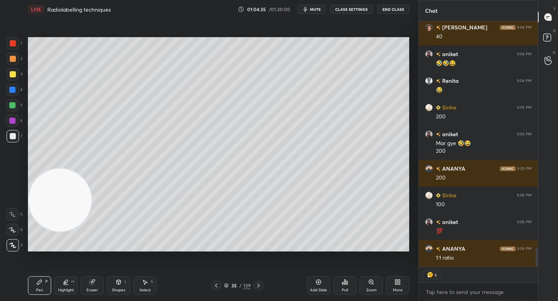
drag, startPoint x: 63, startPoint y: 225, endPoint x: 58, endPoint y: 226, distance: 4.7
click at [62, 232] on video at bounding box center [60, 200] width 63 height 63
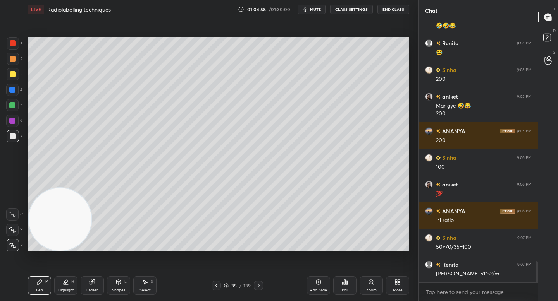
scroll to position [2939, 0]
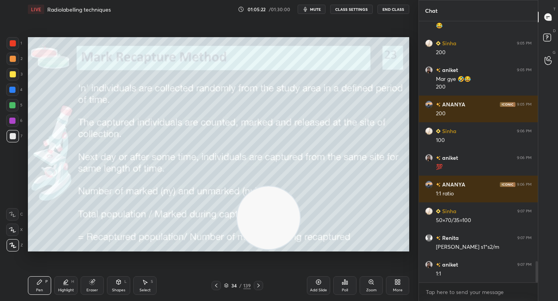
drag, startPoint x: 60, startPoint y: 222, endPoint x: 311, endPoint y: 220, distance: 251.8
click at [300, 220] on video at bounding box center [268, 218] width 63 height 63
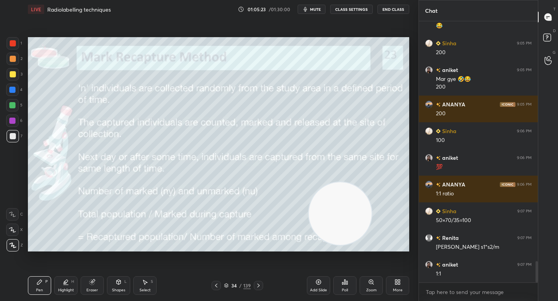
drag, startPoint x: 323, startPoint y: 216, endPoint x: 336, endPoint y: 212, distance: 13.3
click at [341, 215] on video at bounding box center [340, 213] width 63 height 63
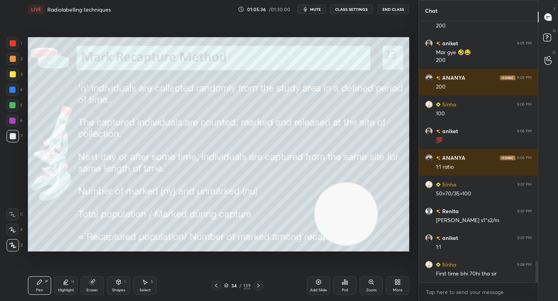
scroll to position [3, 3]
click at [17, 117] on div at bounding box center [12, 121] width 12 height 12
click at [17, 103] on div at bounding box center [12, 105] width 12 height 12
drag, startPoint x: 14, startPoint y: 93, endPoint x: 14, endPoint y: 79, distance: 14.3
click at [14, 93] on div at bounding box center [12, 90] width 12 height 12
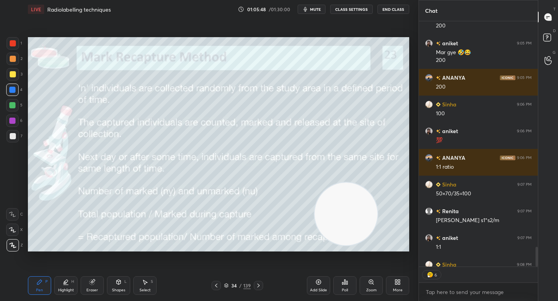
click at [14, 79] on div "3" at bounding box center [15, 75] width 16 height 15
drag, startPoint x: 341, startPoint y: 215, endPoint x: 330, endPoint y: 115, distance: 100.6
click at [330, 181] on video at bounding box center [346, 212] width 63 height 63
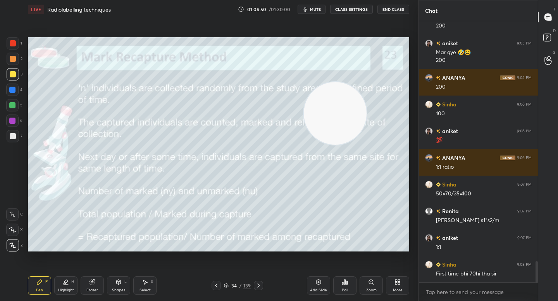
click at [119, 286] on div "Shapes L" at bounding box center [118, 286] width 23 height 19
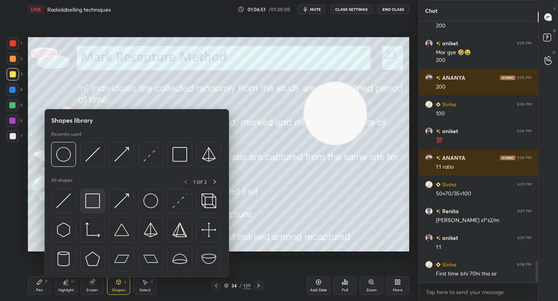
click at [96, 201] on img at bounding box center [92, 201] width 15 height 15
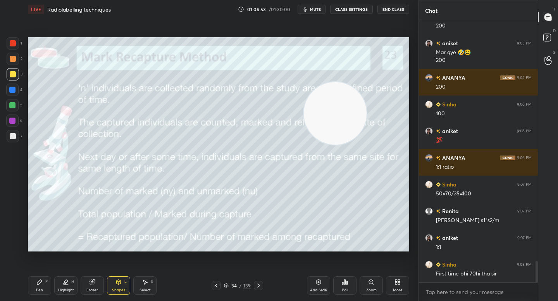
scroll to position [2985, 0]
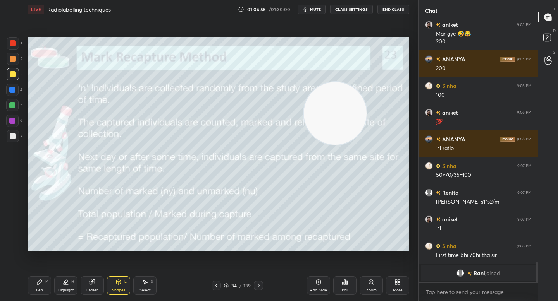
click at [230, 287] on div "34" at bounding box center [234, 286] width 8 height 5
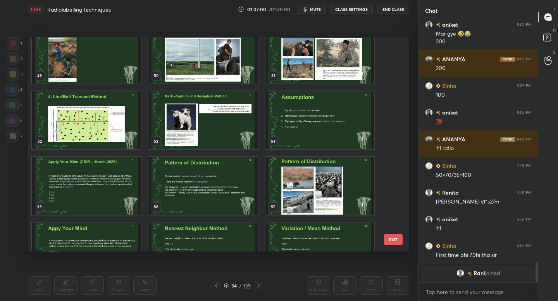
scroll to position [1063, 0]
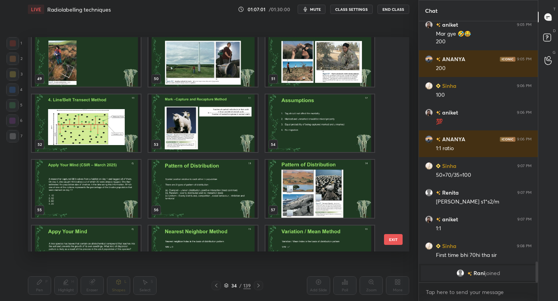
click at [222, 113] on img "grid" at bounding box center [202, 124] width 109 height 58
click at [223, 113] on img "grid" at bounding box center [202, 124] width 109 height 58
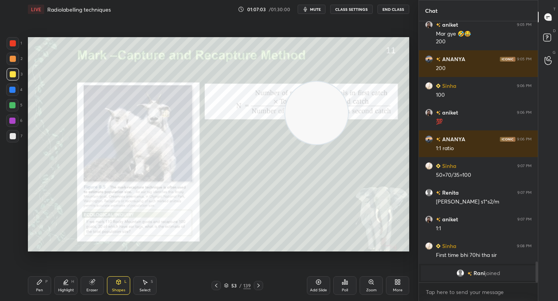
drag, startPoint x: 299, startPoint y: 116, endPoint x: 168, endPoint y: 128, distance: 131.5
click at [285, 128] on video at bounding box center [316, 113] width 63 height 63
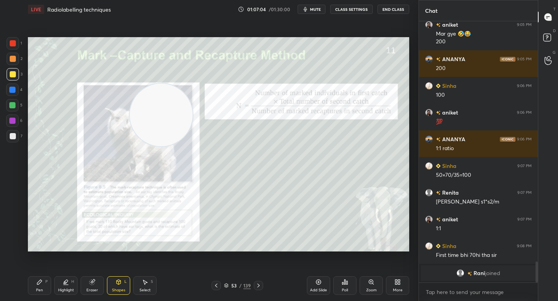
drag, startPoint x: 164, startPoint y: 124, endPoint x: 113, endPoint y: 92, distance: 60.6
click at [130, 92] on video at bounding box center [161, 115] width 63 height 63
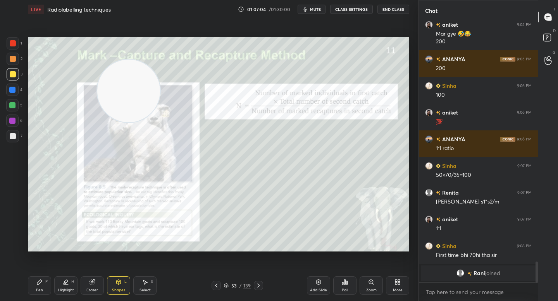
drag, startPoint x: 98, startPoint y: 84, endPoint x: 90, endPoint y: 86, distance: 8.8
click at [97, 82] on video at bounding box center [128, 91] width 63 height 63
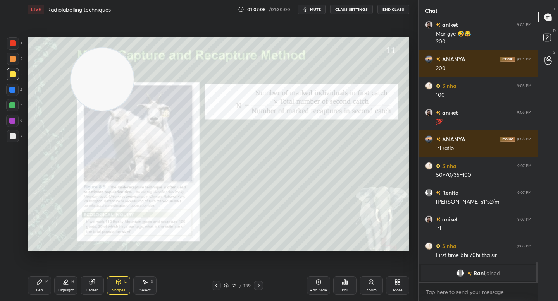
drag, startPoint x: 65, startPoint y: 105, endPoint x: 60, endPoint y: 107, distance: 5.0
click at [71, 108] on video at bounding box center [102, 79] width 63 height 63
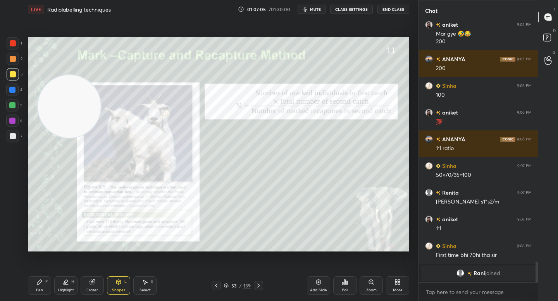
drag, startPoint x: 63, startPoint y: 103, endPoint x: 51, endPoint y: 74, distance: 30.9
click at [51, 75] on video at bounding box center [69, 106] width 63 height 63
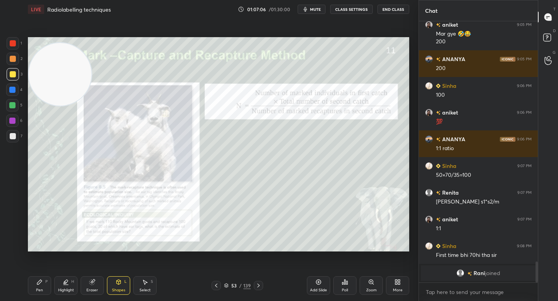
click at [47, 106] on video at bounding box center [60, 74] width 63 height 63
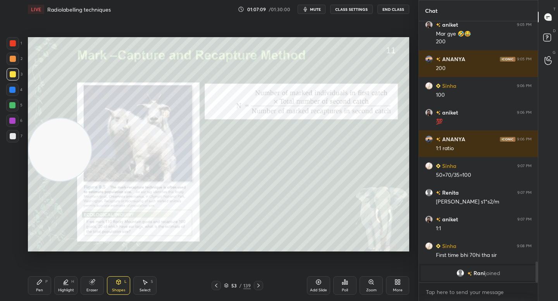
click at [36, 289] on div "Pen" at bounding box center [39, 291] width 7 height 4
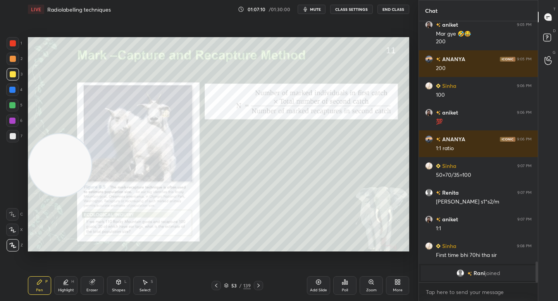
click at [61, 163] on video at bounding box center [60, 165] width 63 height 63
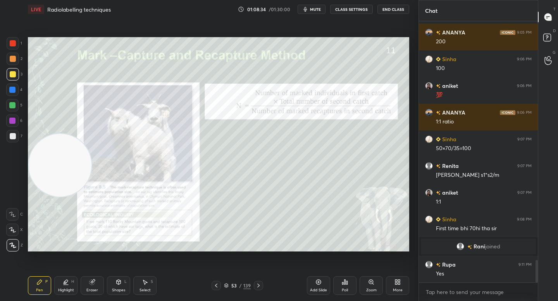
scroll to position [2797, 0]
click at [93, 278] on div "Eraser" at bounding box center [92, 286] width 23 height 19
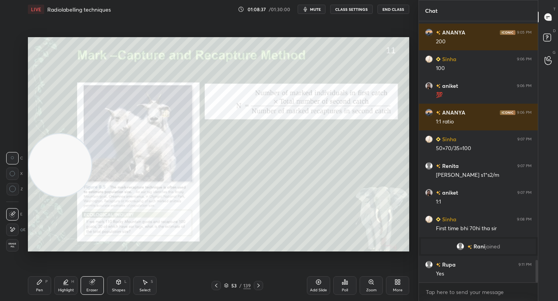
drag, startPoint x: 30, startPoint y: 287, endPoint x: 36, endPoint y: 287, distance: 6.2
click at [30, 287] on div "Pen P" at bounding box center [39, 286] width 23 height 19
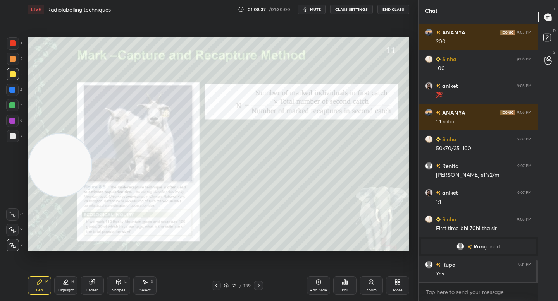
drag, startPoint x: 60, startPoint y: 170, endPoint x: 58, endPoint y: 119, distance: 51.9
click at [59, 134] on video at bounding box center [60, 165] width 63 height 63
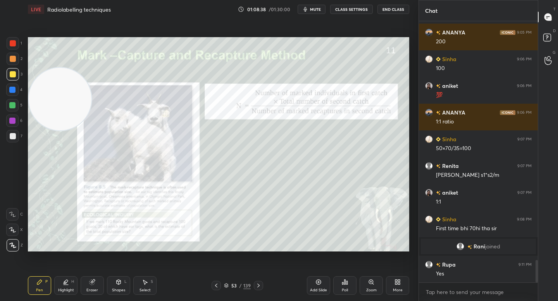
click at [57, 68] on video at bounding box center [60, 99] width 63 height 63
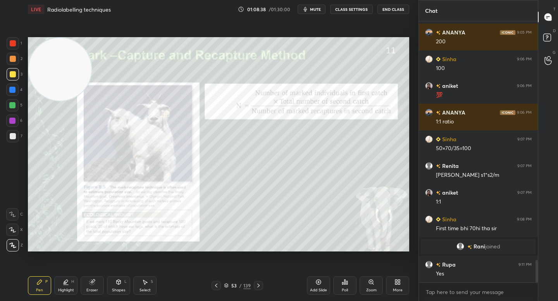
drag, startPoint x: 56, startPoint y: 62, endPoint x: 56, endPoint y: 36, distance: 26.0
click at [56, 36] on div "Setting up your live class Poll for secs No correct answer Start poll" at bounding box center [218, 145] width 387 height 252
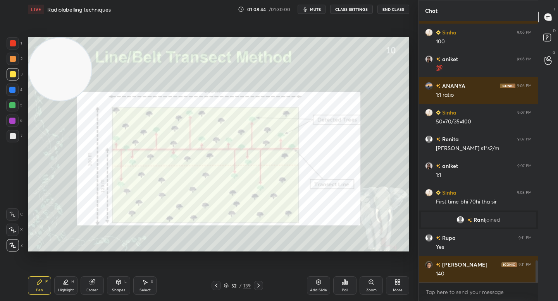
click at [228, 278] on div "Pen P Highlight H Eraser Shapes L Select S 52 / 139 Add Slide Poll Zoom More" at bounding box center [218, 285] width 381 height 31
click at [227, 284] on icon at bounding box center [226, 286] width 5 height 5
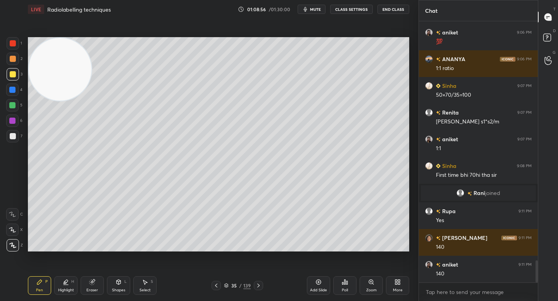
scroll to position [2859, 0]
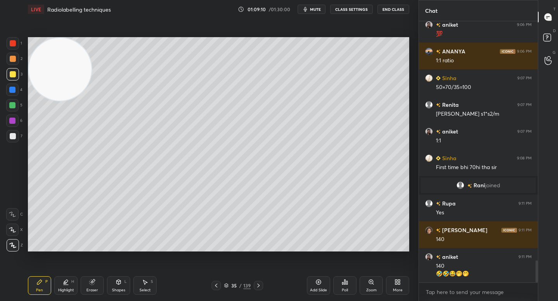
drag, startPoint x: 93, startPoint y: 288, endPoint x: 137, endPoint y: 262, distance: 51.2
click at [93, 289] on div "Eraser" at bounding box center [92, 291] width 12 height 4
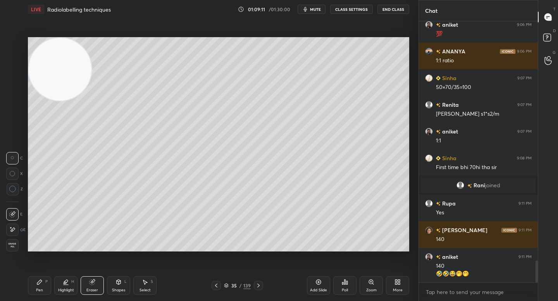
scroll to position [2885, 0]
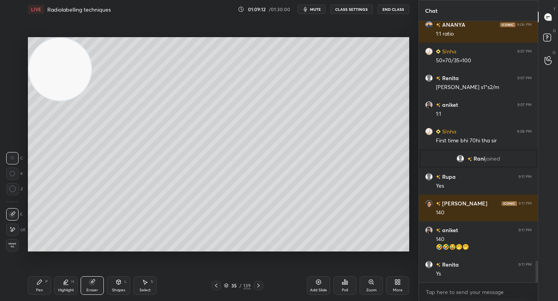
click at [42, 280] on div "Pen P" at bounding box center [39, 286] width 23 height 19
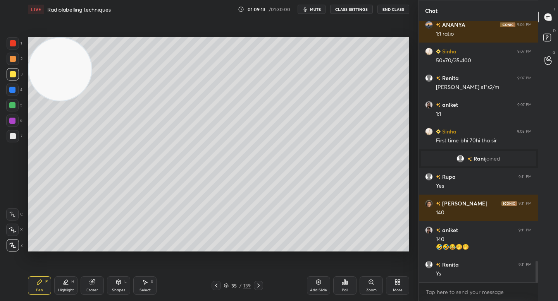
scroll to position [2912, 0]
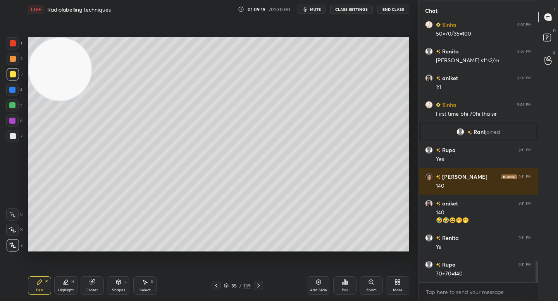
click at [13, 142] on div at bounding box center [13, 136] width 12 height 12
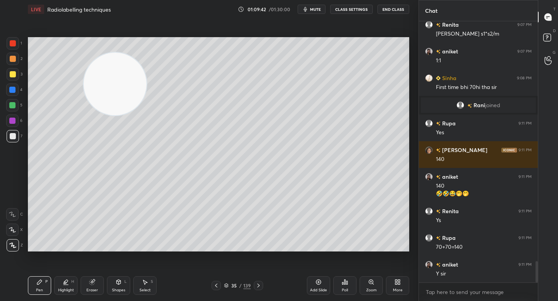
drag, startPoint x: 212, startPoint y: 71, endPoint x: 115, endPoint y: 77, distance: 97.0
click at [115, 76] on video at bounding box center [115, 84] width 63 height 63
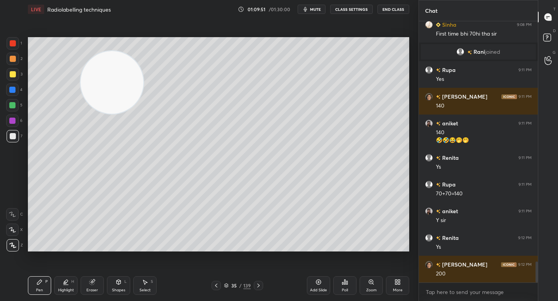
scroll to position [3019, 0]
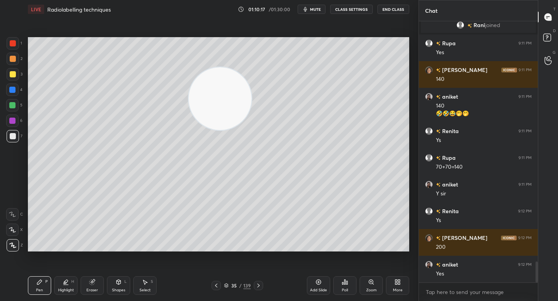
drag, startPoint x: 124, startPoint y: 87, endPoint x: 238, endPoint y: 106, distance: 116.2
click at [239, 106] on video at bounding box center [220, 98] width 63 height 63
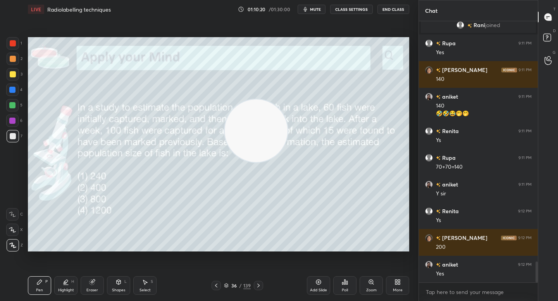
drag, startPoint x: 230, startPoint y: 98, endPoint x: 325, endPoint y: 203, distance: 141.3
click at [287, 162] on video at bounding box center [256, 131] width 63 height 63
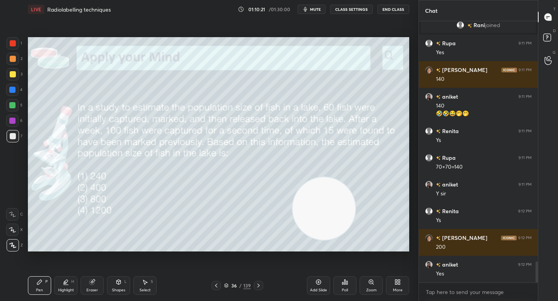
click at [225, 286] on icon at bounding box center [226, 286] width 5 height 5
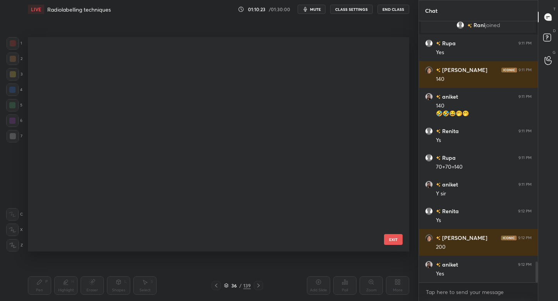
scroll to position [0, 0]
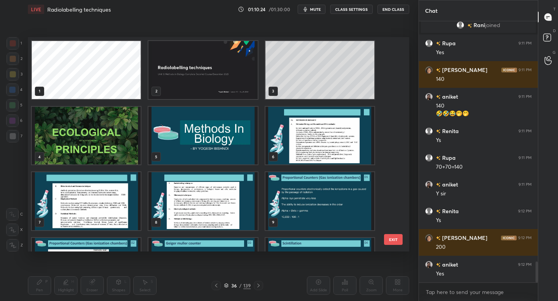
drag, startPoint x: 396, startPoint y: 53, endPoint x: 393, endPoint y: 106, distance: 52.8
click at [395, 110] on div "1 2 3 4 5 6 7 8 9 10 11 12 EXIT" at bounding box center [218, 144] width 381 height 215
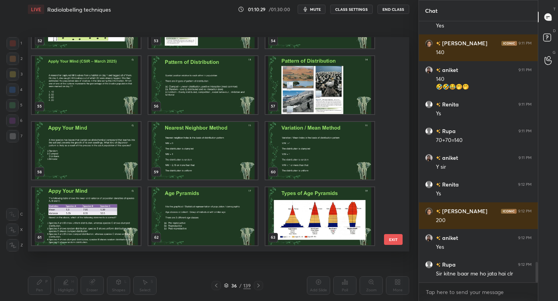
scroll to position [1167, 0]
click at [121, 74] on img "grid" at bounding box center [86, 85] width 109 height 58
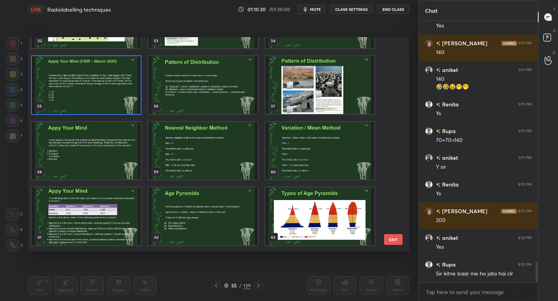
click at [120, 74] on img "grid" at bounding box center [86, 85] width 109 height 58
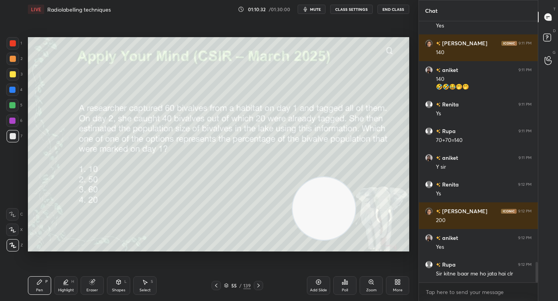
click at [89, 289] on div "Eraser" at bounding box center [92, 291] width 12 height 4
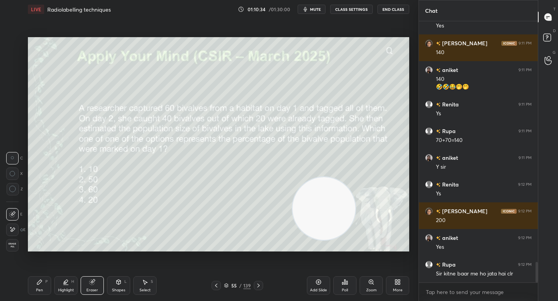
click at [41, 291] on div "Pen" at bounding box center [39, 291] width 7 height 4
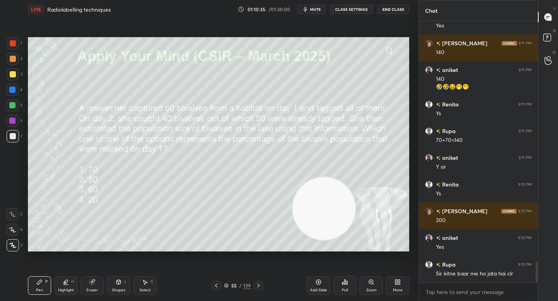
click at [354, 237] on video at bounding box center [323, 208] width 63 height 63
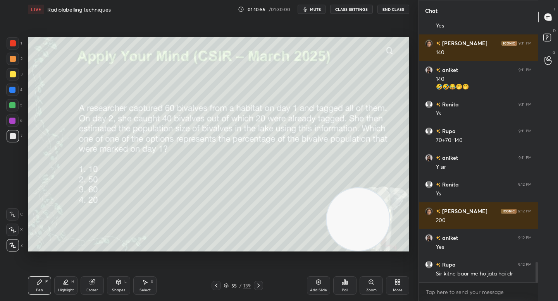
scroll to position [3072, 0]
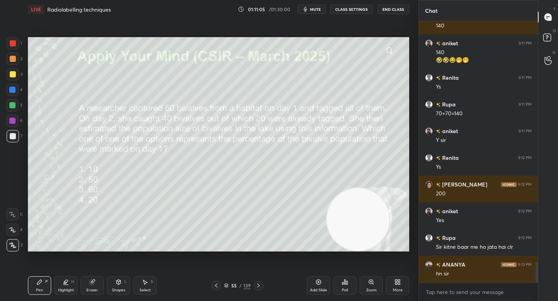
click at [91, 284] on icon at bounding box center [91, 282] width 5 height 5
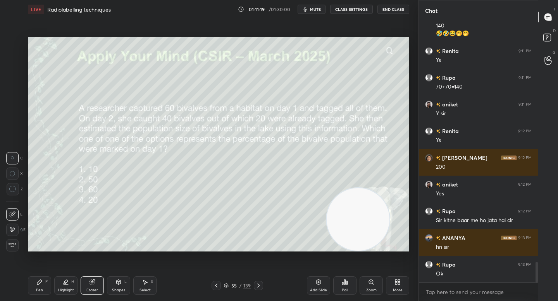
click at [40, 283] on icon at bounding box center [39, 282] width 5 height 5
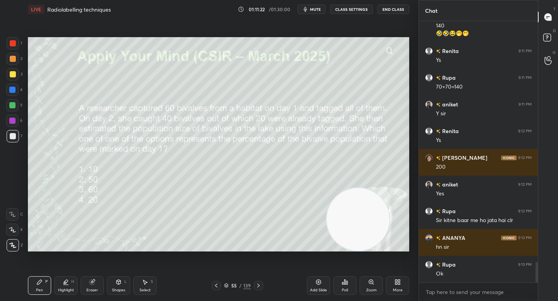
click at [13, 76] on div at bounding box center [13, 74] width 12 height 12
click at [15, 60] on div at bounding box center [13, 59] width 12 height 12
drag, startPoint x: 89, startPoint y: 282, endPoint x: 89, endPoint y: 263, distance: 19.4
click at [88, 282] on div "Eraser" at bounding box center [92, 286] width 23 height 19
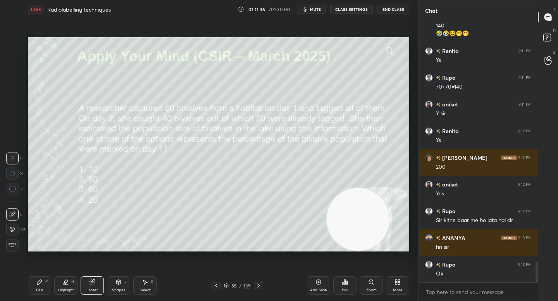
click at [33, 287] on div "Pen P" at bounding box center [39, 286] width 23 height 19
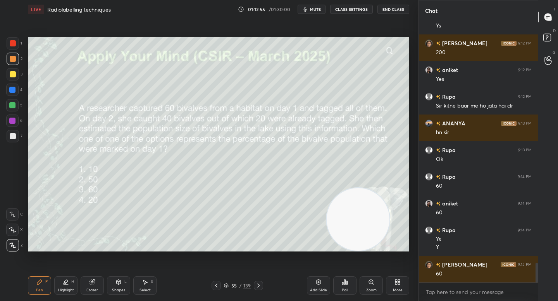
scroll to position [3241, 0]
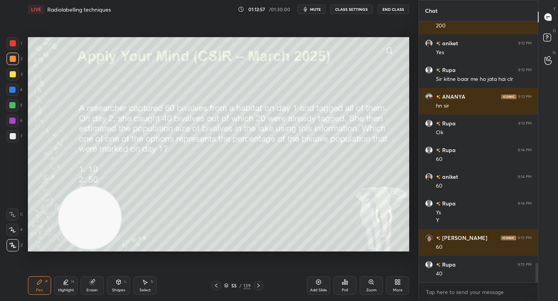
drag, startPoint x: 348, startPoint y: 224, endPoint x: 85, endPoint y: 224, distance: 263.0
click at [85, 224] on video at bounding box center [89, 218] width 63 height 63
drag, startPoint x: 93, startPoint y: 223, endPoint x: 62, endPoint y: 233, distance: 32.6
click at [62, 233] on video at bounding box center [89, 218] width 63 height 63
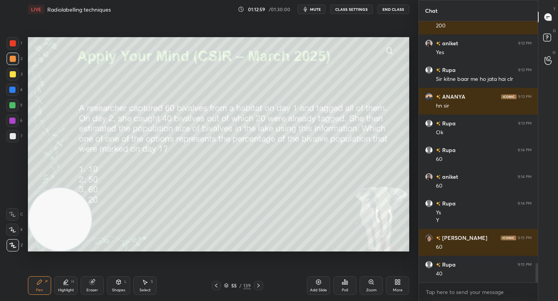
click at [72, 224] on video at bounding box center [60, 219] width 63 height 63
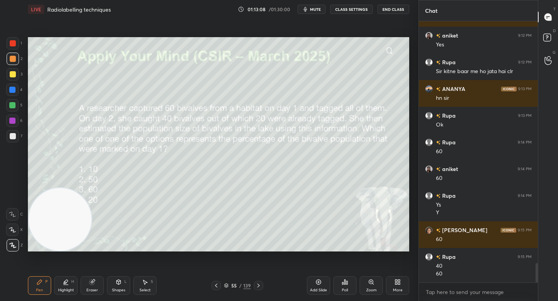
click at [345, 284] on icon at bounding box center [344, 282] width 1 height 5
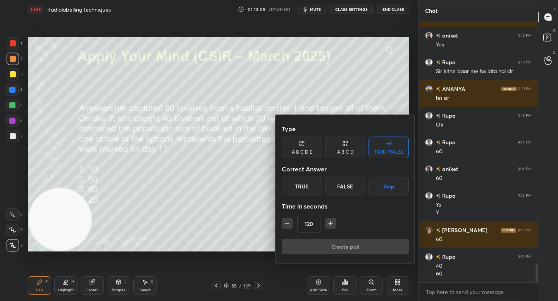
click at [343, 149] on div "A B C D" at bounding box center [345, 148] width 40 height 22
click at [320, 188] on div "B" at bounding box center [319, 186] width 23 height 19
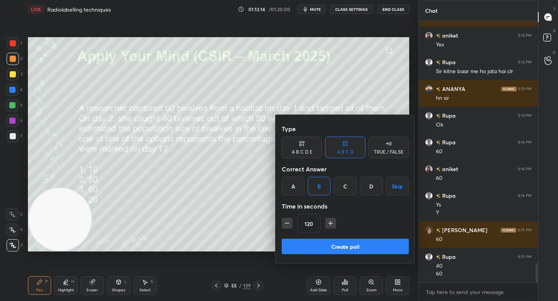
scroll to position [3275, 0]
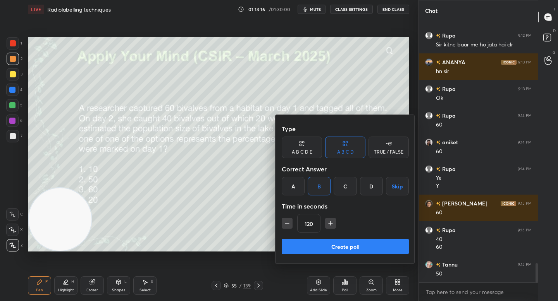
click at [325, 249] on button "Create poll" at bounding box center [345, 246] width 127 height 15
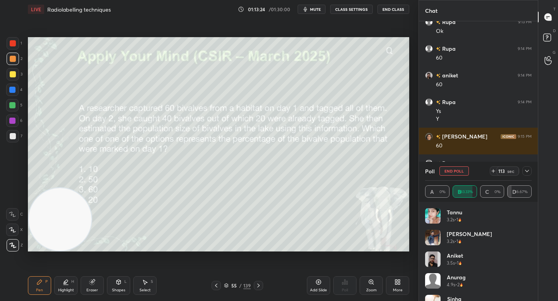
scroll to position [3369, 0]
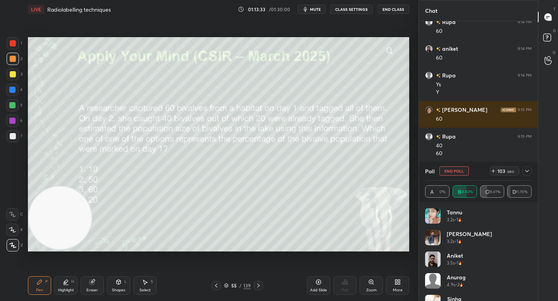
drag, startPoint x: 58, startPoint y: 223, endPoint x: 44, endPoint y: 105, distance: 119.1
click at [44, 187] on video at bounding box center [60, 218] width 63 height 63
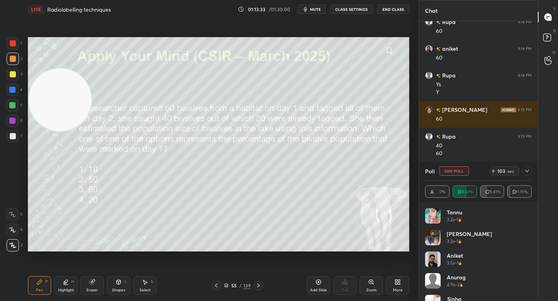
scroll to position [3396, 0]
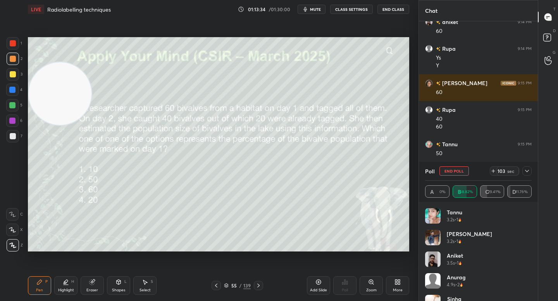
drag, startPoint x: 48, startPoint y: 98, endPoint x: 43, endPoint y: 64, distance: 34.8
click at [43, 64] on video at bounding box center [60, 93] width 63 height 63
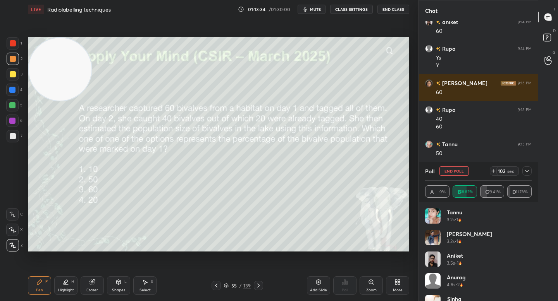
click at [11, 95] on div at bounding box center [12, 90] width 12 height 12
click at [14, 76] on div at bounding box center [13, 74] width 6 height 6
click at [14, 100] on div "1 2 3 4 5 6 7" at bounding box center [14, 91] width 16 height 108
click at [14, 106] on div at bounding box center [12, 105] width 6 height 6
click at [14, 117] on div at bounding box center [12, 121] width 12 height 12
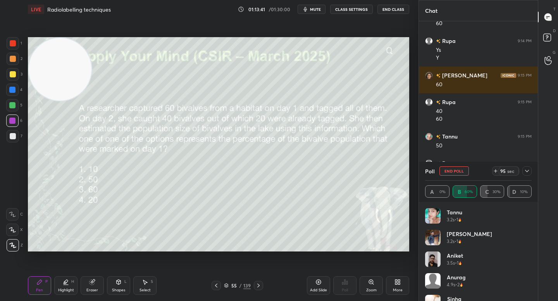
scroll to position [3430, 0]
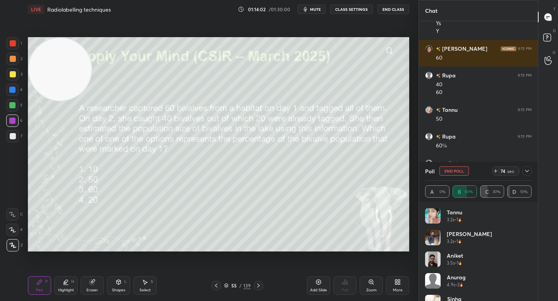
click at [14, 136] on div at bounding box center [13, 136] width 6 height 6
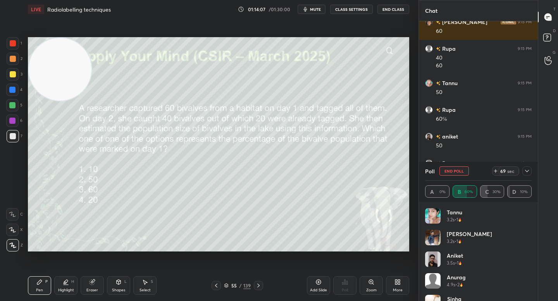
click at [524, 171] on icon at bounding box center [527, 171] width 6 height 6
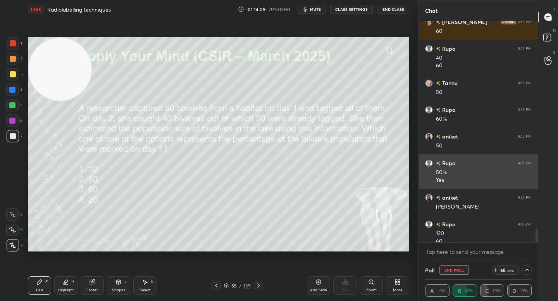
scroll to position [3465, 0]
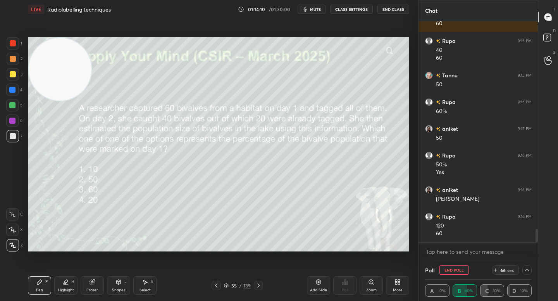
drag, startPoint x: 69, startPoint y: 77, endPoint x: 69, endPoint y: 101, distance: 24.4
click at [69, 100] on video at bounding box center [60, 69] width 63 height 63
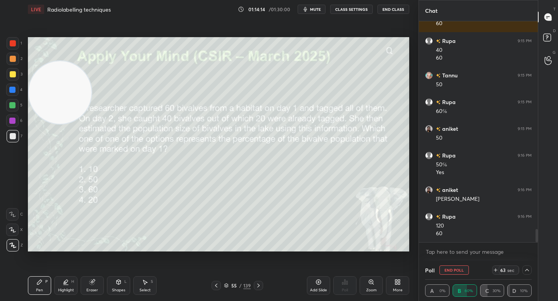
click at [227, 284] on icon at bounding box center [226, 286] width 5 height 5
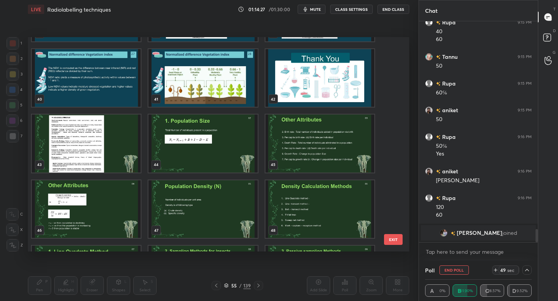
scroll to position [840, 0]
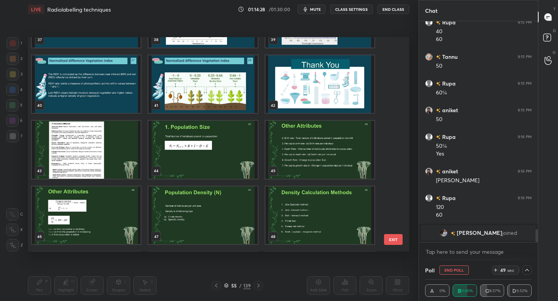
click at [234, 132] on img "grid" at bounding box center [202, 150] width 109 height 58
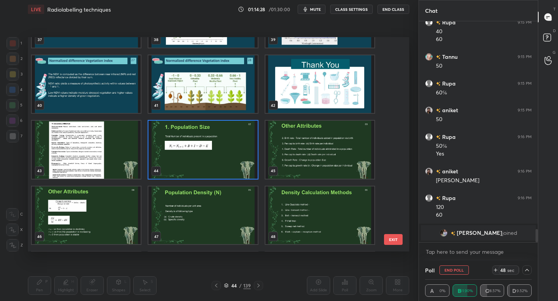
click at [233, 132] on img "grid" at bounding box center [202, 150] width 109 height 58
click at [233, 131] on img "grid" at bounding box center [202, 150] width 109 height 58
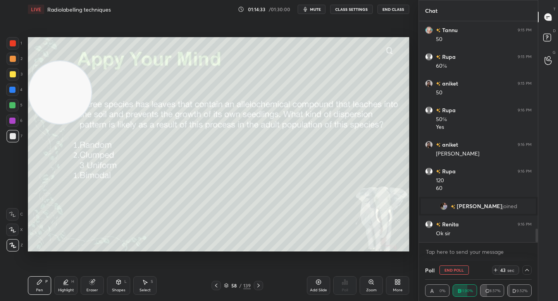
scroll to position [3353, 0]
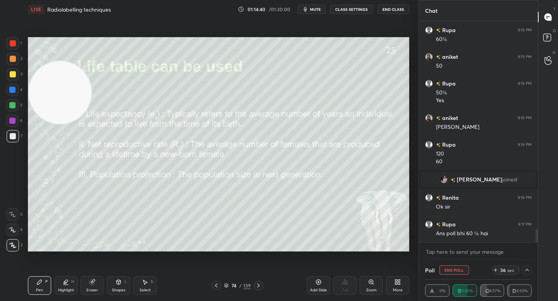
click at [461, 268] on button "End Poll" at bounding box center [453, 270] width 29 height 9
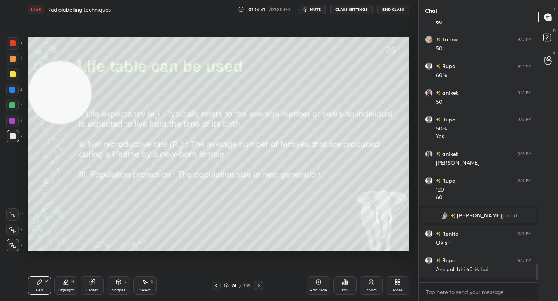
scroll to position [3, 3]
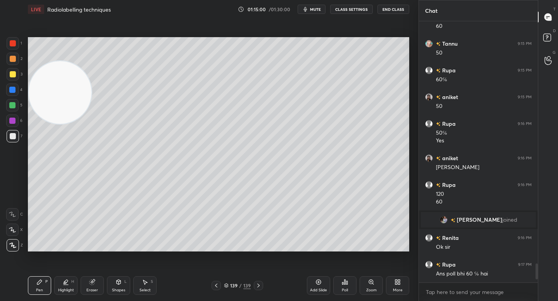
click at [227, 287] on icon at bounding box center [226, 286] width 5 height 5
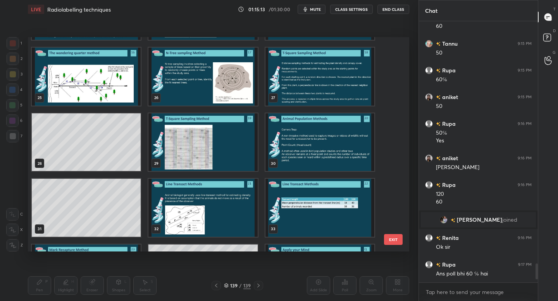
scroll to position [515, 0]
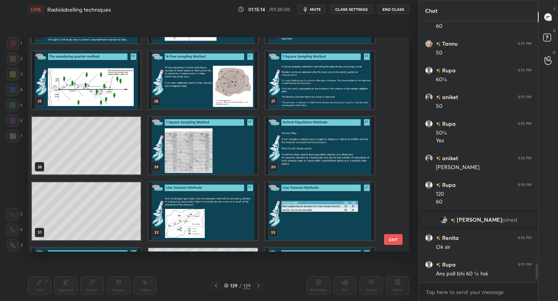
click at [331, 75] on img "grid" at bounding box center [319, 80] width 109 height 58
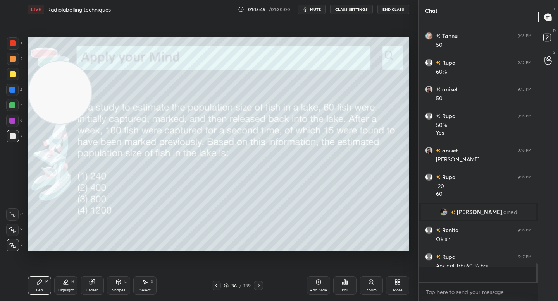
scroll to position [3321, 0]
click at [352, 279] on div "Poll" at bounding box center [344, 286] width 23 height 19
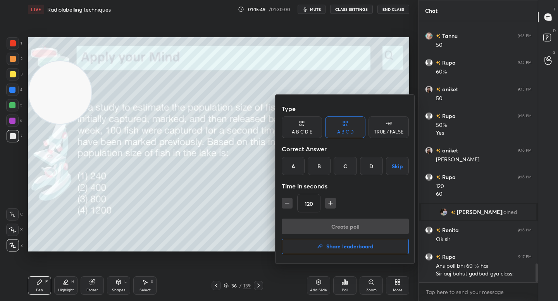
click at [327, 167] on div "B" at bounding box center [319, 166] width 23 height 19
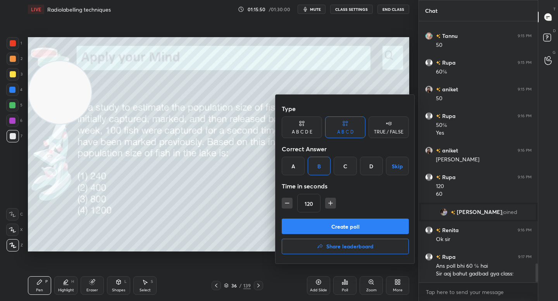
click at [322, 223] on button "Create poll" at bounding box center [345, 226] width 127 height 15
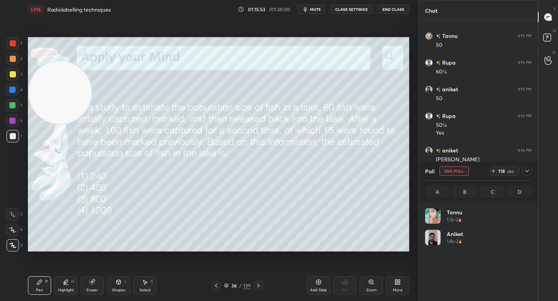
scroll to position [91, 104]
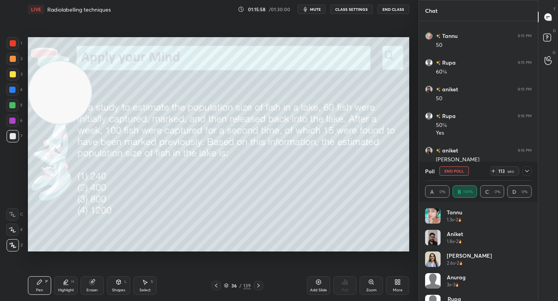
click at [15, 119] on div "6" at bounding box center [14, 121] width 16 height 12
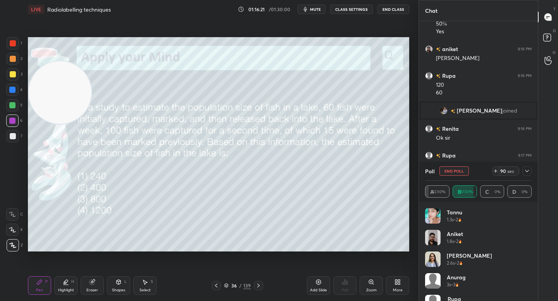
scroll to position [3449, 0]
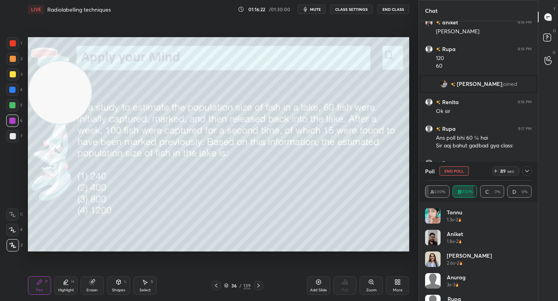
click at [528, 169] on icon at bounding box center [527, 171] width 6 height 6
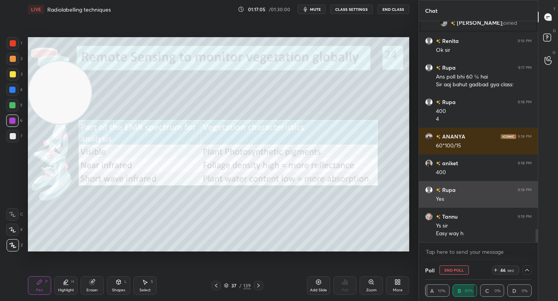
scroll to position [3537, 0]
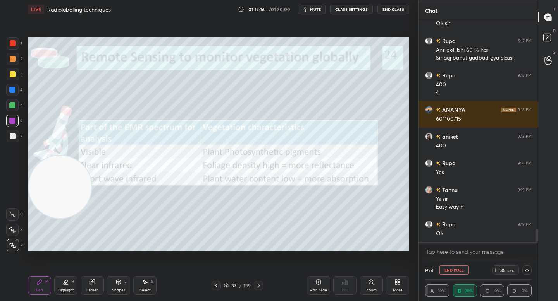
drag, startPoint x: 47, startPoint y: 120, endPoint x: 38, endPoint y: 188, distance: 68.8
click at [38, 195] on video at bounding box center [60, 187] width 63 height 63
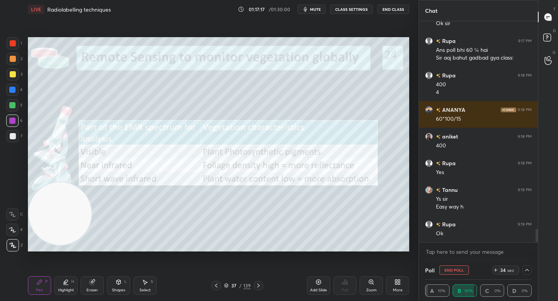
drag, startPoint x: 14, startPoint y: 134, endPoint x: 14, endPoint y: 124, distance: 10.1
click at [14, 134] on div at bounding box center [13, 136] width 6 height 6
click at [15, 118] on div at bounding box center [12, 121] width 12 height 12
click at [16, 64] on div at bounding box center [13, 59] width 12 height 12
drag, startPoint x: 73, startPoint y: 216, endPoint x: 70, endPoint y: 220, distance: 5.2
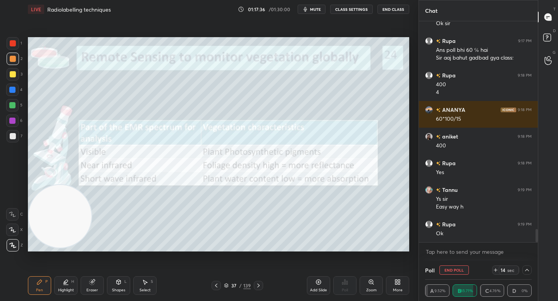
click at [70, 220] on video at bounding box center [60, 216] width 63 height 63
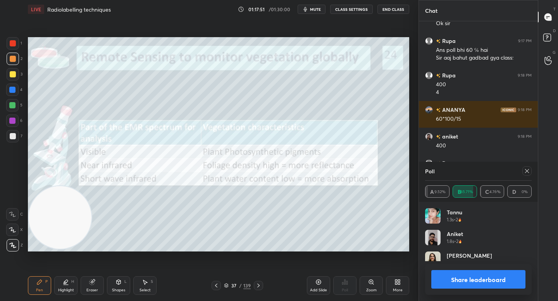
scroll to position [91, 104]
click at [443, 277] on button "Share leaderboard" at bounding box center [478, 279] width 94 height 19
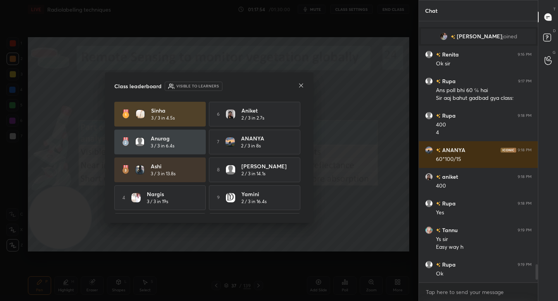
scroll to position [3497, 0]
click at [302, 87] on icon at bounding box center [301, 86] width 6 height 6
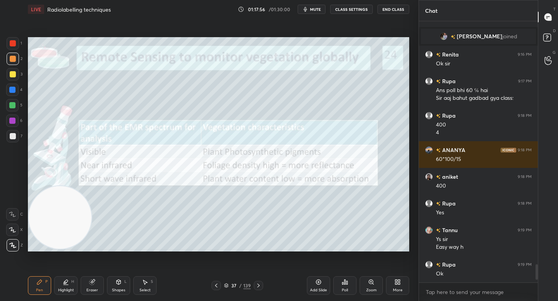
click at [14, 110] on div at bounding box center [12, 105] width 12 height 12
click at [16, 120] on div at bounding box center [12, 121] width 12 height 12
click at [90, 286] on div "Eraser" at bounding box center [92, 286] width 23 height 19
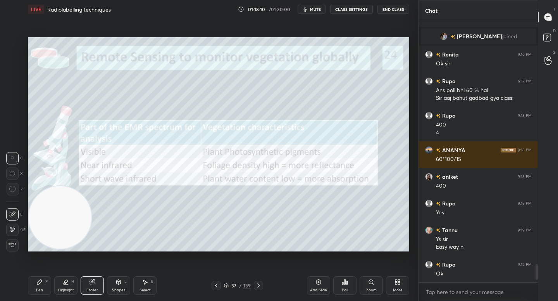
drag, startPoint x: 39, startPoint y: 286, endPoint x: 91, endPoint y: 220, distance: 84.4
click at [40, 286] on div "Pen P" at bounding box center [39, 286] width 23 height 19
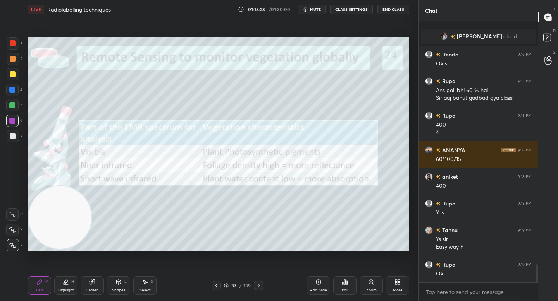
scroll to position [3523, 0]
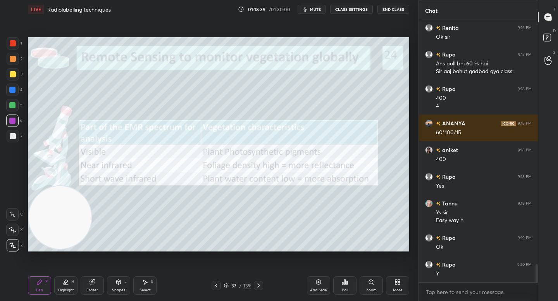
drag, startPoint x: 14, startPoint y: 96, endPoint x: 15, endPoint y: 76, distance: 19.4
click at [15, 95] on div "4" at bounding box center [14, 91] width 16 height 15
click at [15, 71] on div at bounding box center [13, 74] width 12 height 12
click at [15, 59] on div at bounding box center [13, 59] width 6 height 6
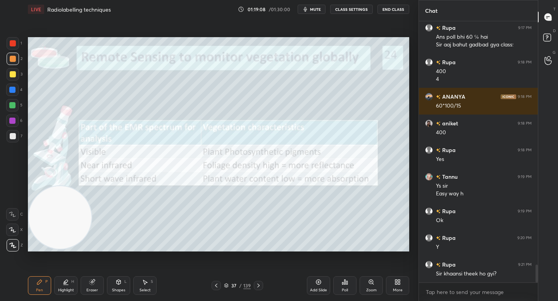
scroll to position [3577, 0]
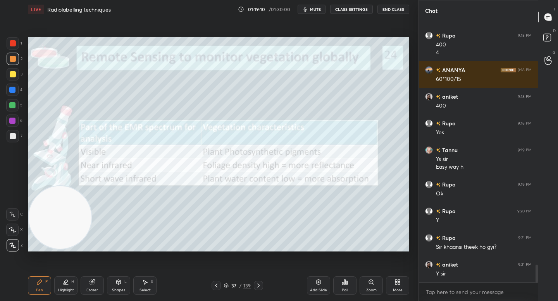
click at [16, 140] on div at bounding box center [13, 136] width 12 height 12
click at [17, 119] on div at bounding box center [12, 121] width 12 height 12
click at [17, 109] on div at bounding box center [12, 105] width 12 height 12
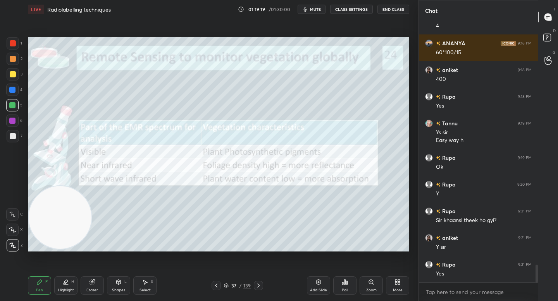
drag, startPoint x: 17, startPoint y: 65, endPoint x: 17, endPoint y: 57, distance: 8.5
click at [17, 65] on div "2" at bounding box center [15, 60] width 16 height 15
click at [17, 57] on div at bounding box center [13, 59] width 12 height 12
drag, startPoint x: 15, startPoint y: 51, endPoint x: 15, endPoint y: 60, distance: 9.3
click at [15, 52] on div "1 2 3 4 5 6 7" at bounding box center [14, 91] width 16 height 108
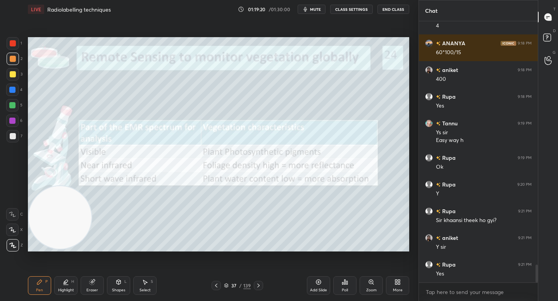
drag, startPoint x: 15, startPoint y: 63, endPoint x: 15, endPoint y: 72, distance: 8.9
click at [15, 64] on div at bounding box center [13, 59] width 12 height 12
click at [14, 75] on div at bounding box center [13, 74] width 6 height 6
click at [14, 77] on div at bounding box center [13, 74] width 12 height 12
click at [15, 96] on div at bounding box center [12, 90] width 12 height 12
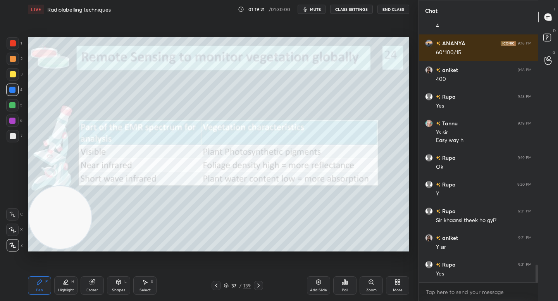
click at [16, 107] on div at bounding box center [12, 105] width 12 height 12
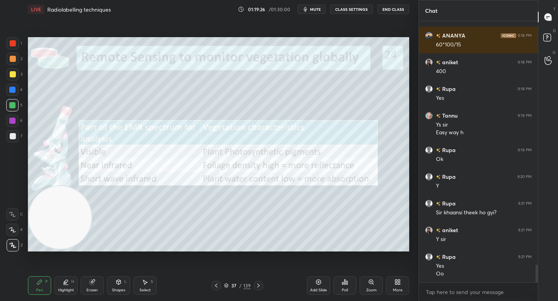
click at [16, 139] on div at bounding box center [13, 136] width 12 height 12
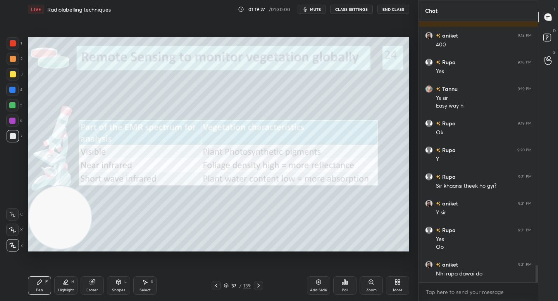
click at [113, 291] on div "Shapes" at bounding box center [118, 291] width 13 height 4
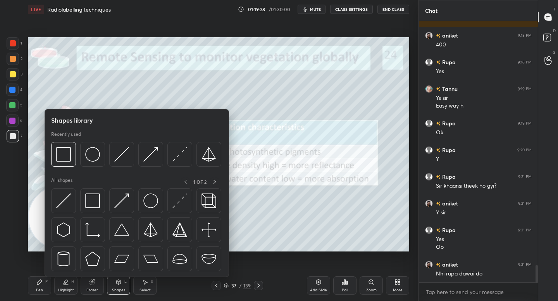
click at [100, 291] on div "Eraser" at bounding box center [92, 286] width 23 height 19
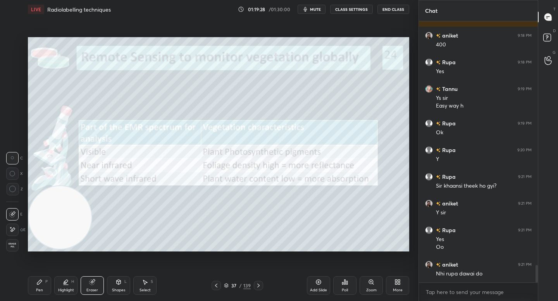
click at [77, 289] on div "Pen P Highlight H Eraser Shapes L Select S" at bounding box center [97, 286] width 139 height 19
click at [74, 287] on div "Highlight H" at bounding box center [65, 286] width 23 height 19
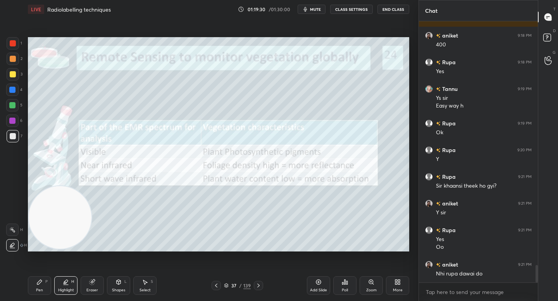
click at [10, 76] on div at bounding box center [13, 74] width 6 height 6
drag, startPoint x: 45, startPoint y: 286, endPoint x: 74, endPoint y: 272, distance: 31.5
click at [45, 286] on div "Pen P" at bounding box center [39, 286] width 23 height 19
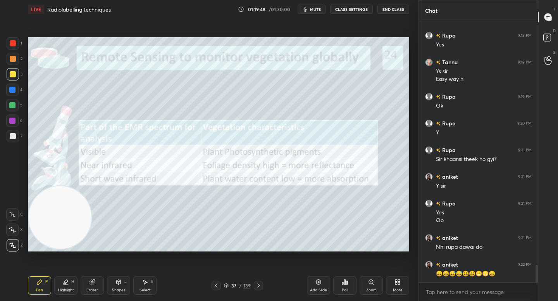
click at [14, 95] on div at bounding box center [12, 90] width 12 height 12
click at [7, 105] on div at bounding box center [12, 105] width 12 height 12
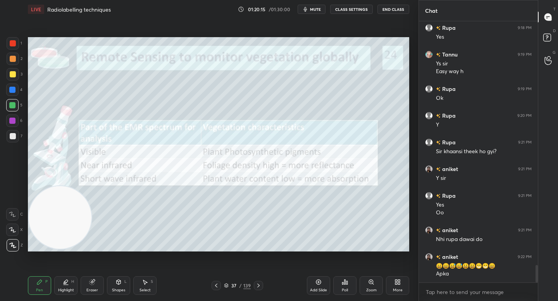
scroll to position [3699, 0]
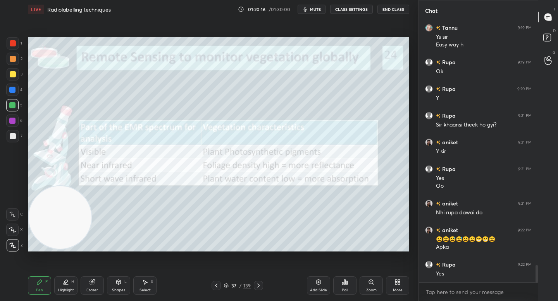
click at [10, 137] on div at bounding box center [13, 136] width 6 height 6
click at [16, 122] on div at bounding box center [12, 121] width 12 height 12
click at [13, 99] on div at bounding box center [12, 105] width 12 height 12
click at [13, 65] on div "2" at bounding box center [15, 60] width 16 height 15
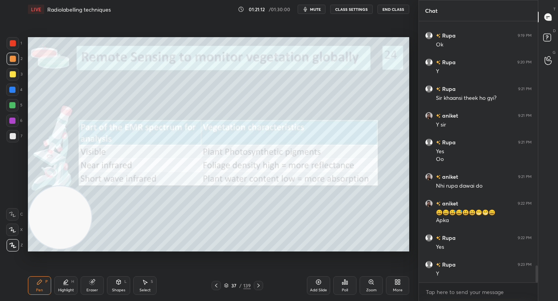
click at [21, 123] on div "1 2 3 4 5 6 7 C X Z C X Z E E Erase all H H" at bounding box center [12, 144] width 25 height 215
drag, startPoint x: 14, startPoint y: 120, endPoint x: 22, endPoint y: 119, distance: 8.2
click at [15, 120] on div at bounding box center [12, 121] width 6 height 6
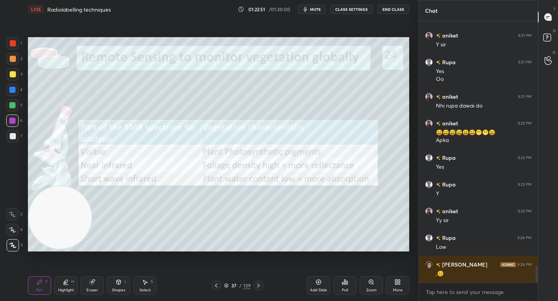
scroll to position [3833, 0]
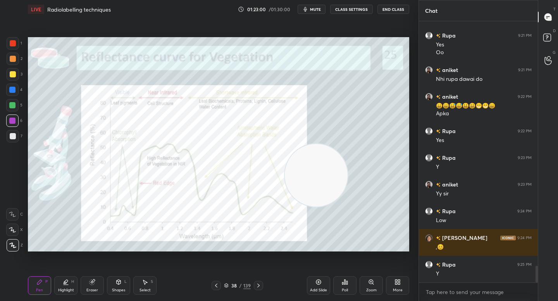
drag, startPoint x: 71, startPoint y: 206, endPoint x: 315, endPoint y: 164, distance: 247.3
click at [317, 166] on video at bounding box center [316, 175] width 63 height 63
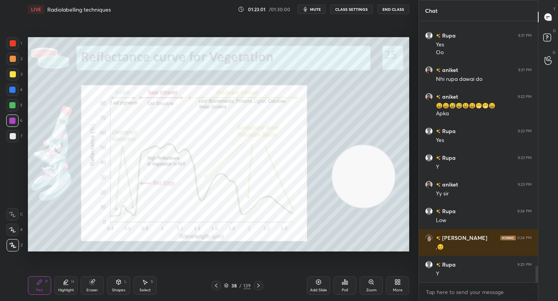
drag, startPoint x: 343, startPoint y: 168, endPoint x: 389, endPoint y: 169, distance: 45.7
click at [390, 169] on video at bounding box center [363, 176] width 63 height 63
click at [367, 284] on div "Zoom" at bounding box center [371, 286] width 23 height 19
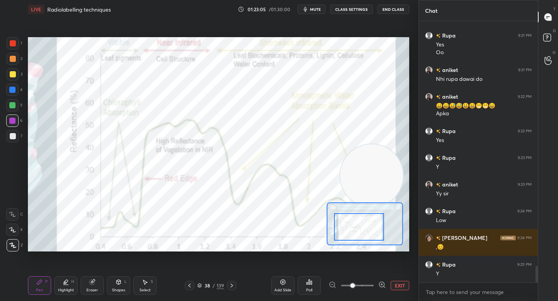
drag, startPoint x: 359, startPoint y: 223, endPoint x: 354, endPoint y: 225, distance: 5.0
click at [354, 225] on div at bounding box center [359, 227] width 50 height 28
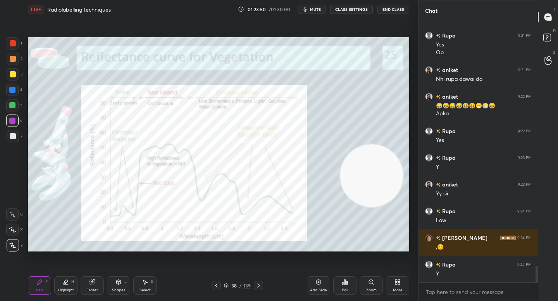
click at [368, 287] on div "Zoom" at bounding box center [371, 286] width 23 height 19
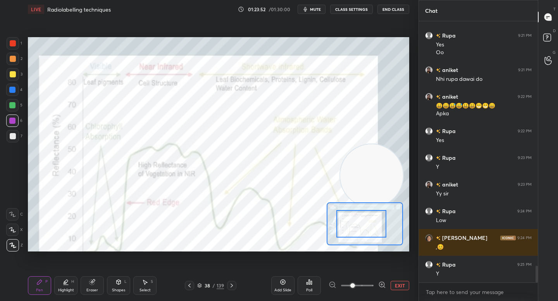
click at [347, 232] on div at bounding box center [361, 224] width 50 height 28
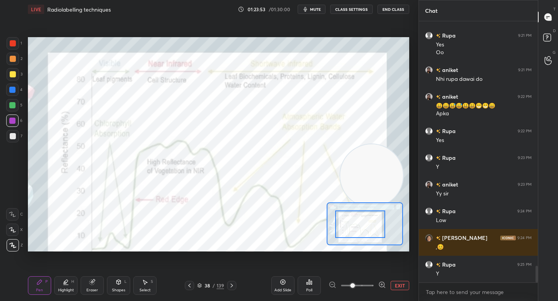
click at [13, 71] on div at bounding box center [13, 74] width 12 height 12
click at [14, 64] on div at bounding box center [13, 59] width 12 height 12
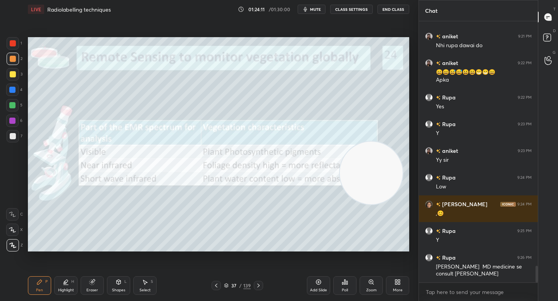
drag, startPoint x: 379, startPoint y: 174, endPoint x: 382, endPoint y: 134, distance: 40.0
click at [382, 142] on video at bounding box center [371, 173] width 63 height 63
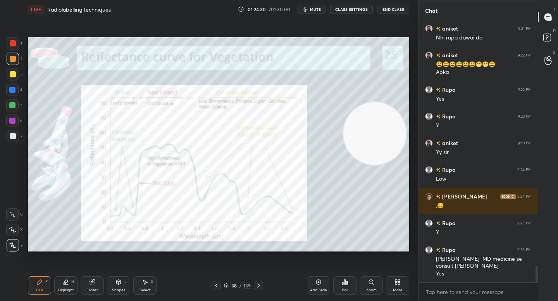
scroll to position [3882, 0]
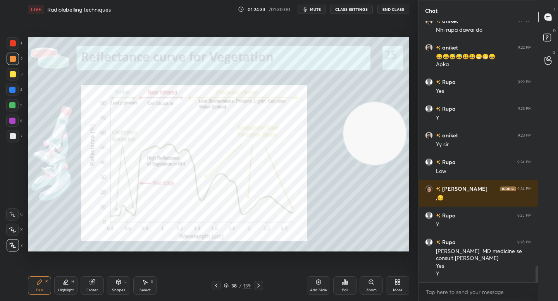
click at [86, 290] on div "Eraser" at bounding box center [92, 286] width 23 height 19
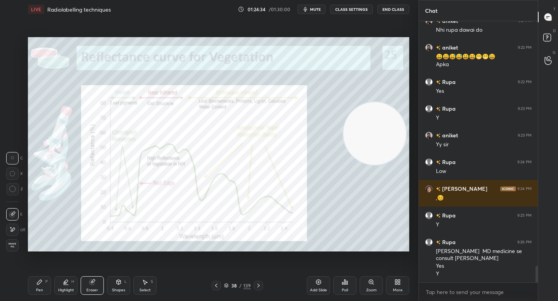
click at [72, 289] on div "Highlight" at bounding box center [66, 291] width 16 height 4
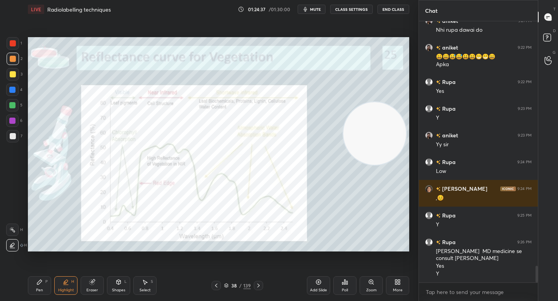
click at [40, 283] on icon at bounding box center [39, 282] width 5 height 5
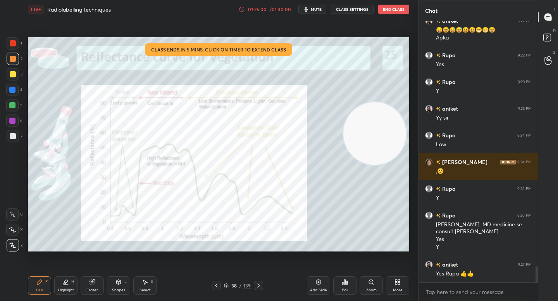
click at [10, 120] on div at bounding box center [12, 121] width 6 height 6
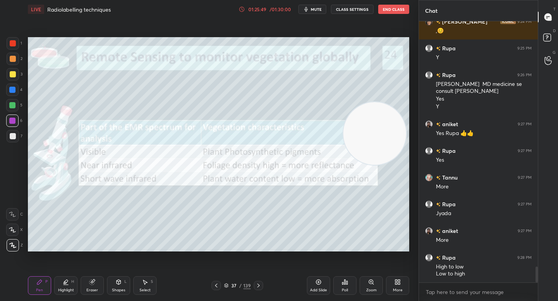
scroll to position [4057, 0]
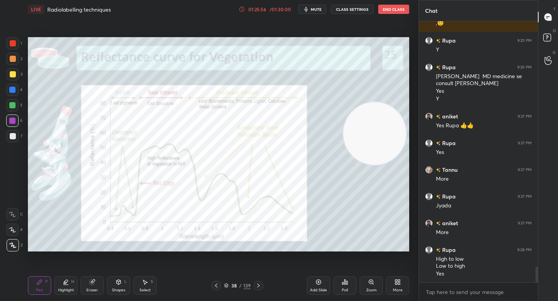
click at [86, 291] on div "Eraser" at bounding box center [92, 286] width 23 height 19
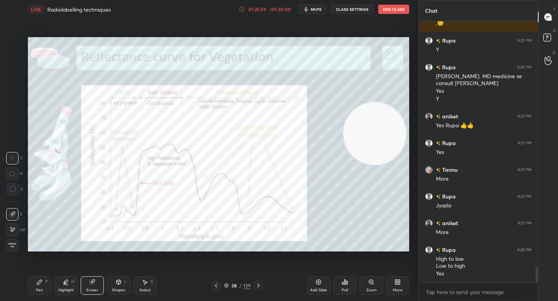
click at [26, 284] on div "LIVE Radiolabelling techniques 01:25:59 / 01:30:00 mute CLASS SETTINGS End Clas…" at bounding box center [218, 150] width 387 height 301
click at [33, 284] on div "Pen P" at bounding box center [39, 286] width 23 height 19
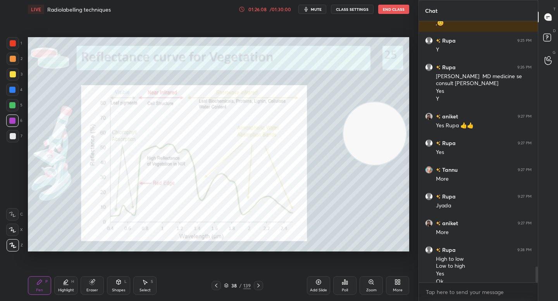
scroll to position [4065, 0]
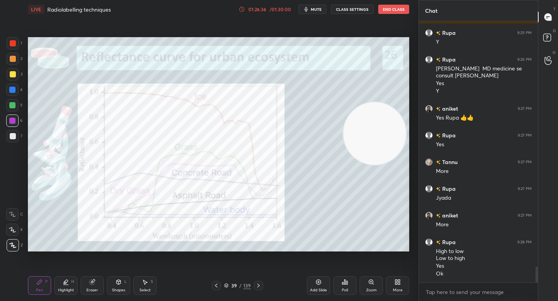
click at [14, 109] on div at bounding box center [12, 105] width 12 height 12
click at [15, 90] on div at bounding box center [12, 90] width 12 height 12
click at [15, 63] on div at bounding box center [13, 59] width 12 height 12
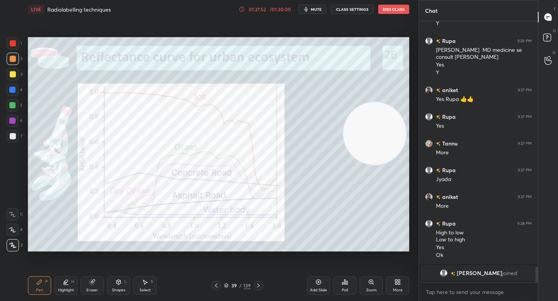
scroll to position [3865, 0]
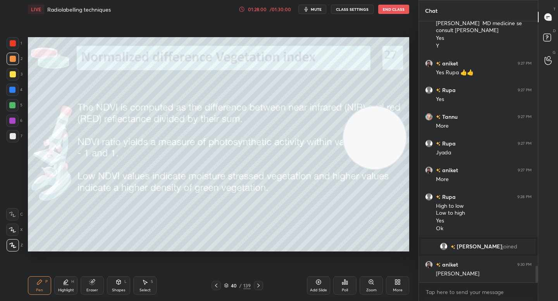
drag, startPoint x: 373, startPoint y: 138, endPoint x: 377, endPoint y: 213, distance: 75.3
click at [377, 169] on video at bounding box center [374, 138] width 63 height 63
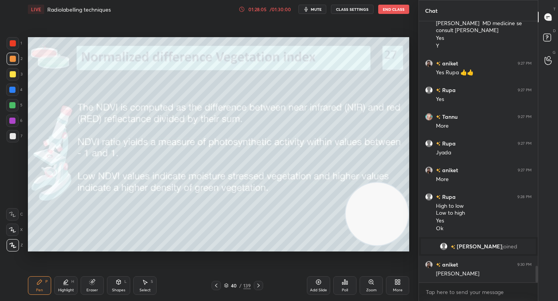
click at [268, 13] on div "01:28:05 / 01:30:00 mute CLASS SETTINGS End Class" at bounding box center [324, 9] width 170 height 9
click at [268, 13] on div "01:28:06 / 01:30:00 mute CLASS SETTINGS End Class" at bounding box center [324, 9] width 170 height 9
click at [267, 11] on div "01:28:06" at bounding box center [257, 9] width 22 height 5
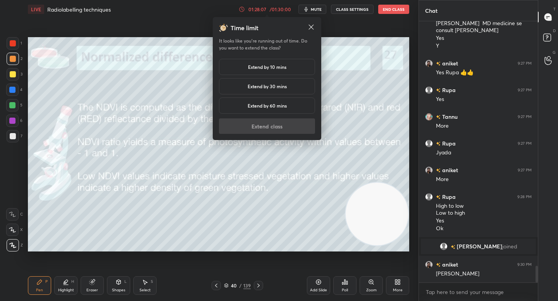
click at [260, 68] on h5 "Extend by 10 mins" at bounding box center [267, 67] width 38 height 7
click at [253, 124] on button "Extend class" at bounding box center [267, 126] width 96 height 15
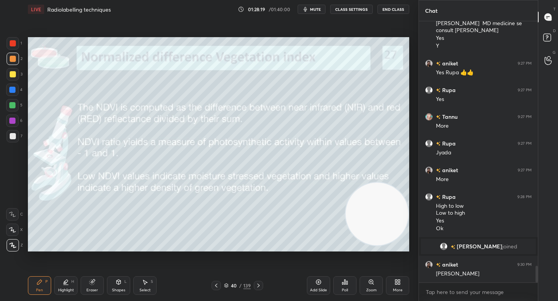
click at [15, 134] on div at bounding box center [13, 136] width 12 height 12
drag, startPoint x: 13, startPoint y: 107, endPoint x: 20, endPoint y: 109, distance: 7.0
click at [13, 107] on div at bounding box center [12, 105] width 6 height 6
drag, startPoint x: 16, startPoint y: 89, endPoint x: 16, endPoint y: 73, distance: 16.3
click at [16, 89] on div at bounding box center [12, 90] width 12 height 12
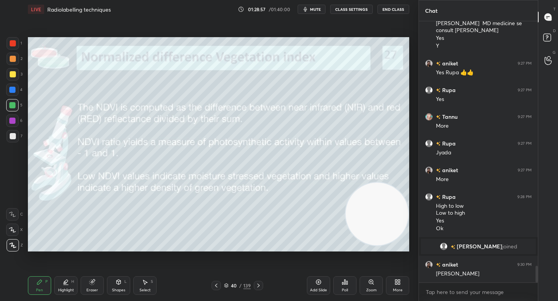
click at [16, 73] on div at bounding box center [13, 74] width 12 height 12
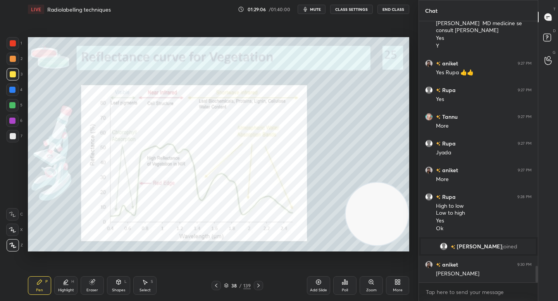
drag, startPoint x: 11, startPoint y: 121, endPoint x: 13, endPoint y: 117, distance: 4.3
click at [11, 121] on div at bounding box center [12, 121] width 6 height 6
click at [13, 109] on div at bounding box center [12, 105] width 12 height 12
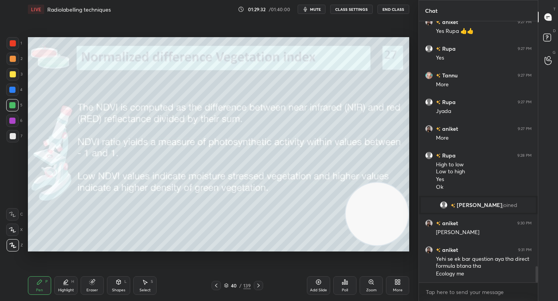
scroll to position [3934, 0]
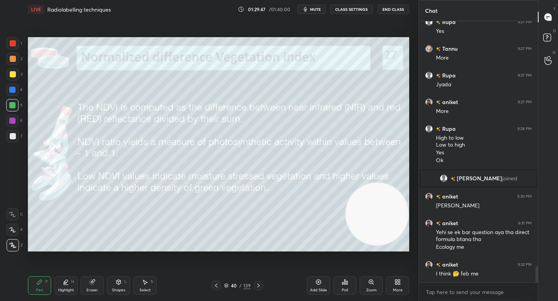
click at [12, 134] on div at bounding box center [13, 136] width 6 height 6
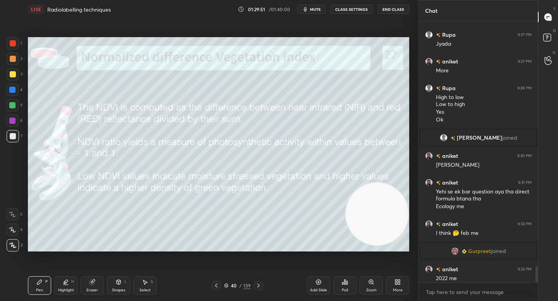
scroll to position [3957, 0]
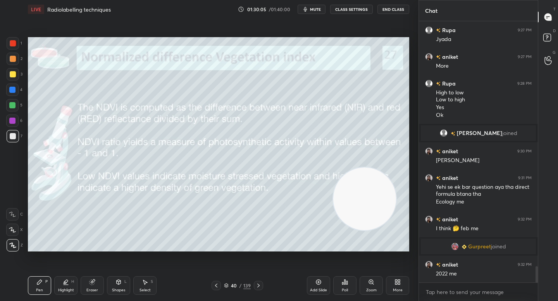
drag, startPoint x: 365, startPoint y: 199, endPoint x: 332, endPoint y: 115, distance: 90.1
click at [333, 168] on video at bounding box center [364, 199] width 63 height 63
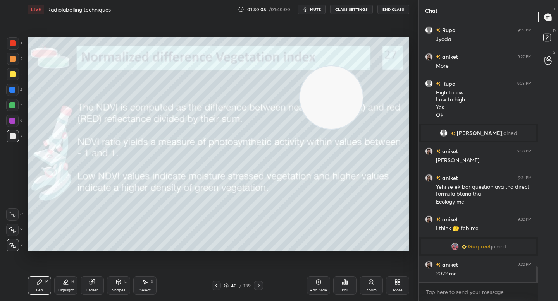
drag, startPoint x: 331, startPoint y: 116, endPoint x: 326, endPoint y: 89, distance: 27.2
click at [327, 87] on video at bounding box center [331, 97] width 63 height 63
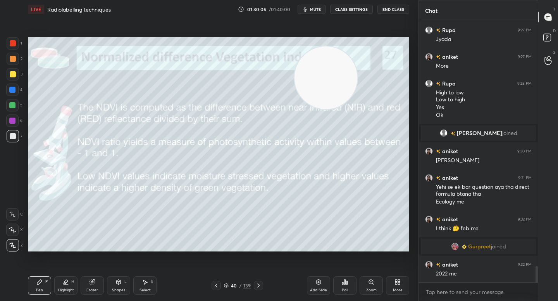
drag, startPoint x: 324, startPoint y: 88, endPoint x: 317, endPoint y: 82, distance: 9.6
click at [319, 81] on video at bounding box center [325, 77] width 63 height 63
click at [16, 104] on div at bounding box center [12, 105] width 12 height 12
click at [12, 136] on div at bounding box center [13, 136] width 6 height 6
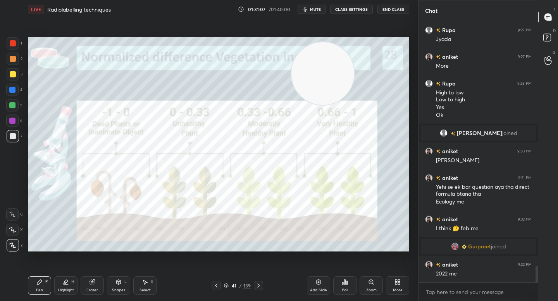
scroll to position [3984, 0]
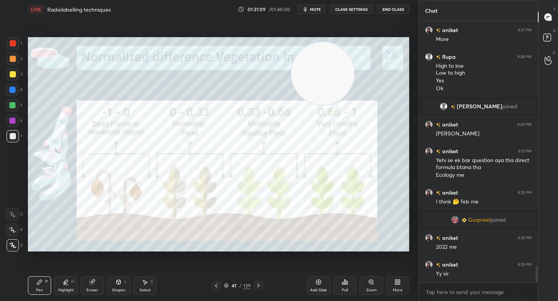
click at [10, 122] on div at bounding box center [12, 121] width 6 height 6
drag, startPoint x: 284, startPoint y: 69, endPoint x: 346, endPoint y: 65, distance: 61.7
click at [344, 63] on video at bounding box center [312, 69] width 63 height 63
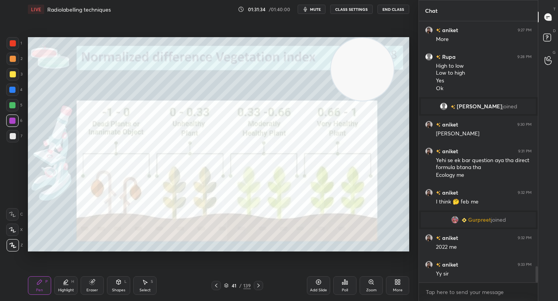
drag, startPoint x: 350, startPoint y: 82, endPoint x: 339, endPoint y: 69, distance: 17.1
click at [341, 66] on video at bounding box center [362, 69] width 63 height 63
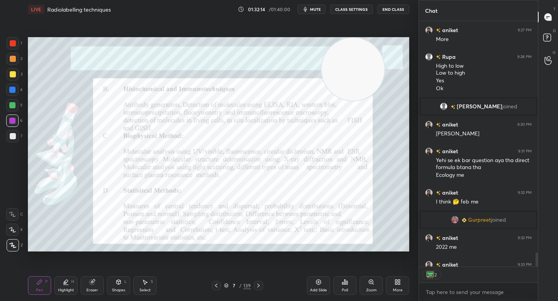
scroll to position [4026, 0]
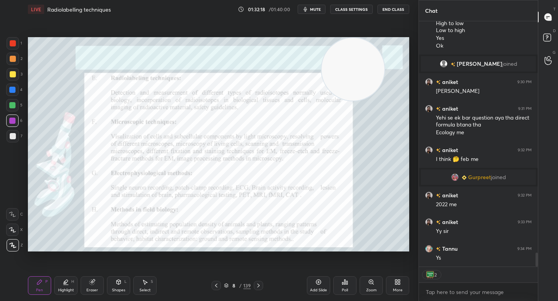
click at [66, 280] on icon at bounding box center [66, 282] width 6 height 6
click at [12, 104] on div at bounding box center [12, 105] width 6 height 6
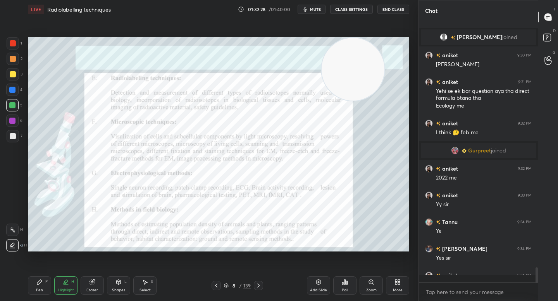
scroll to position [3, 3]
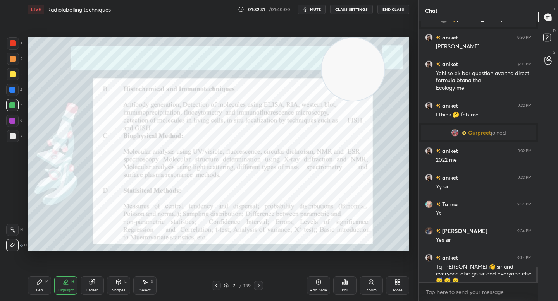
click at [40, 281] on icon at bounding box center [39, 282] width 5 height 5
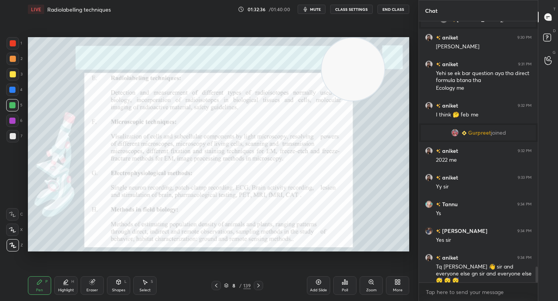
click at [16, 88] on div at bounding box center [12, 90] width 12 height 12
drag, startPoint x: 16, startPoint y: 77, endPoint x: 20, endPoint y: 80, distance: 4.5
click at [16, 77] on div at bounding box center [13, 74] width 12 height 12
click at [322, 94] on video at bounding box center [353, 69] width 63 height 63
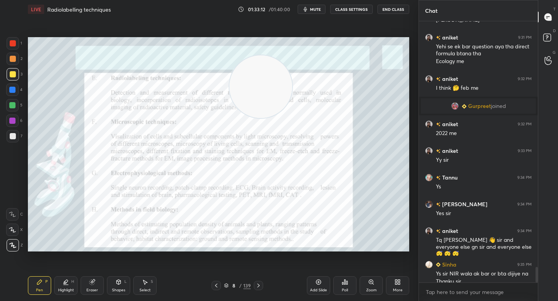
scroll to position [4105, 0]
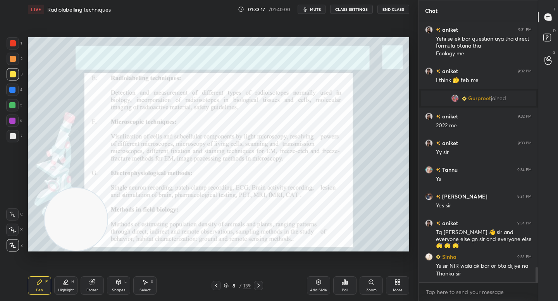
drag, startPoint x: 237, startPoint y: 104, endPoint x: 81, endPoint y: 229, distance: 200.1
click at [81, 229] on video at bounding box center [76, 219] width 63 height 63
drag, startPoint x: 78, startPoint y: 227, endPoint x: 66, endPoint y: 230, distance: 12.3
click at [74, 229] on video at bounding box center [74, 219] width 63 height 63
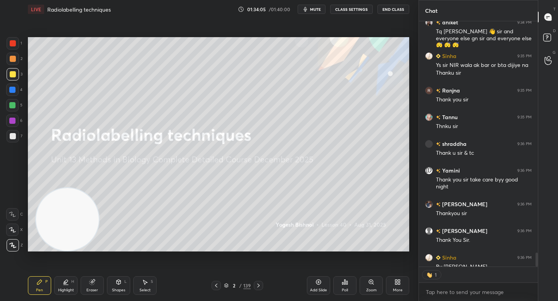
scroll to position [4349, 0]
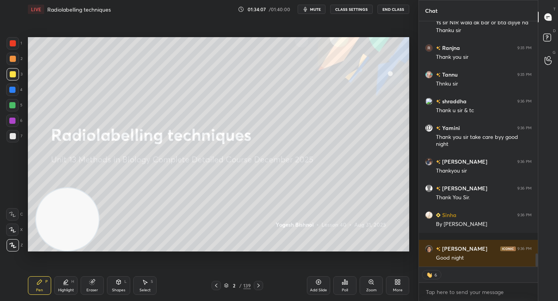
click at [393, 10] on button "End Class" at bounding box center [393, 9] width 32 height 9
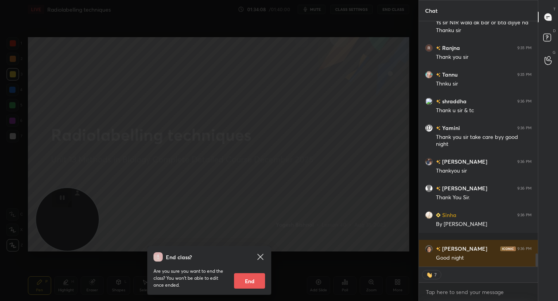
click at [251, 285] on button "End" at bounding box center [249, 281] width 31 height 15
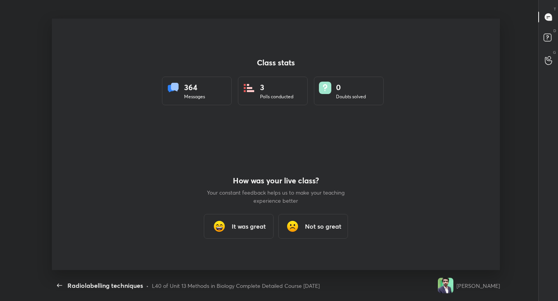
scroll to position [0, 0]
click at [247, 216] on div "It was great" at bounding box center [239, 226] width 70 height 25
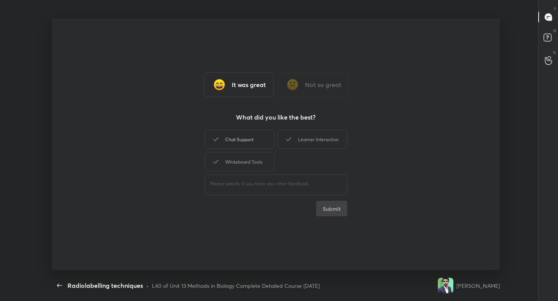
click at [259, 144] on div "Chat Support" at bounding box center [240, 139] width 70 height 19
click at [285, 141] on icon at bounding box center [288, 139] width 9 height 9
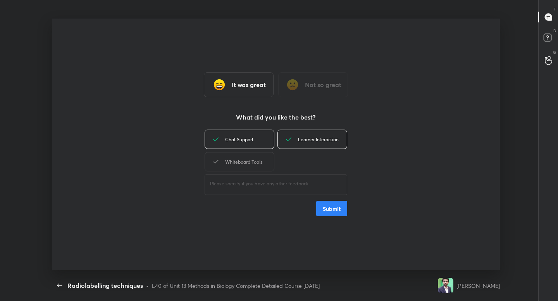
click at [248, 162] on div "Whiteboard Tools" at bounding box center [240, 161] width 70 height 19
type textarea "x"
click at [331, 209] on button "Submit" at bounding box center [331, 208] width 31 height 15
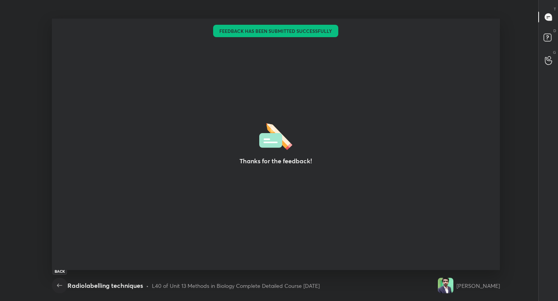
click at [60, 284] on icon "button" at bounding box center [59, 285] width 9 height 9
